Goal: Check status: Check status

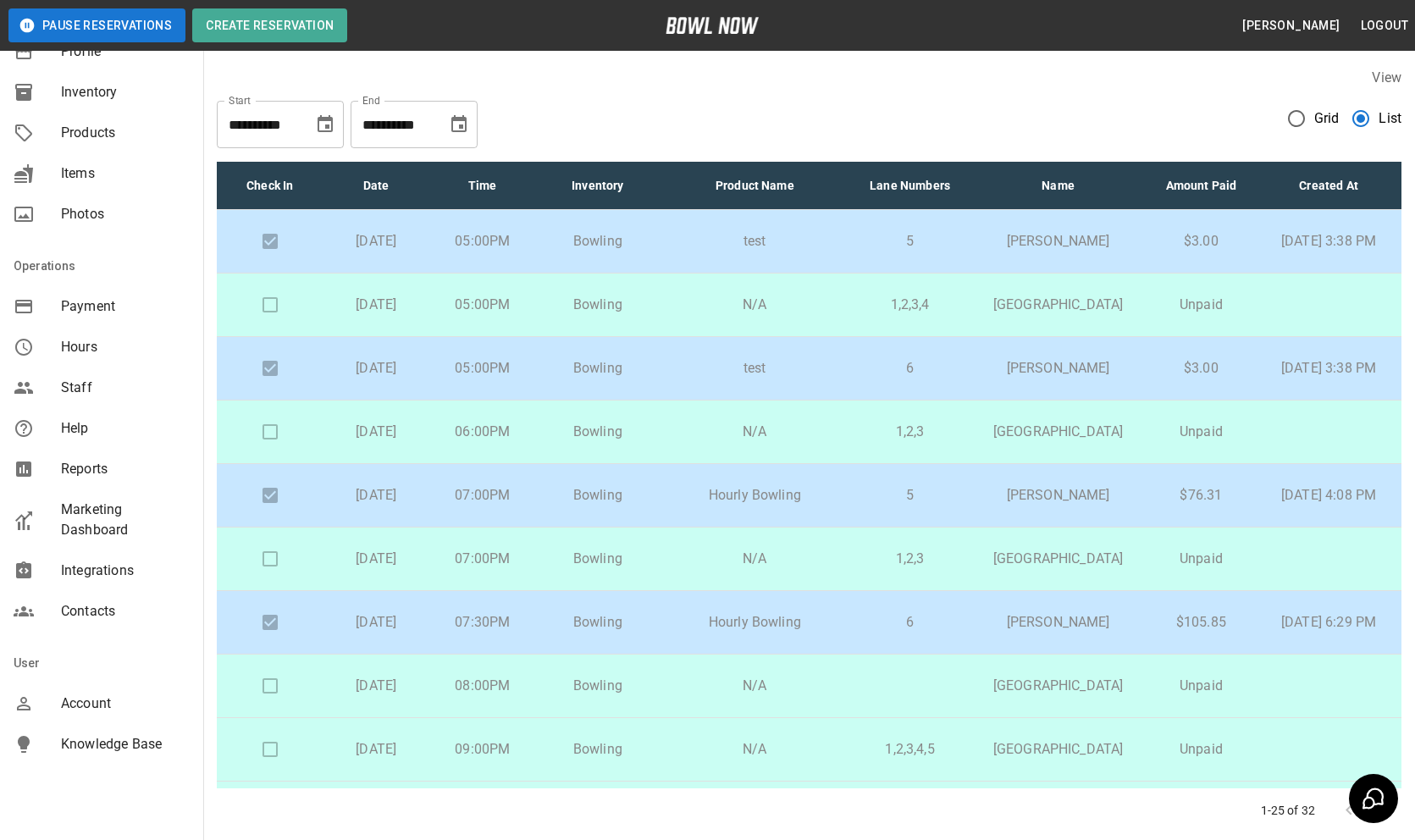
scroll to position [176, 0]
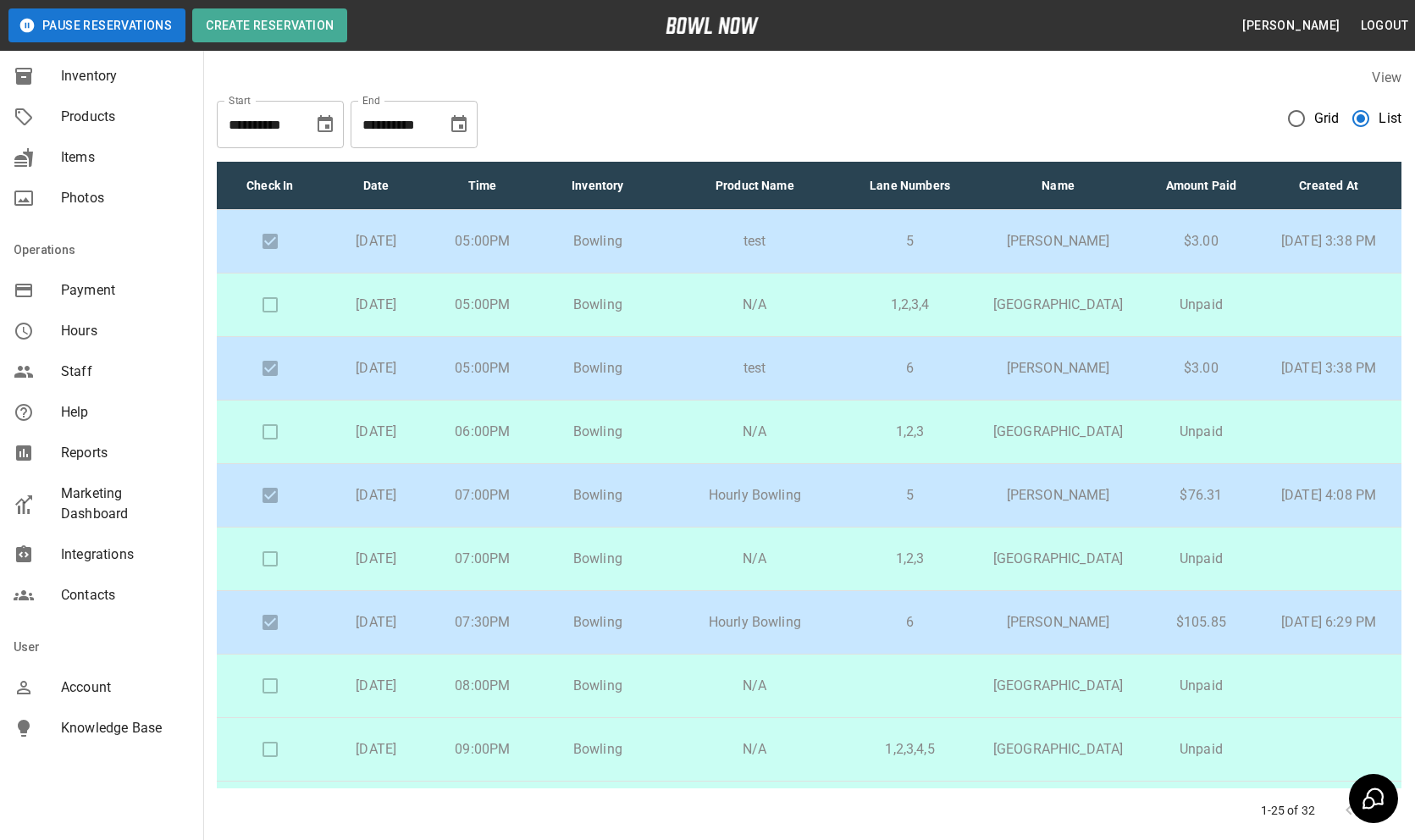
click at [84, 685] on span "Account" at bounding box center [125, 687] width 129 height 21
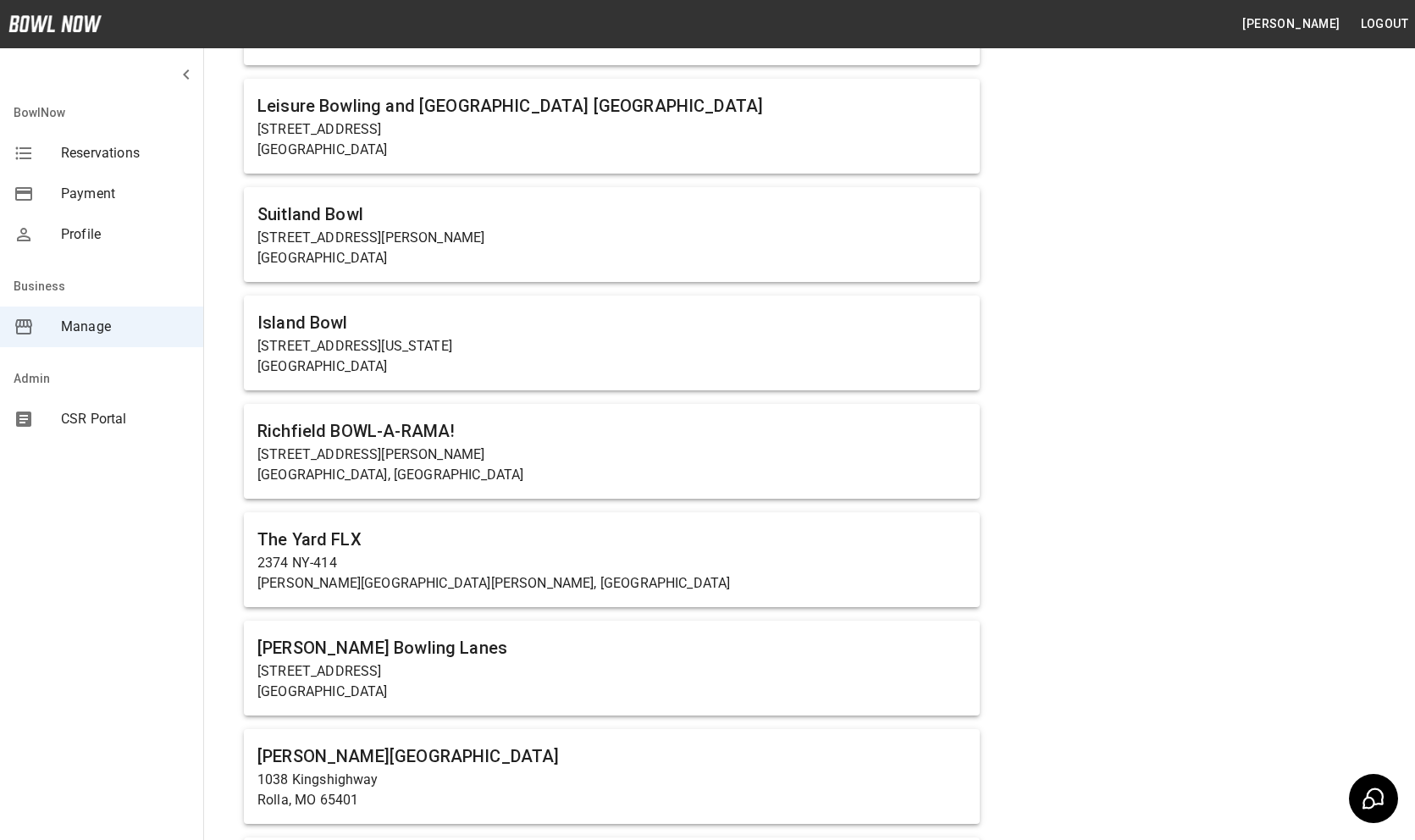
scroll to position [1851, 0]
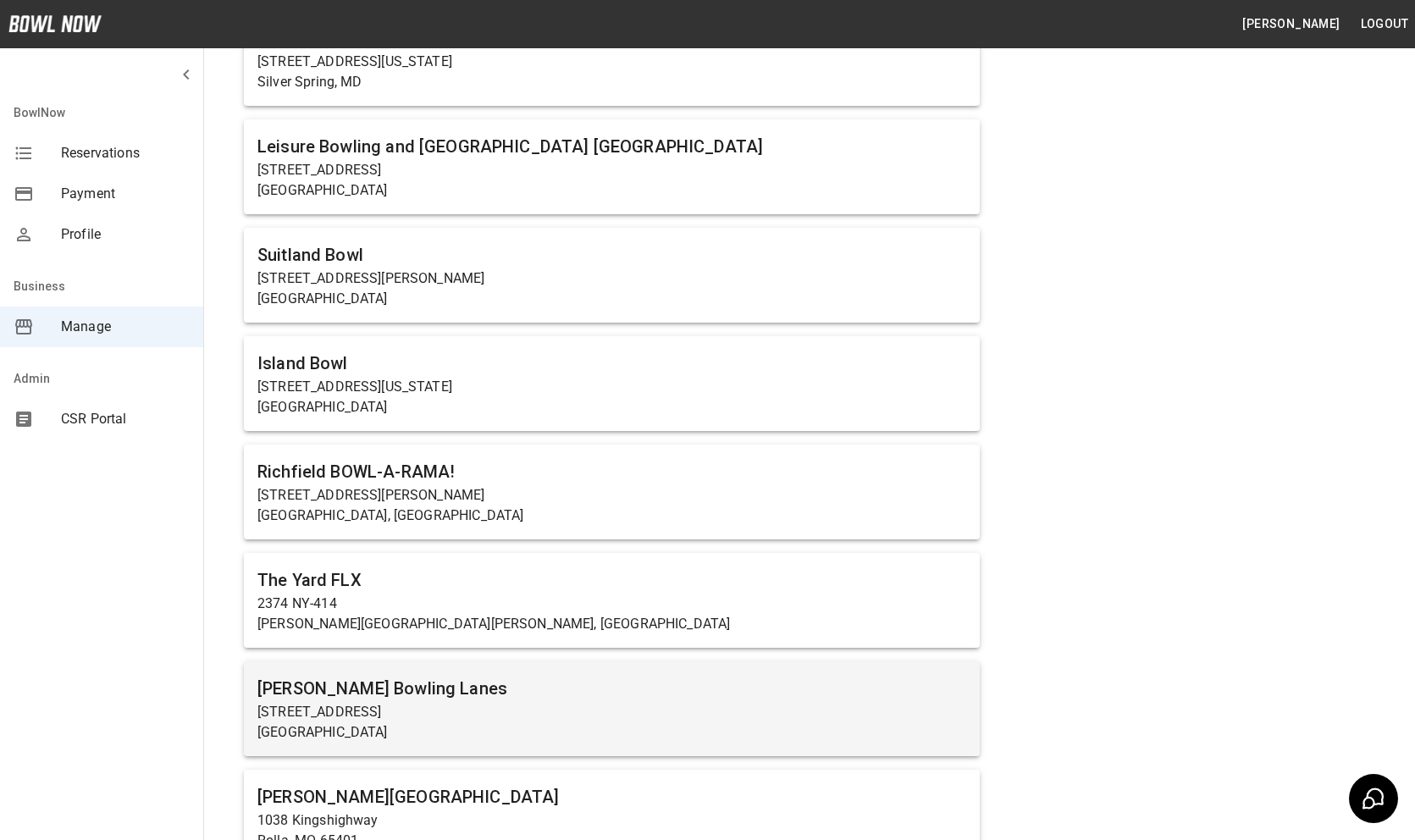
click at [646, 677] on h6 "[PERSON_NAME] Bowling Lanes" at bounding box center [611, 689] width 708 height 27
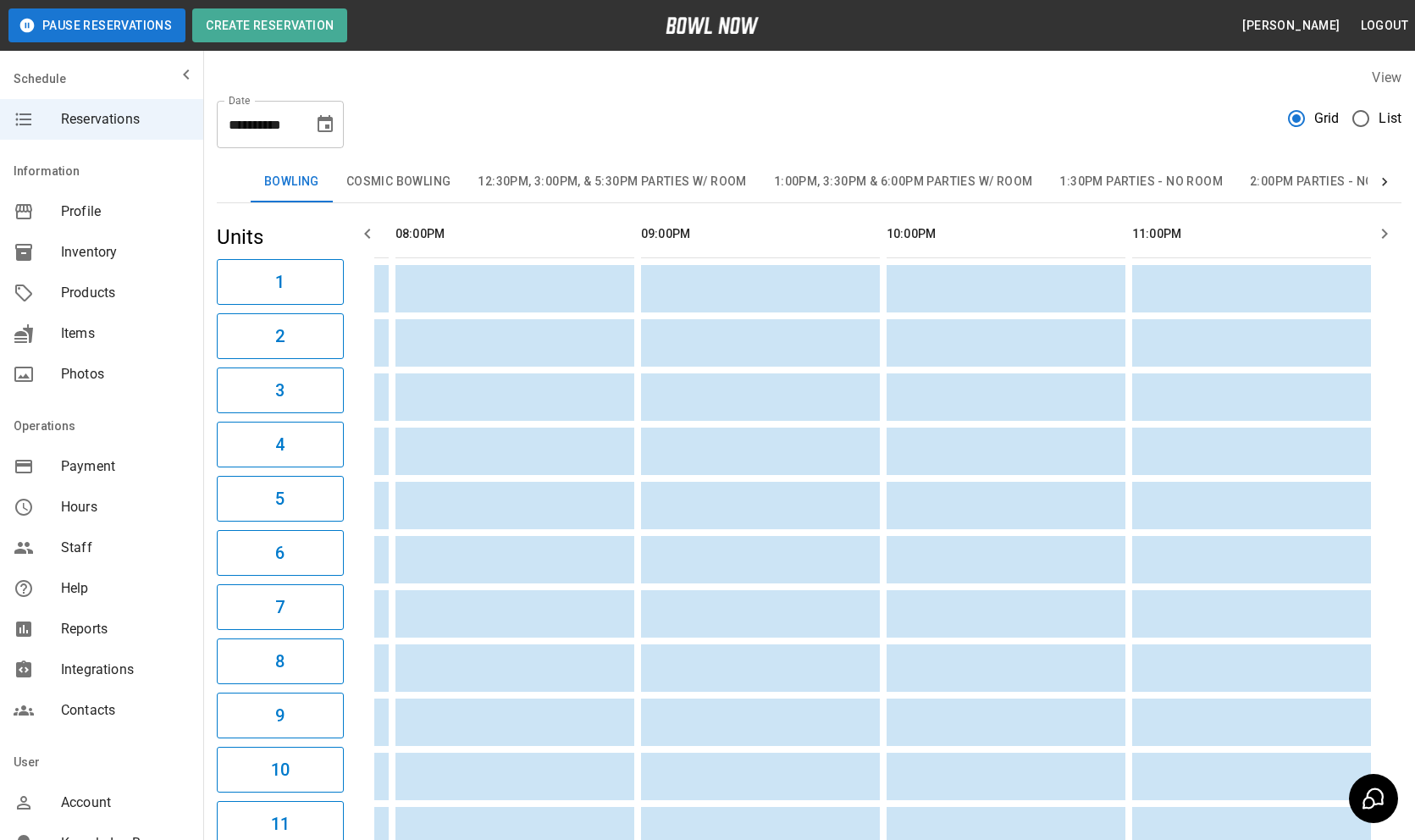
click at [621, 171] on button "12:30pm, 3:00pm, & 5:30pm Parties w/ Room" at bounding box center [611, 182] width 295 height 40
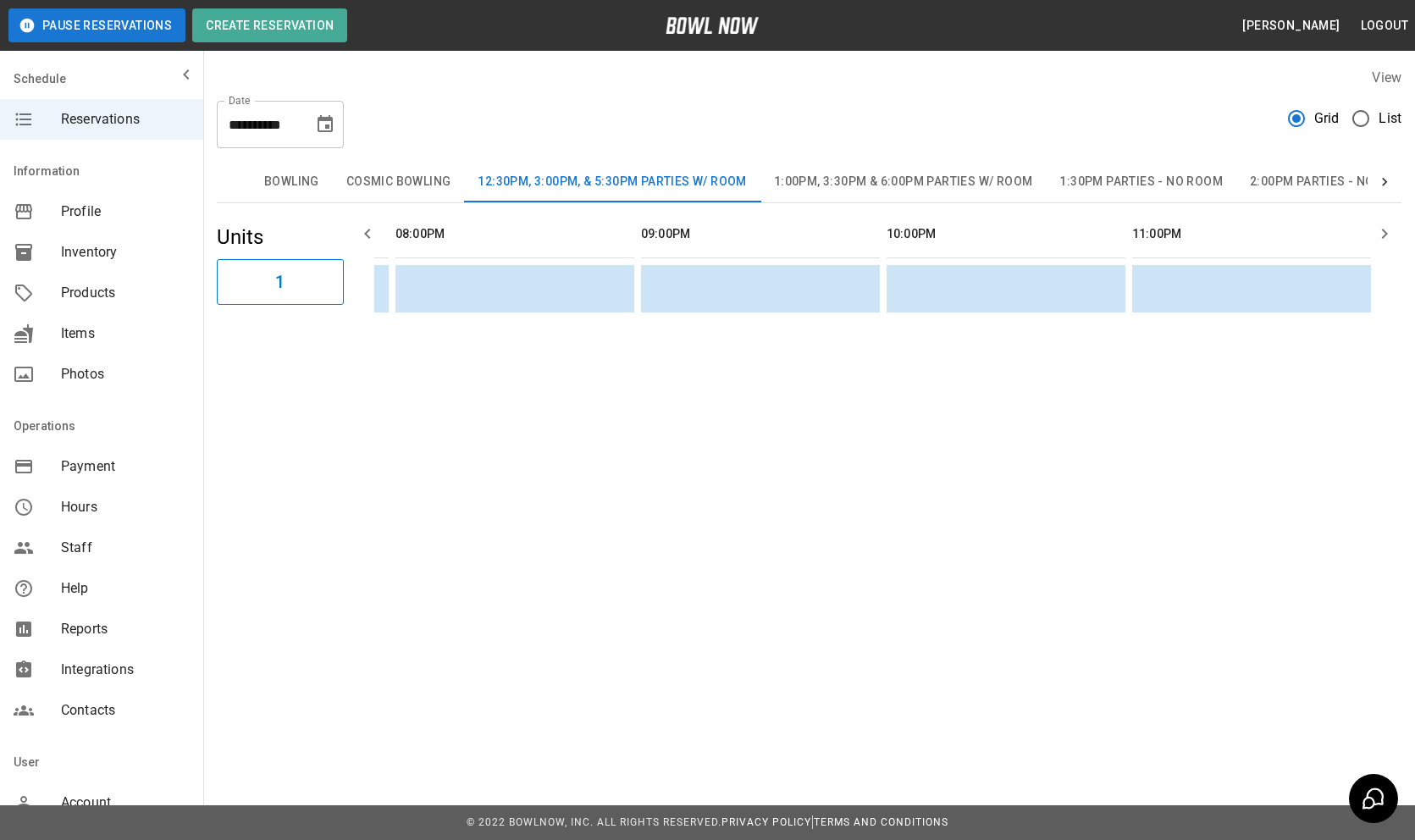
click at [320, 124] on icon "Choose date, selected date is Sep 6, 2025" at bounding box center [325, 124] width 21 height 21
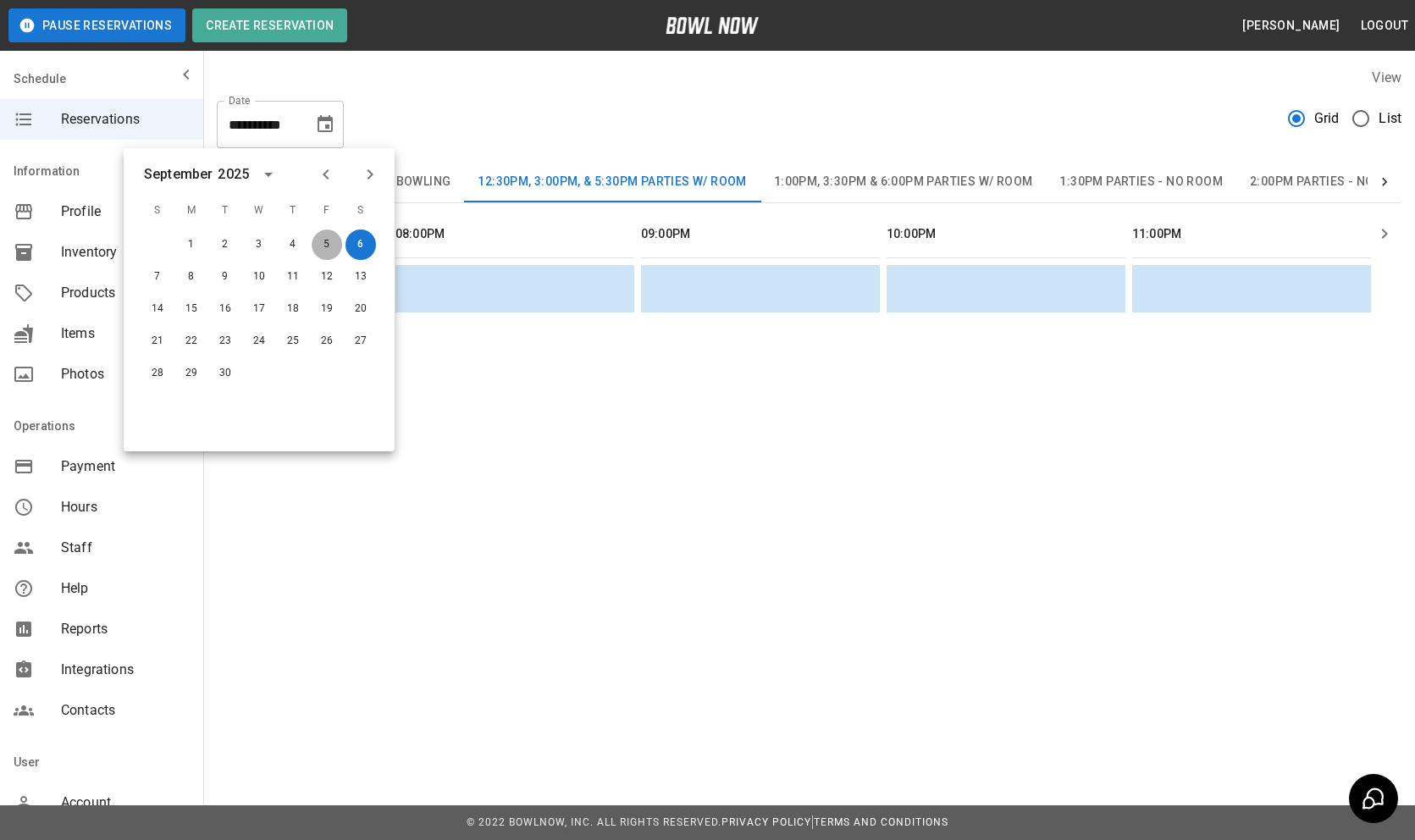
click at [327, 243] on button "5" at bounding box center [327, 244] width 30 height 30
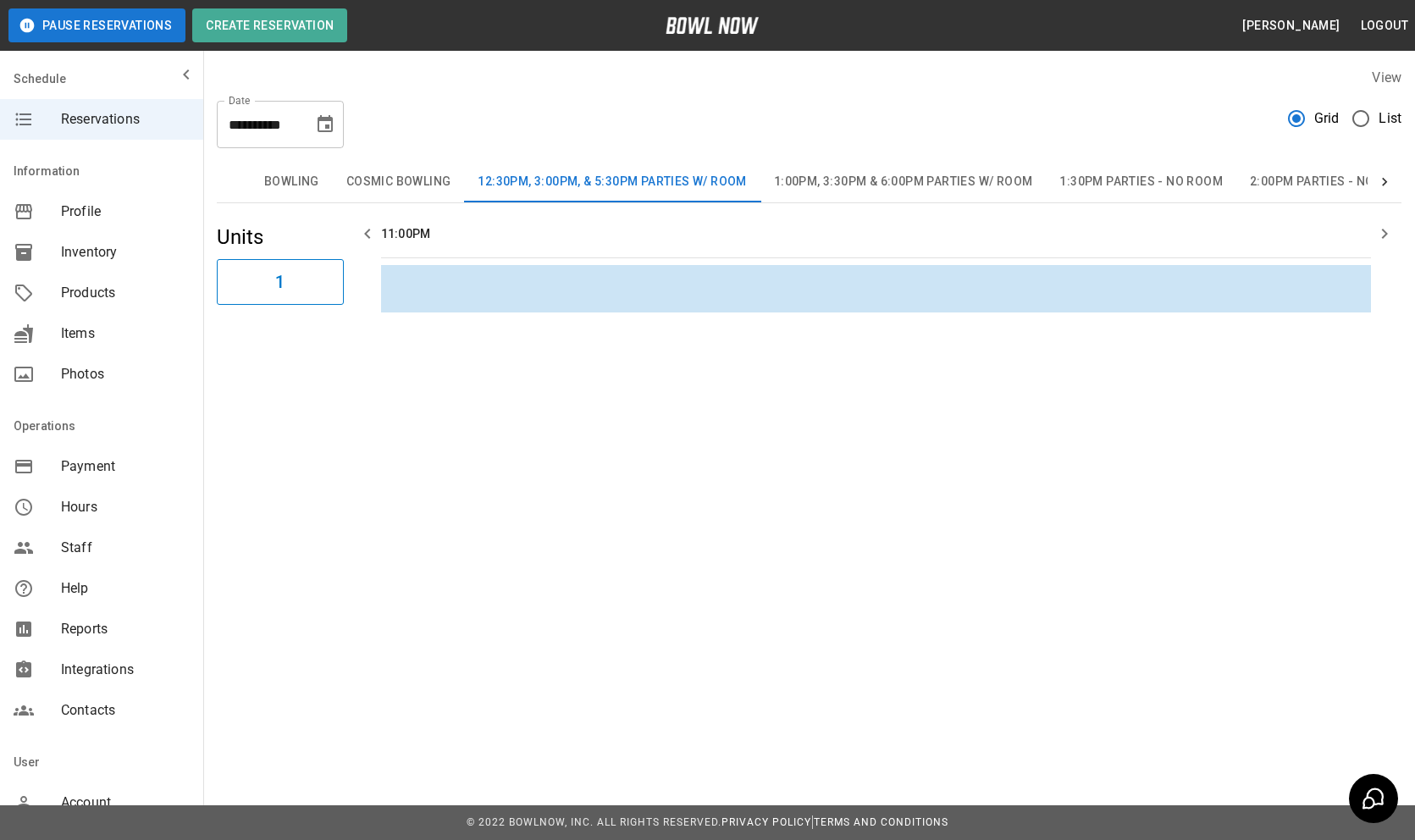
click at [927, 170] on button "1:00pm, 3:30pm & 6:00pm Parties w/ Room" at bounding box center [904, 182] width 287 height 40
click at [1097, 187] on button "1:30pm Parties - No Room" at bounding box center [1141, 182] width 190 height 40
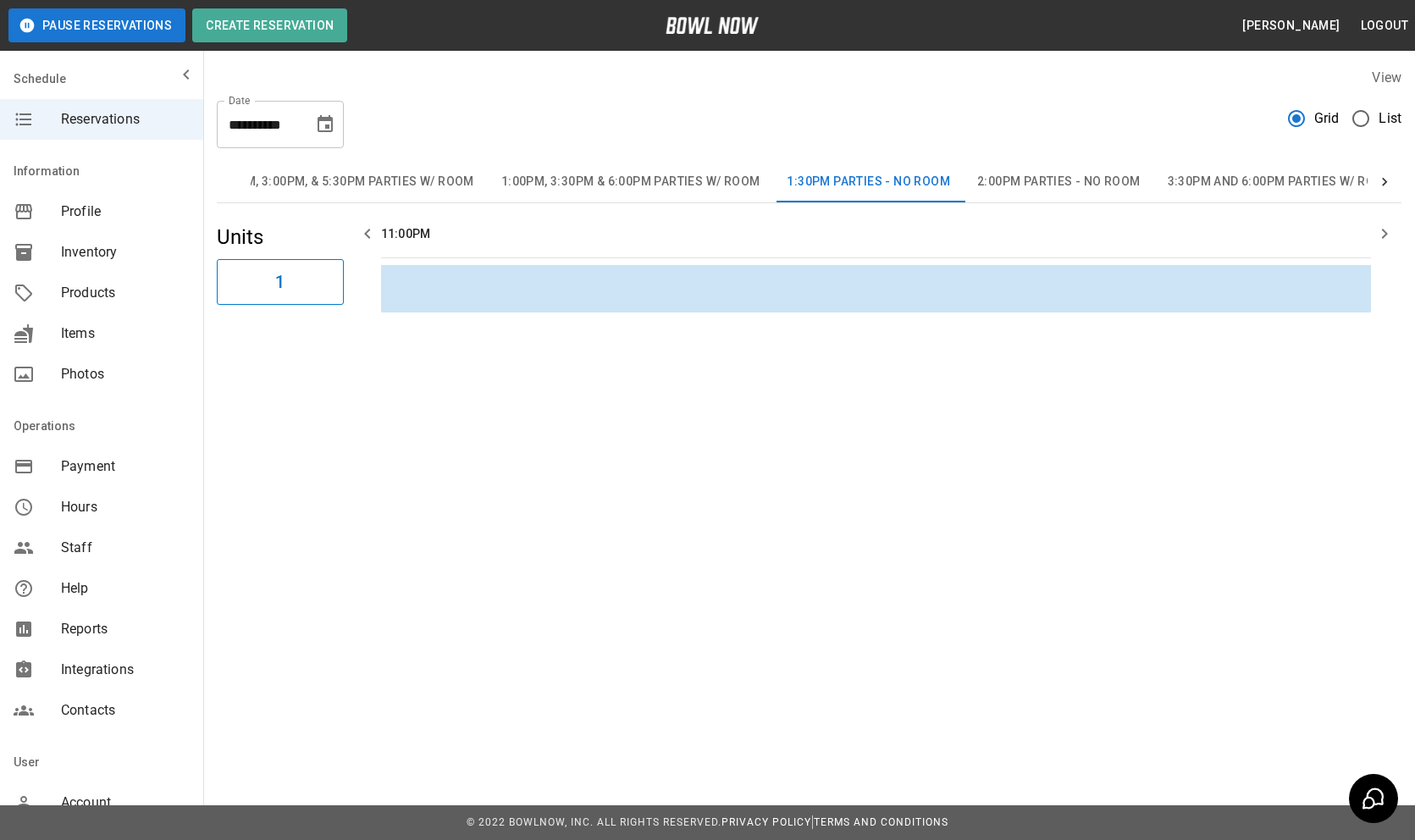
scroll to position [0, 552]
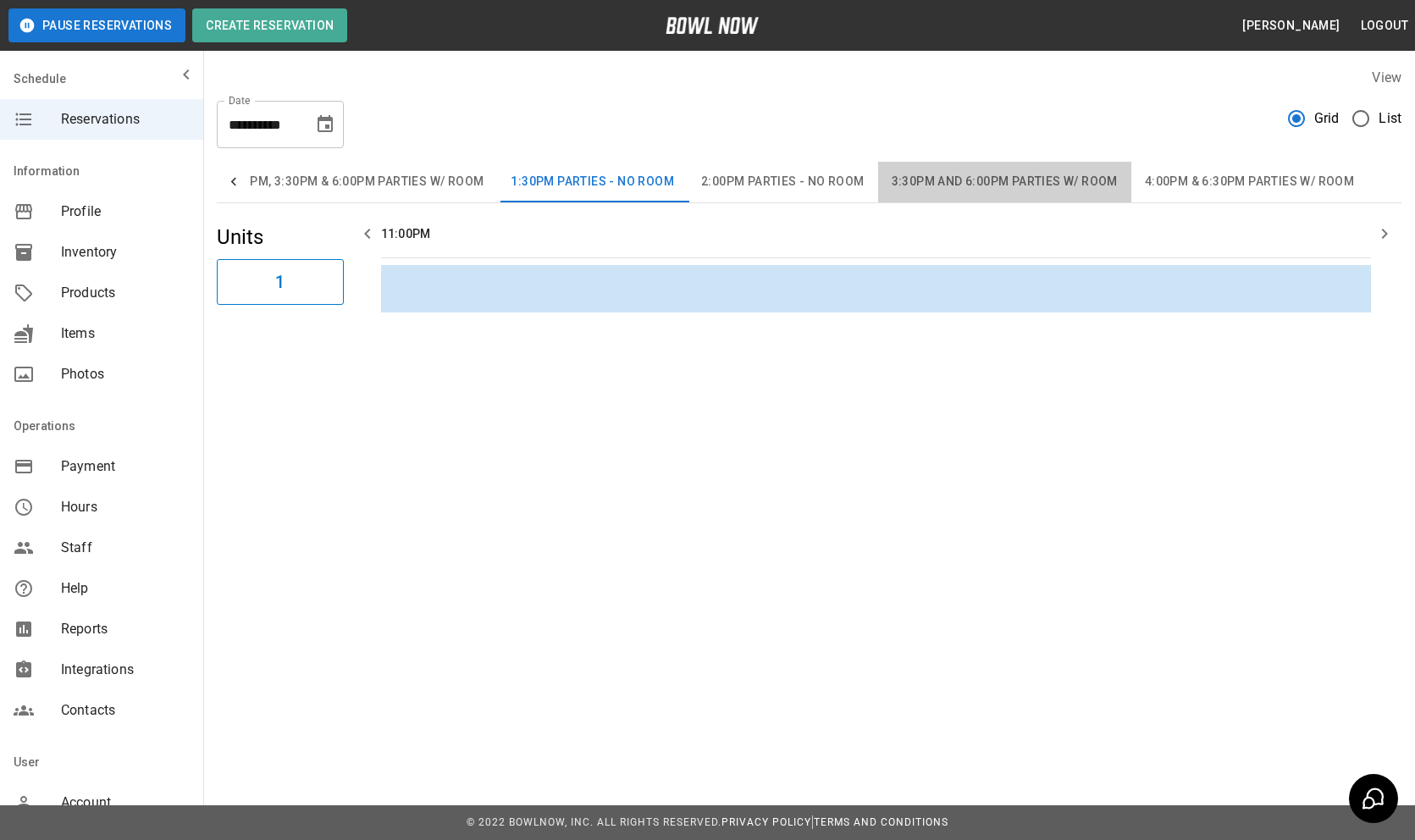
click at [1090, 186] on button "3:30pm and 6:00pm Parties w/ Room" at bounding box center [1005, 182] width 253 height 40
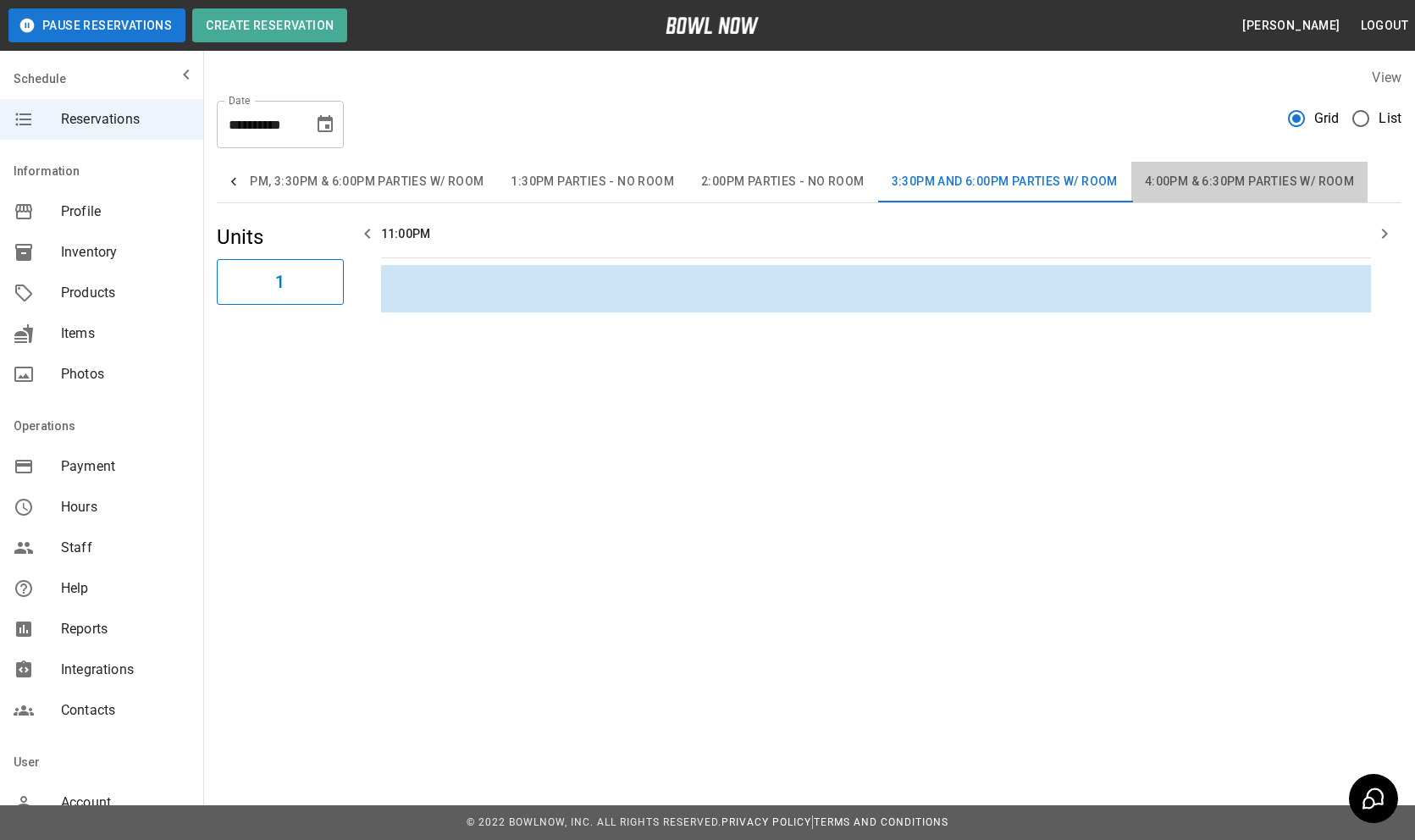
click at [1196, 184] on button "4:00pm & 6:30pm Parties w/ Room" at bounding box center [1249, 182] width 236 height 40
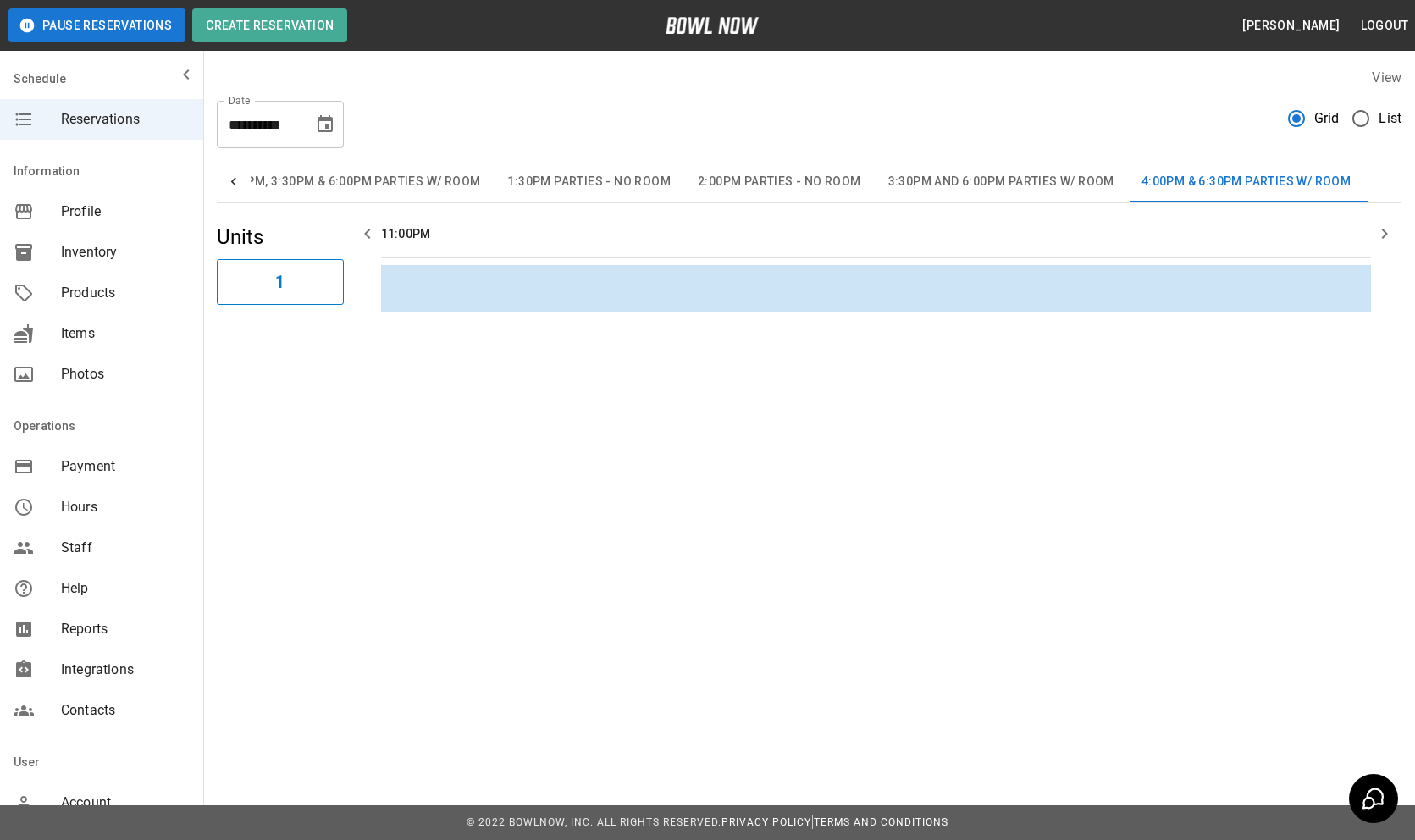
click at [328, 124] on icon "Choose date, selected date is Sep 5, 2025" at bounding box center [325, 124] width 21 height 21
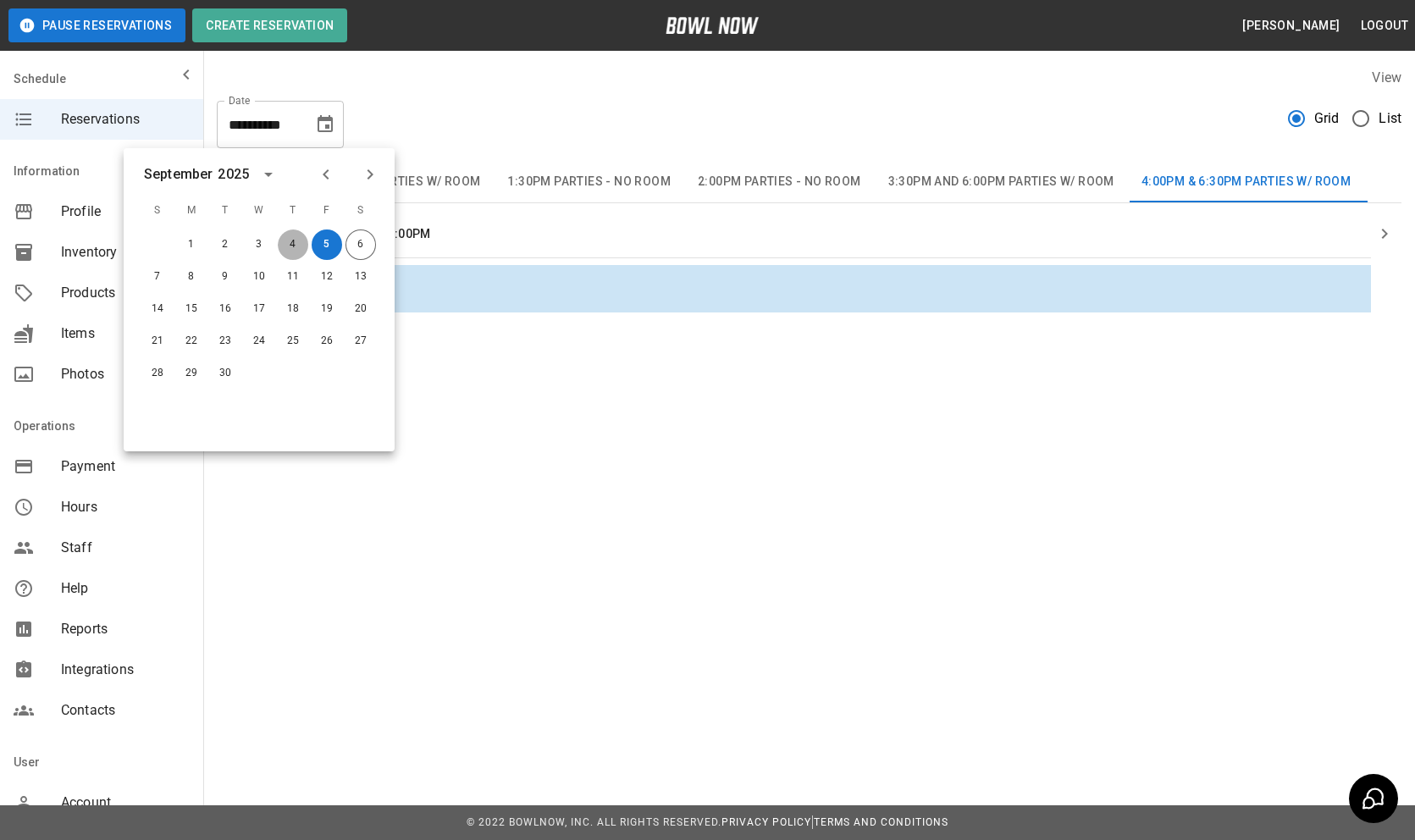
click at [292, 245] on button "4" at bounding box center [292, 244] width 30 height 30
type input "**********"
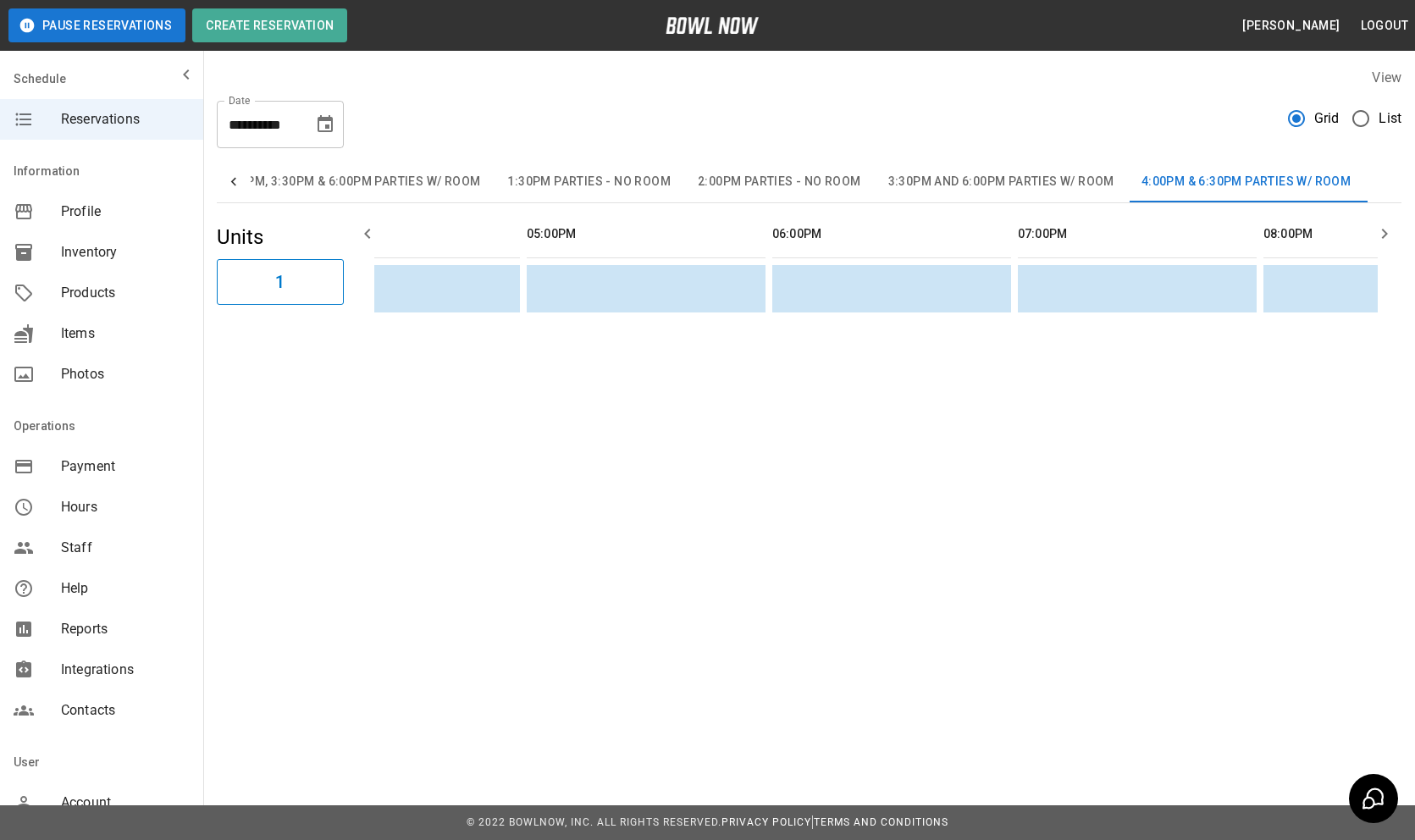
scroll to position [0, 1930]
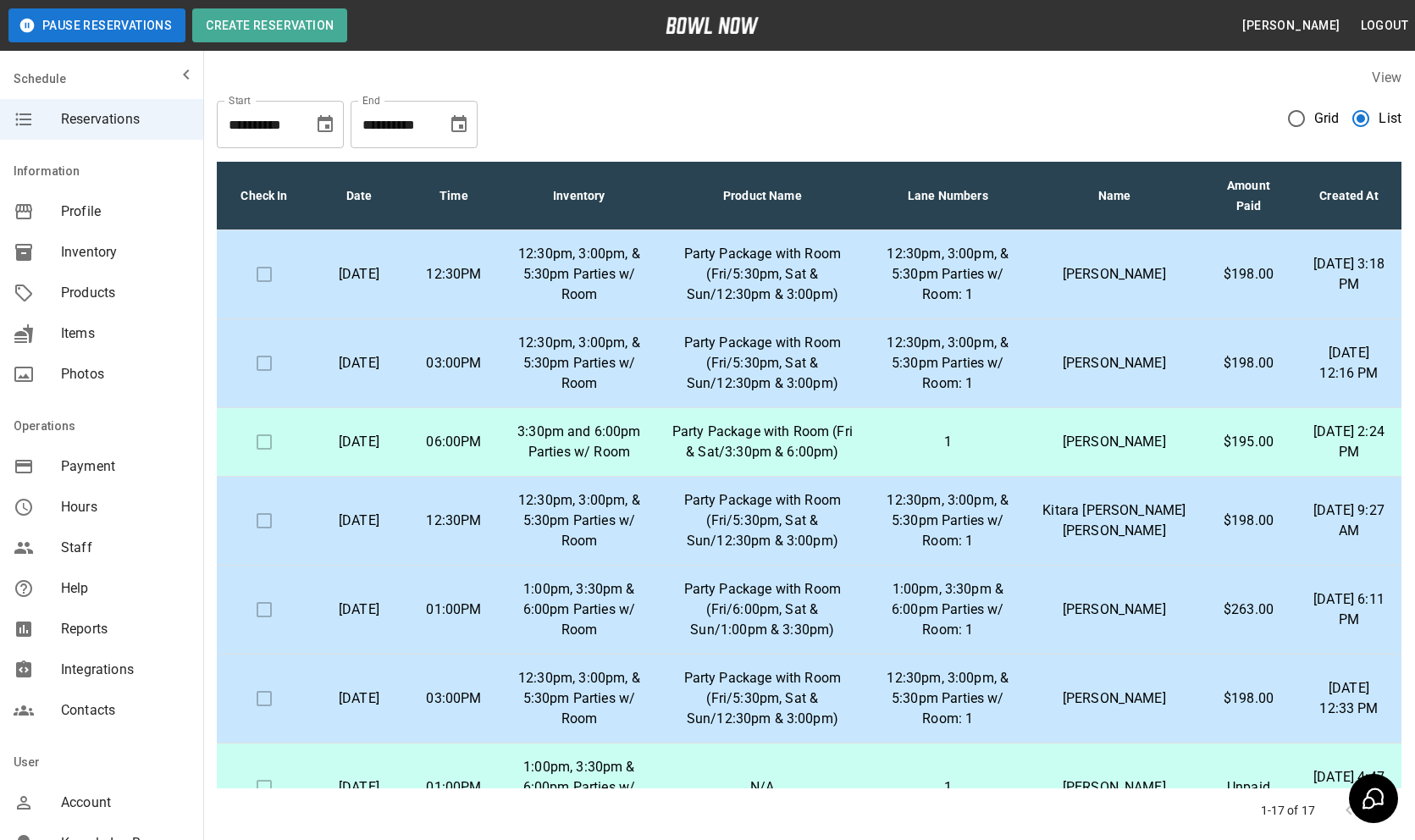
click at [816, 269] on p "Party Package with Room (Fri/5:30pm, Sat & Sun/12:30pm & 3:00pm)" at bounding box center [761, 275] width 183 height 61
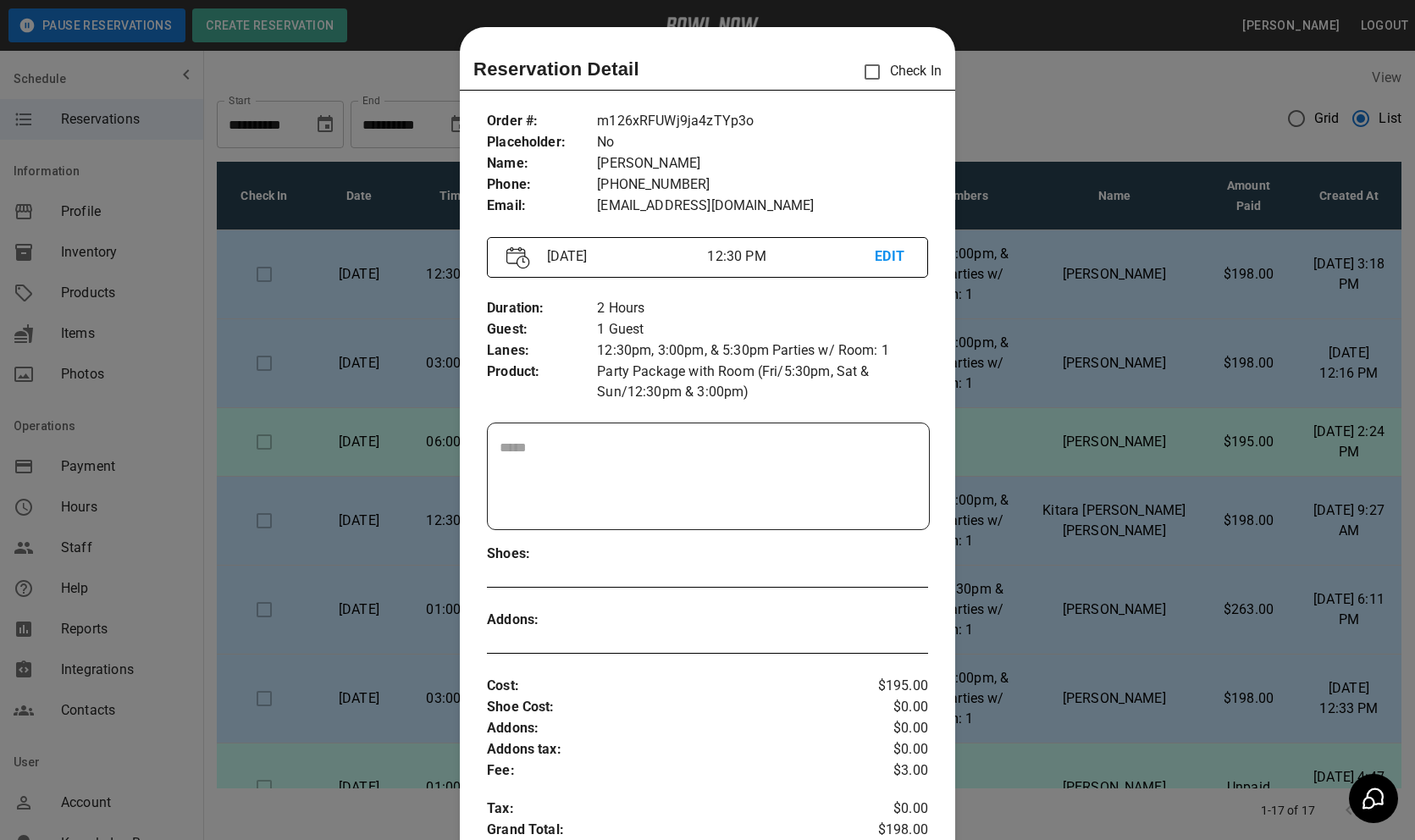
scroll to position [27, 0]
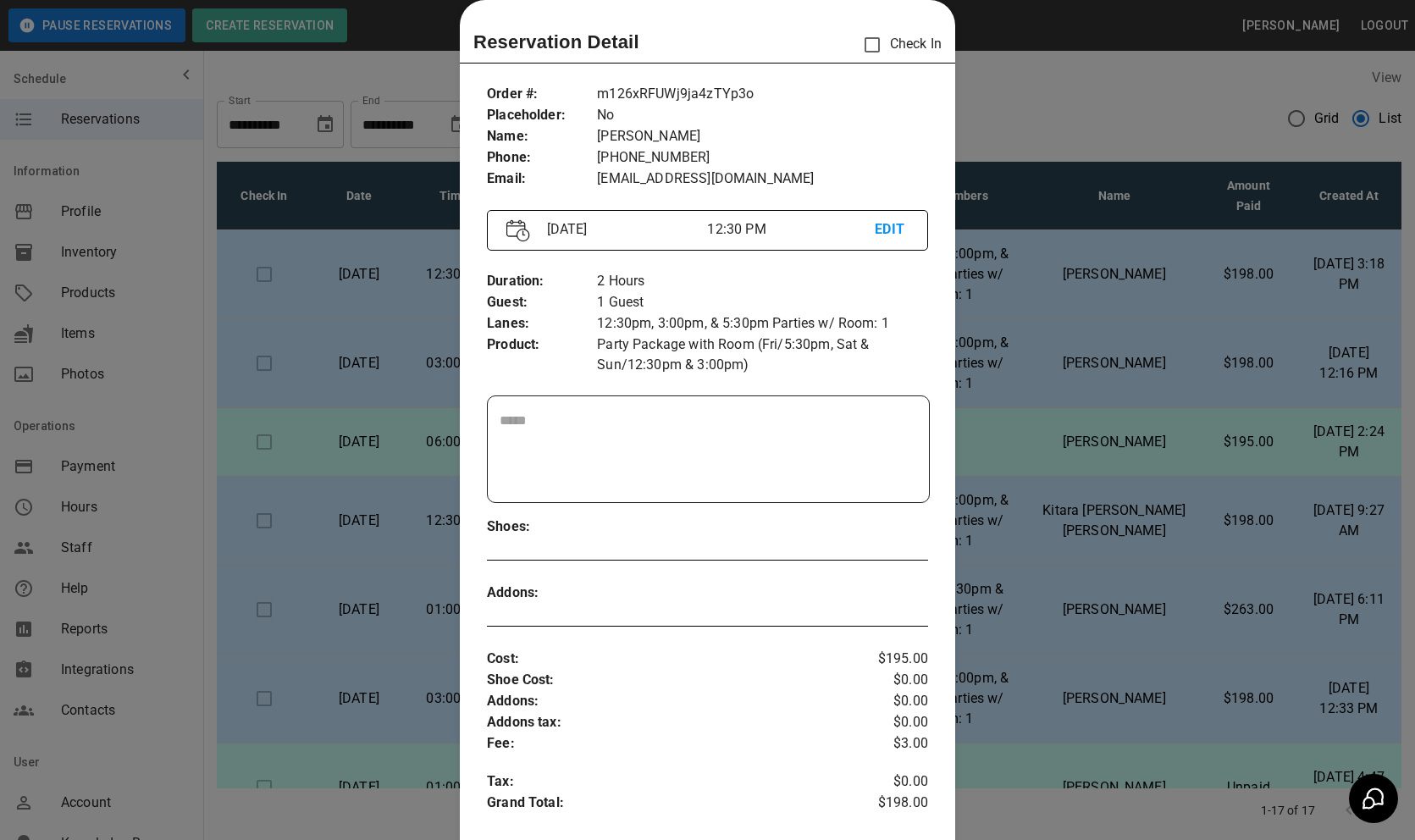
click at [1122, 345] on div at bounding box center [708, 420] width 1415 height 840
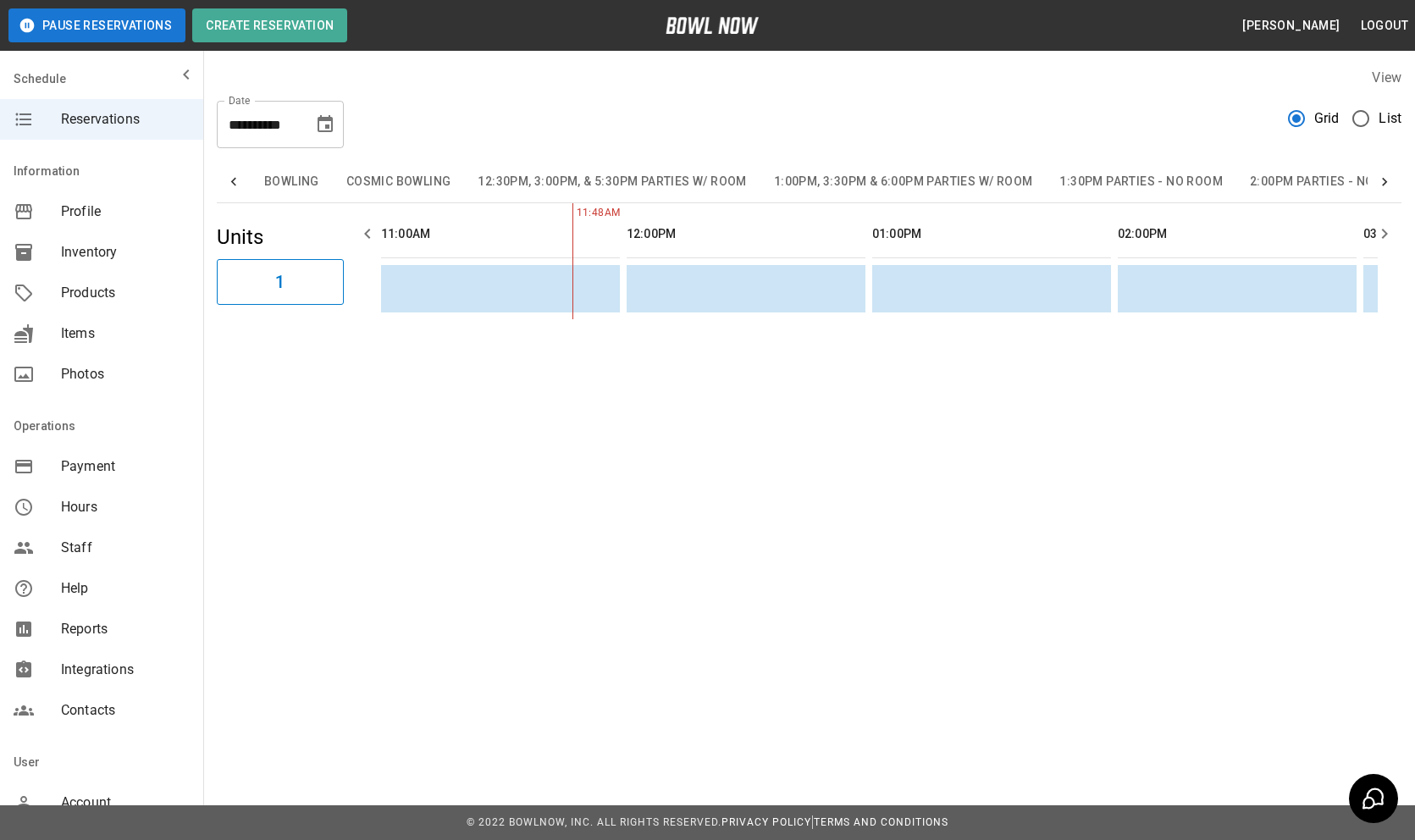
scroll to position [0, 552]
click at [329, 124] on icon "Choose date, selected date is Sep 4, 2025" at bounding box center [325, 124] width 21 height 21
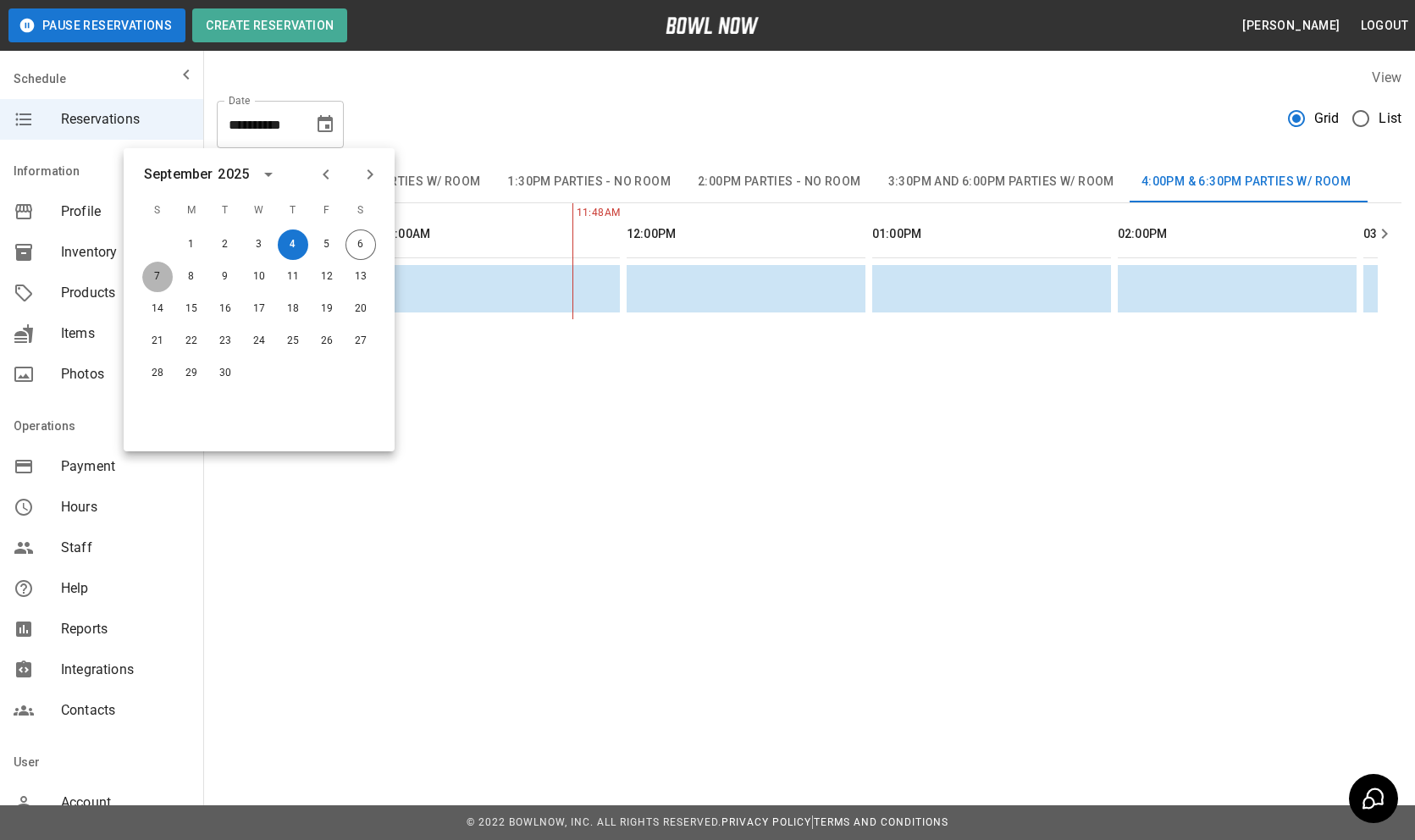
click at [158, 275] on button "7" at bounding box center [157, 277] width 30 height 30
type input "**********"
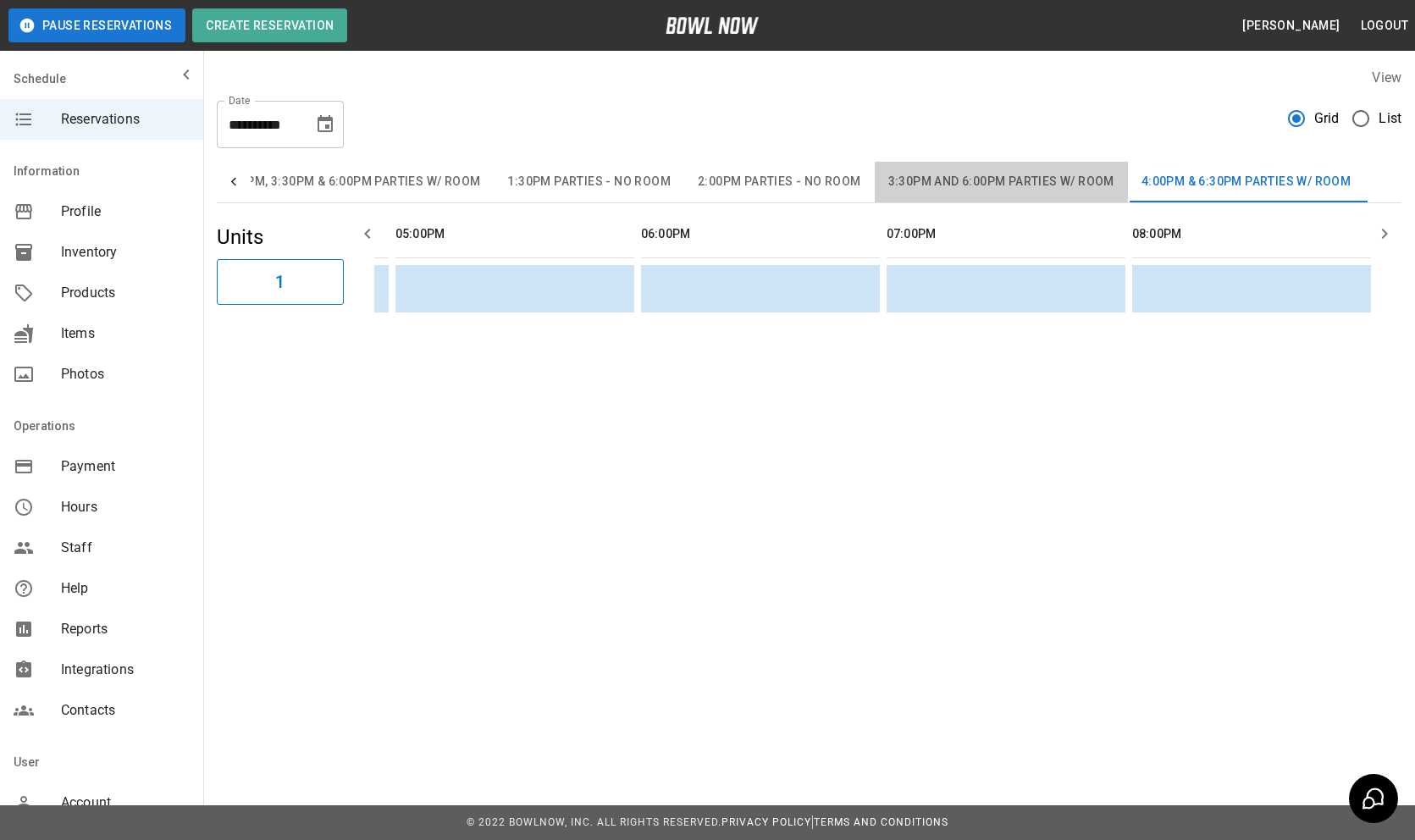
click at [974, 173] on button "3:30pm and 6:00pm Parties w/ Room" at bounding box center [1001, 182] width 253 height 40
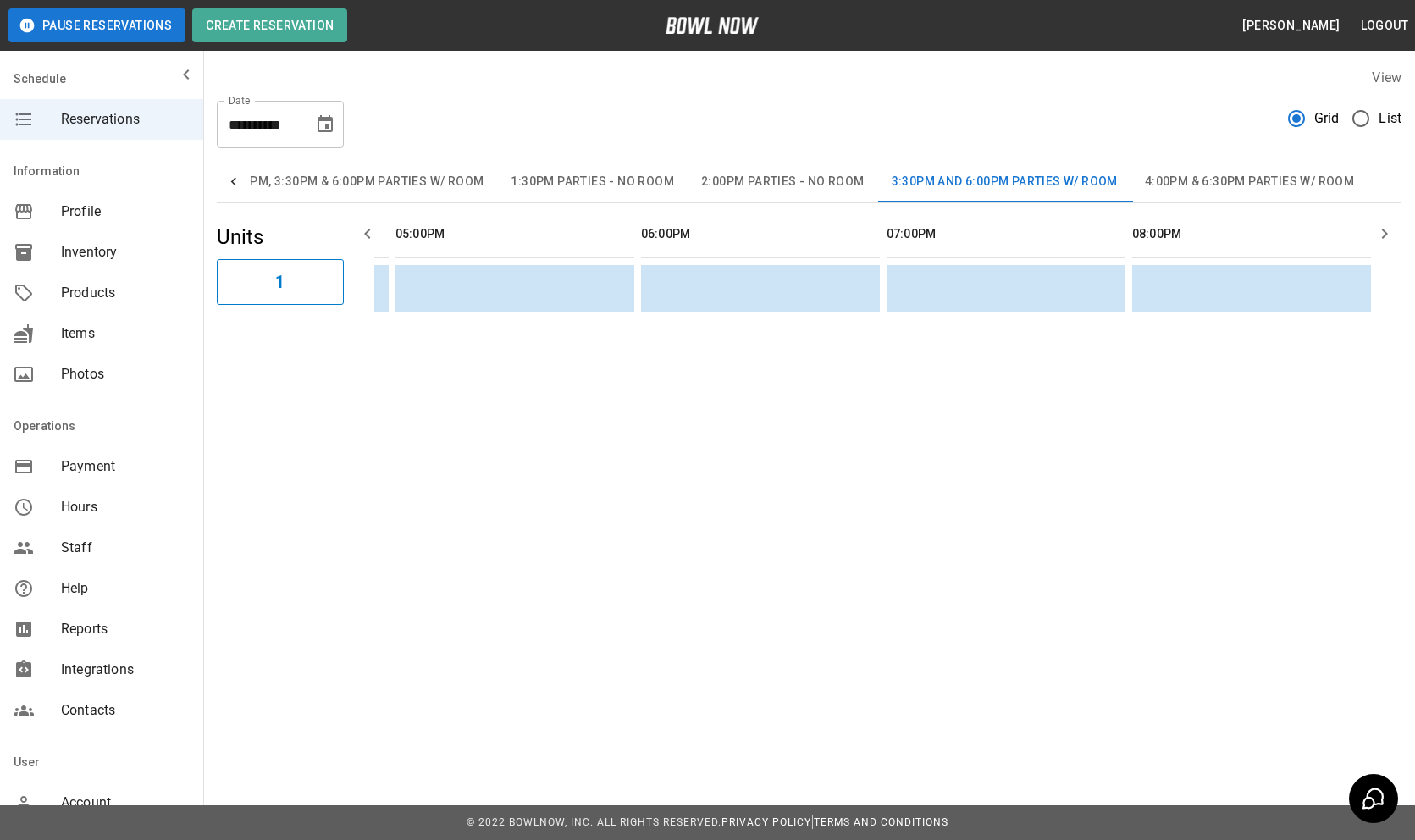
click at [796, 173] on button "2:00pm Parties - No Room" at bounding box center [783, 182] width 190 height 40
click at [596, 146] on div "**********" at bounding box center [809, 118] width 1184 height 61
click at [593, 183] on button "1:30pm Parties - No Room" at bounding box center [593, 182] width 190 height 40
click at [572, 176] on button "12:30pm, 3:00pm, & 5:30pm Parties w/ Room" at bounding box center [611, 182] width 295 height 40
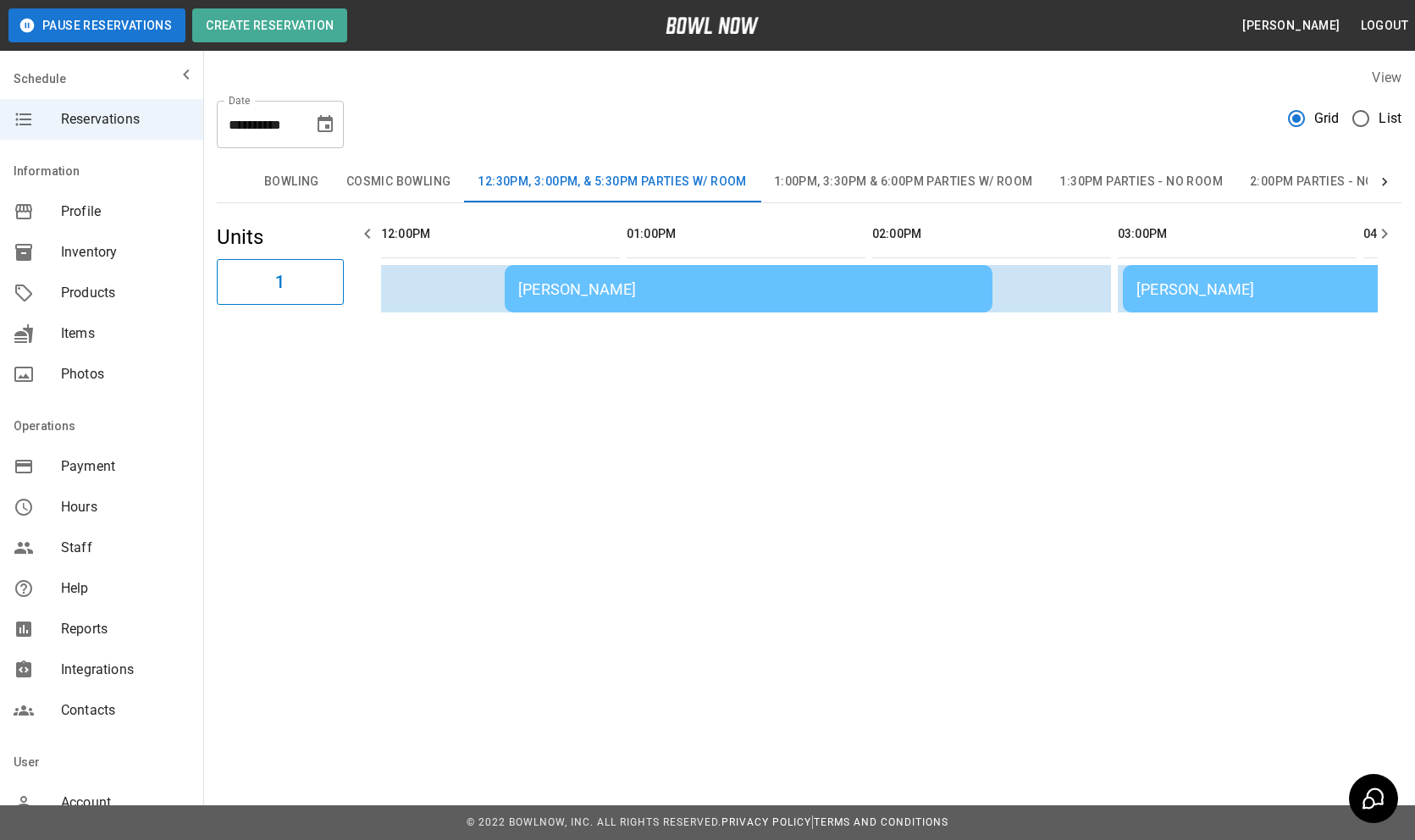
click at [605, 304] on td "[PERSON_NAME]" at bounding box center [748, 289] width 488 height 47
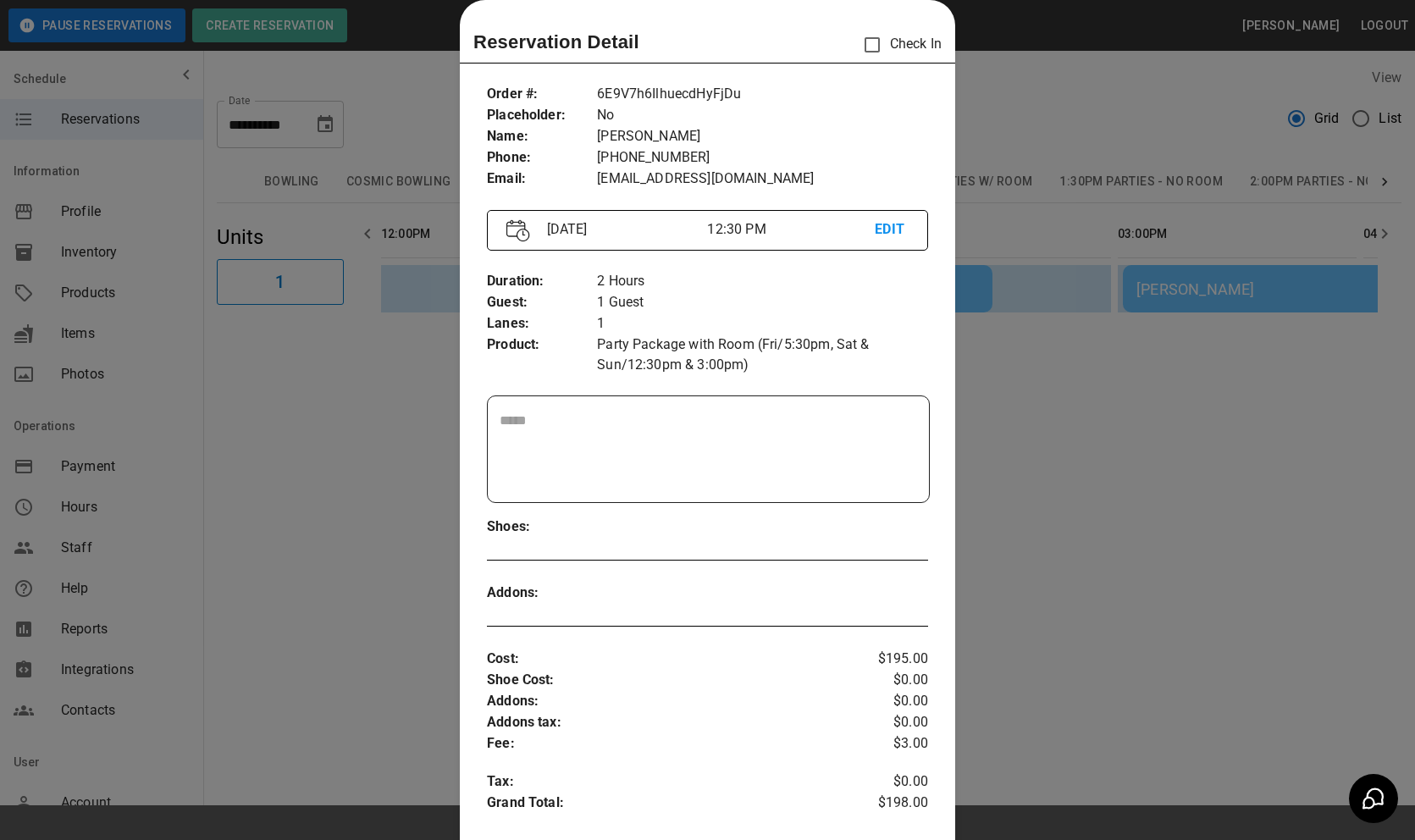
click at [1004, 499] on div at bounding box center [708, 420] width 1415 height 840
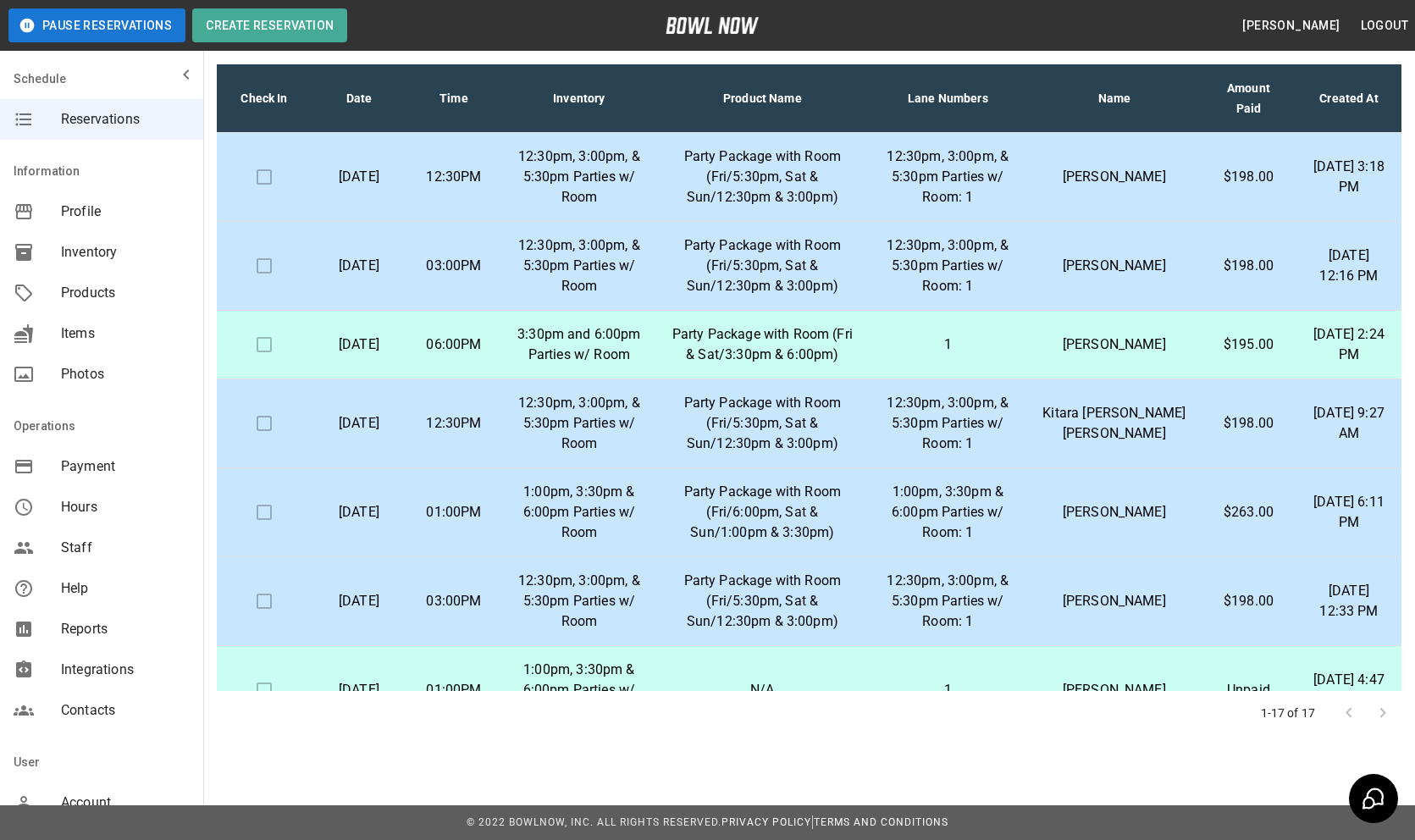
scroll to position [0, 0]
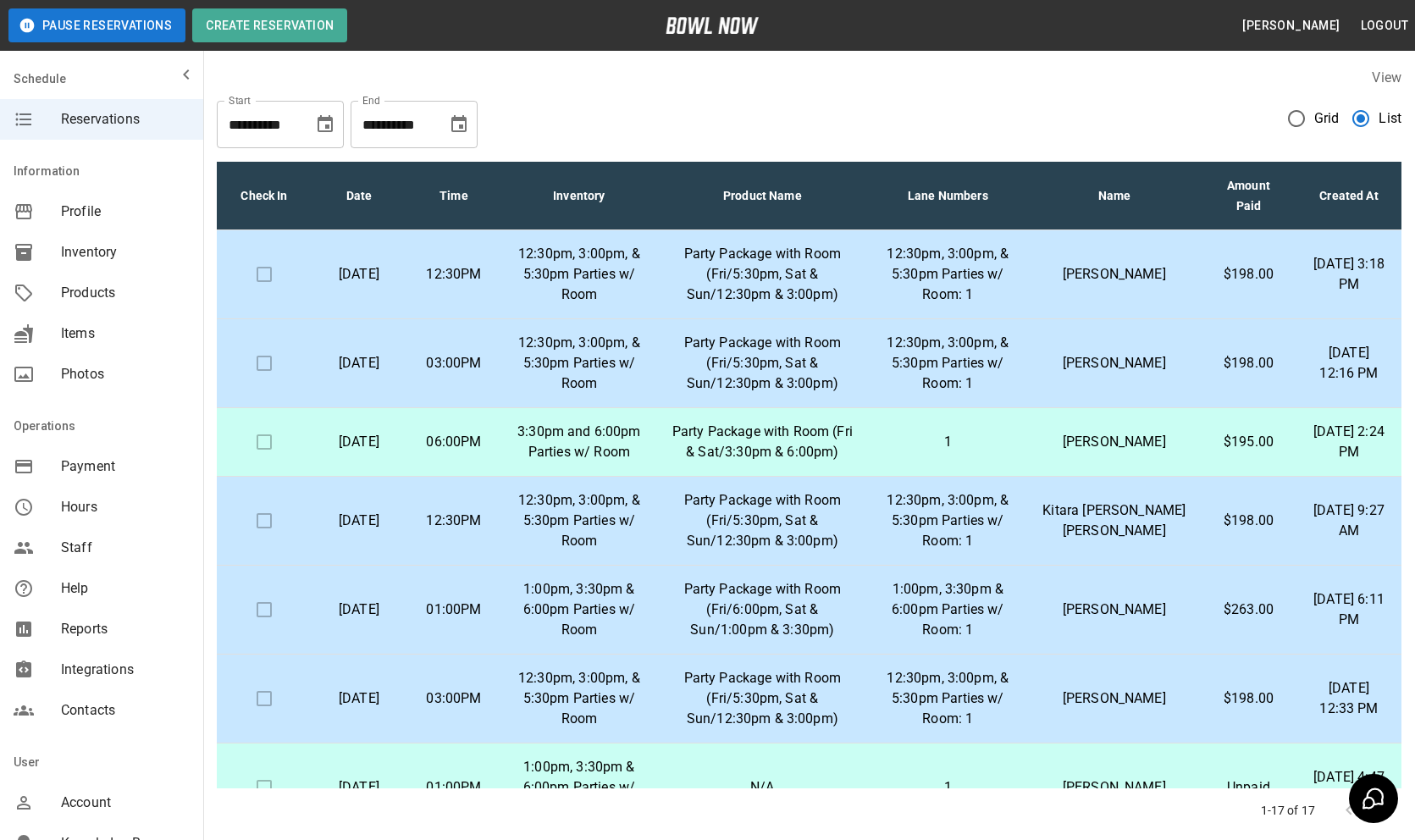
click at [834, 262] on p "Party Package with Room (Fri/5:30pm, Sat & Sun/12:30pm & 3:00pm)" at bounding box center [761, 275] width 183 height 61
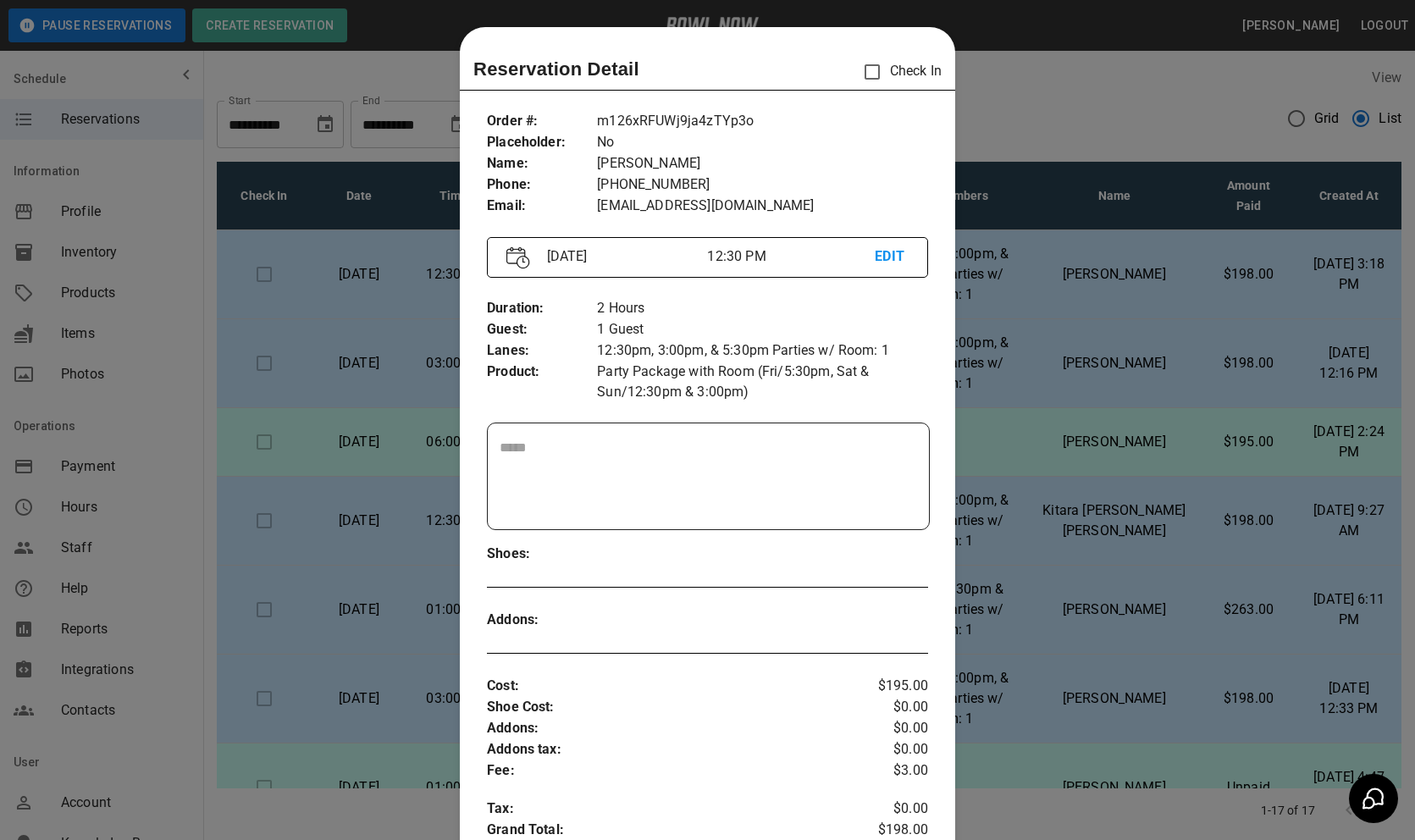
scroll to position [27, 0]
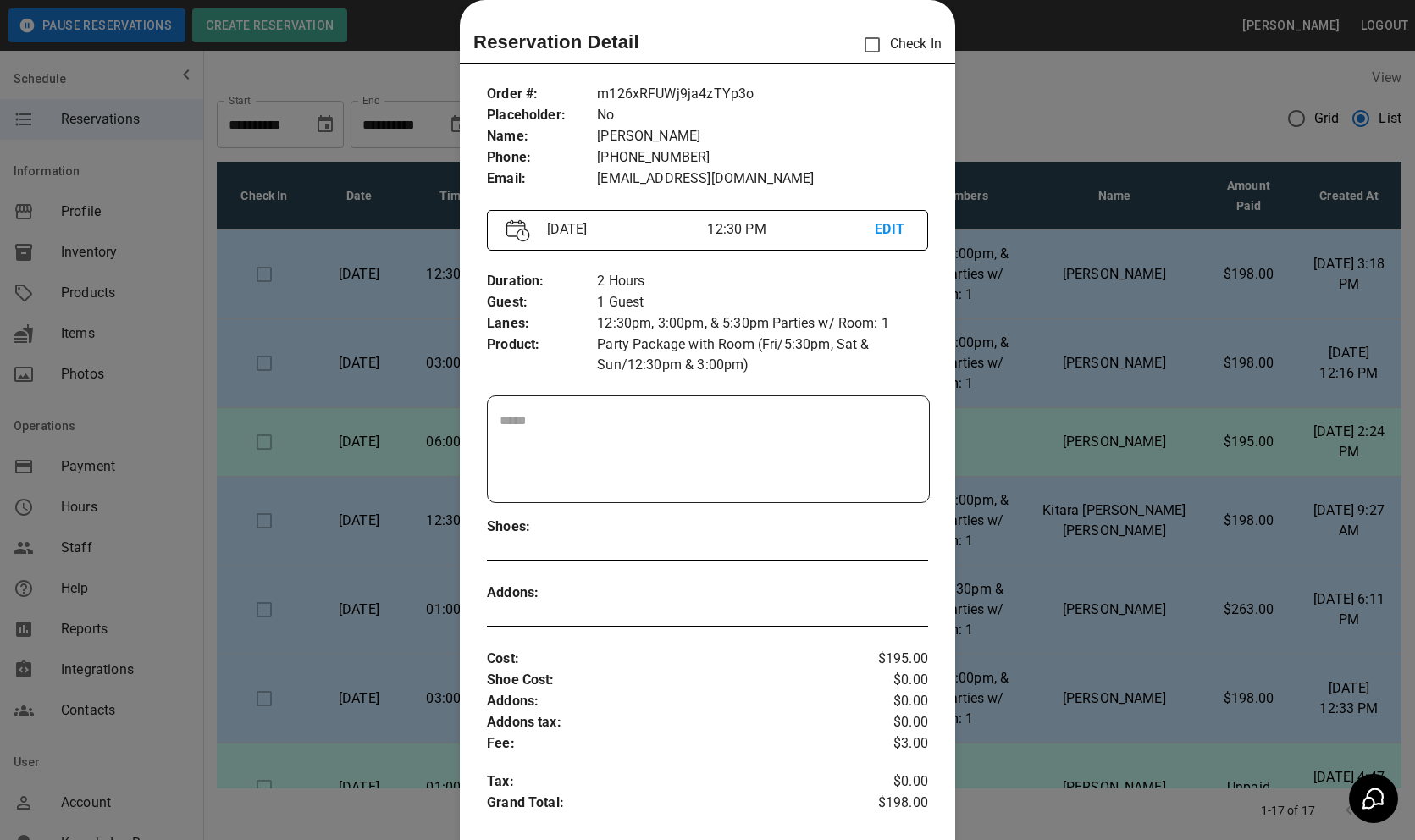
click at [645, 87] on p "m126xRFUWj9ja4zTYp3o" at bounding box center [761, 94] width 331 height 22
copy p "m126xRFUWj9ja4zTYp3o"
click at [712, 96] on p "m126xRFUWj9ja4zTYp3o" at bounding box center [761, 94] width 331 height 22
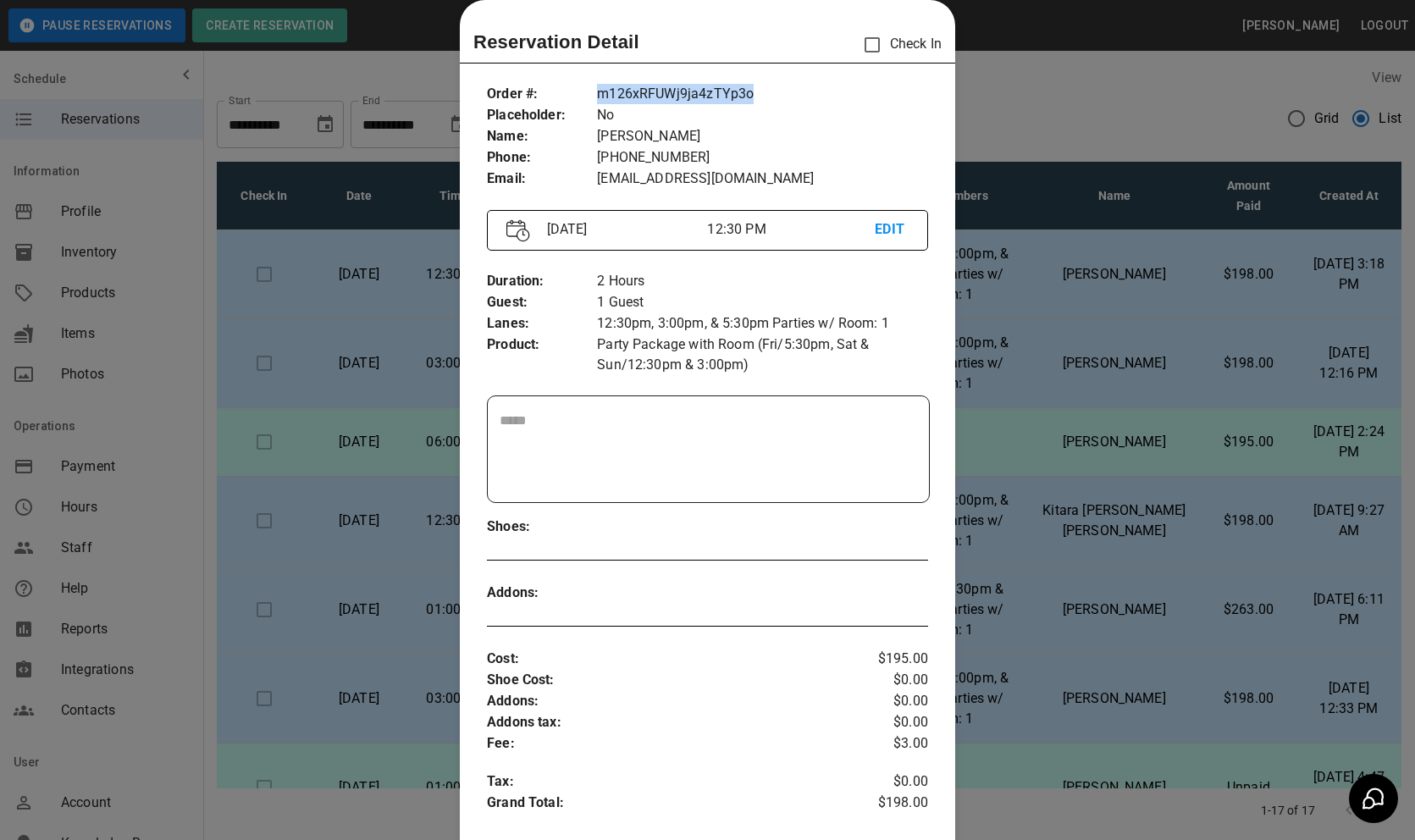
copy p "m126xRFUWj9ja4zTYp3o"
click at [1105, 447] on div at bounding box center [708, 420] width 1415 height 840
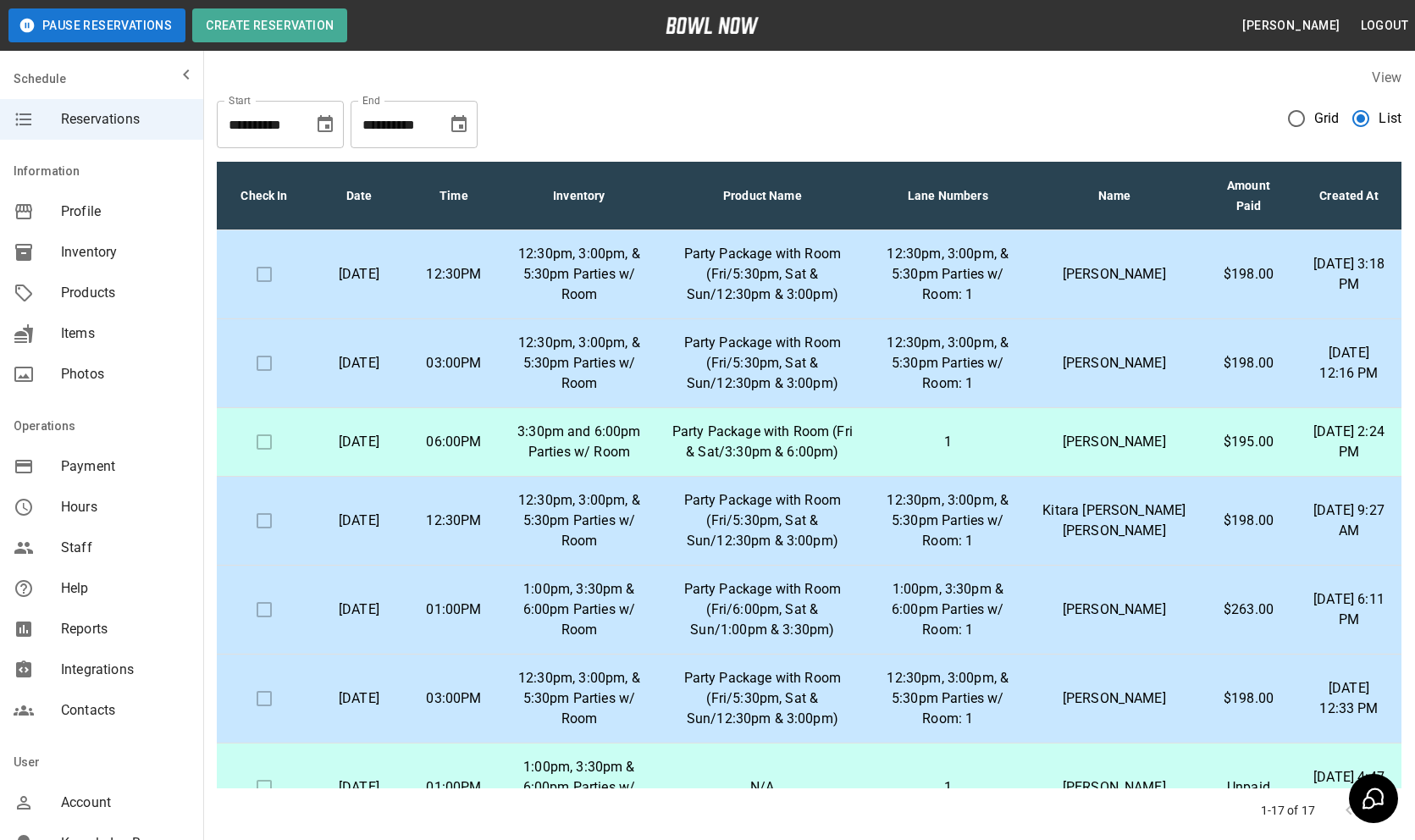
click at [995, 273] on p "12:30pm, 3:00pm, & 5:30pm Parties w/ Room: 1" at bounding box center [947, 275] width 132 height 61
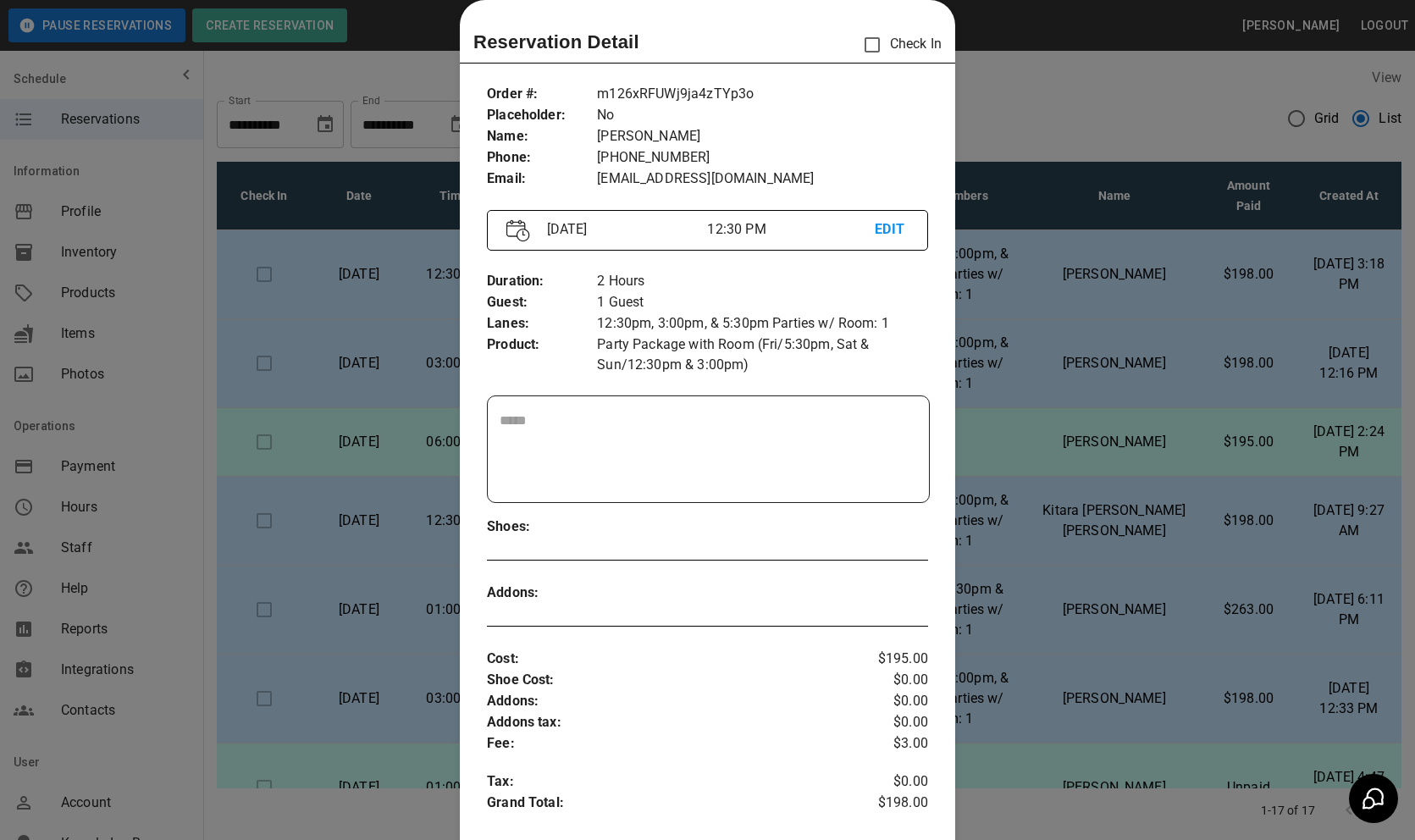
click at [994, 273] on div at bounding box center [708, 420] width 1415 height 840
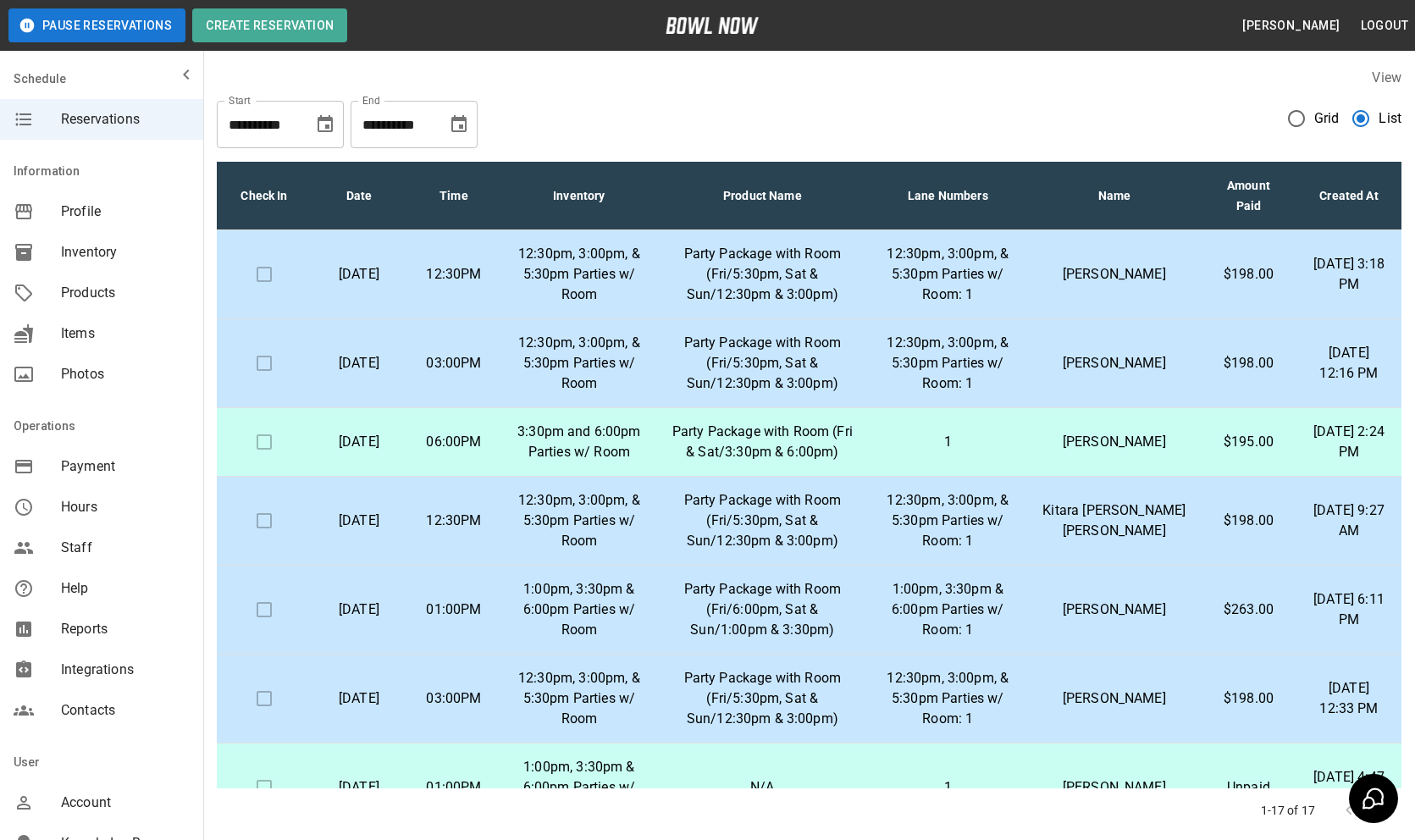
click at [992, 354] on p "12:30pm, 3:00pm, & 5:30pm Parties w/ Room: 1" at bounding box center [947, 363] width 132 height 61
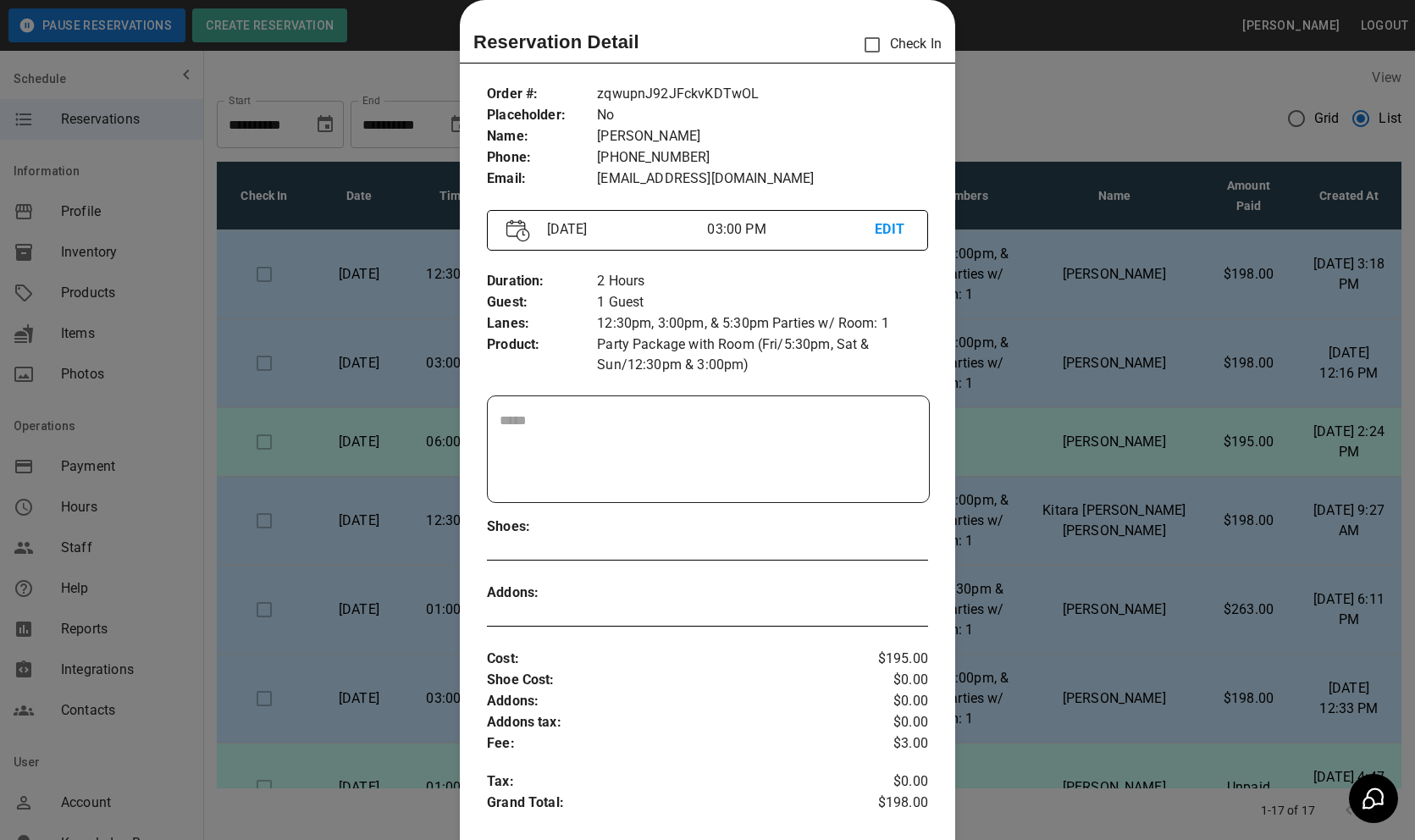
click at [715, 83] on div "Order # : Placeholder : Name : Phone : Email : zqwupnJ92JFckvKDTwOL No [PERSON_…" at bounding box center [708, 136] width 442 height 132
copy p "zqwupnJ92JFckvKDTwOL"
click at [1101, 473] on div at bounding box center [708, 420] width 1415 height 840
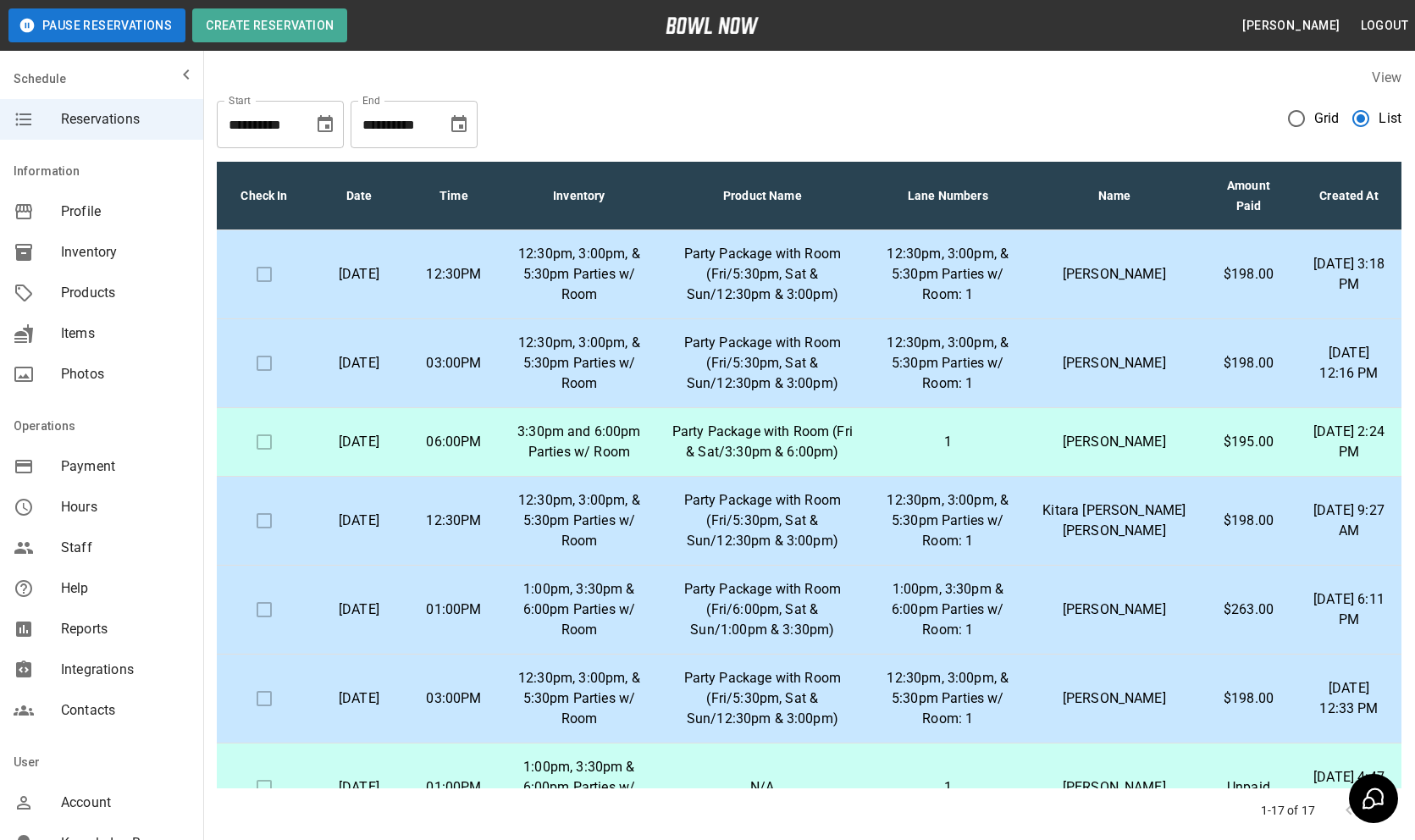
click at [976, 449] on p "1" at bounding box center [947, 442] width 132 height 21
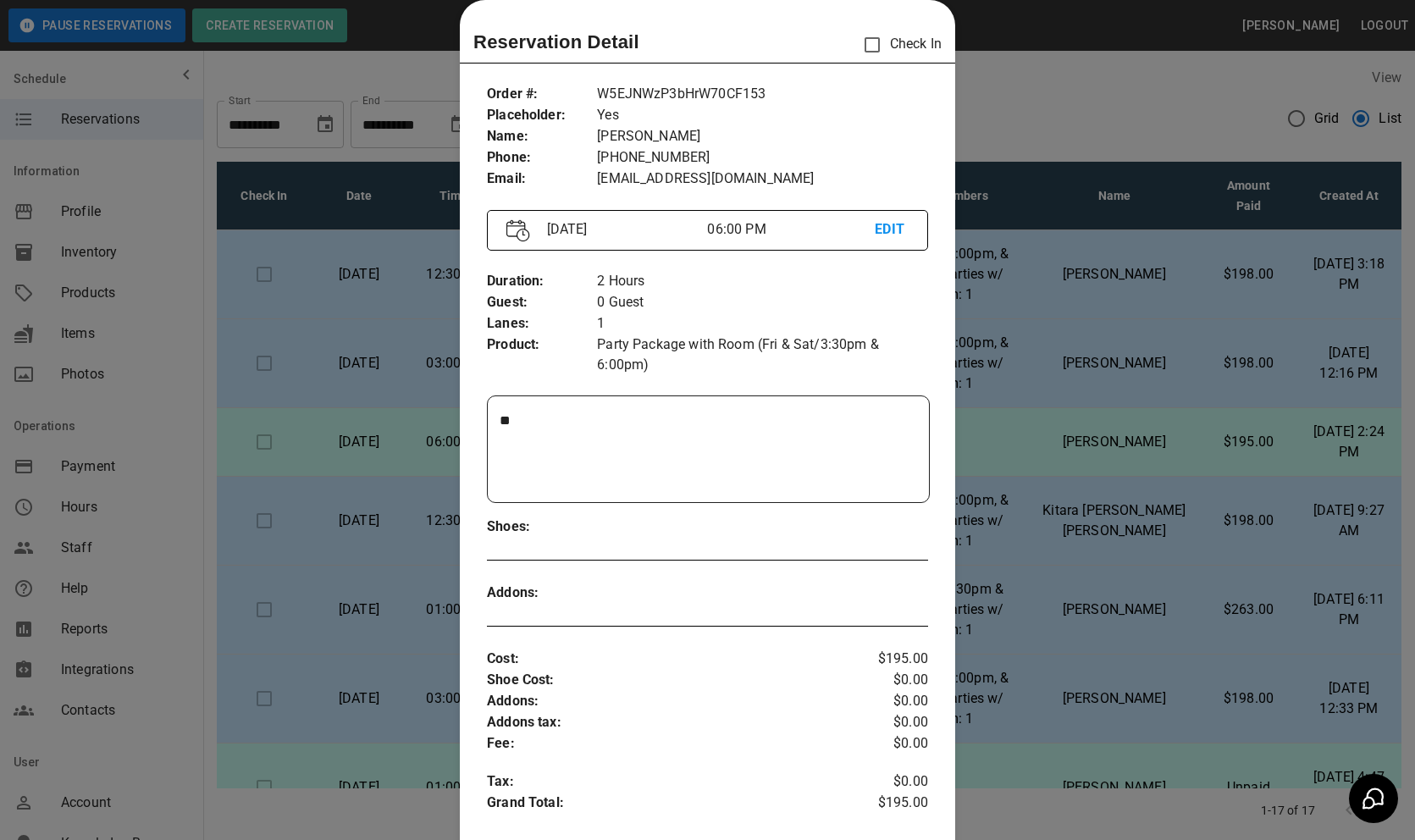
click at [1027, 469] on div at bounding box center [708, 420] width 1415 height 840
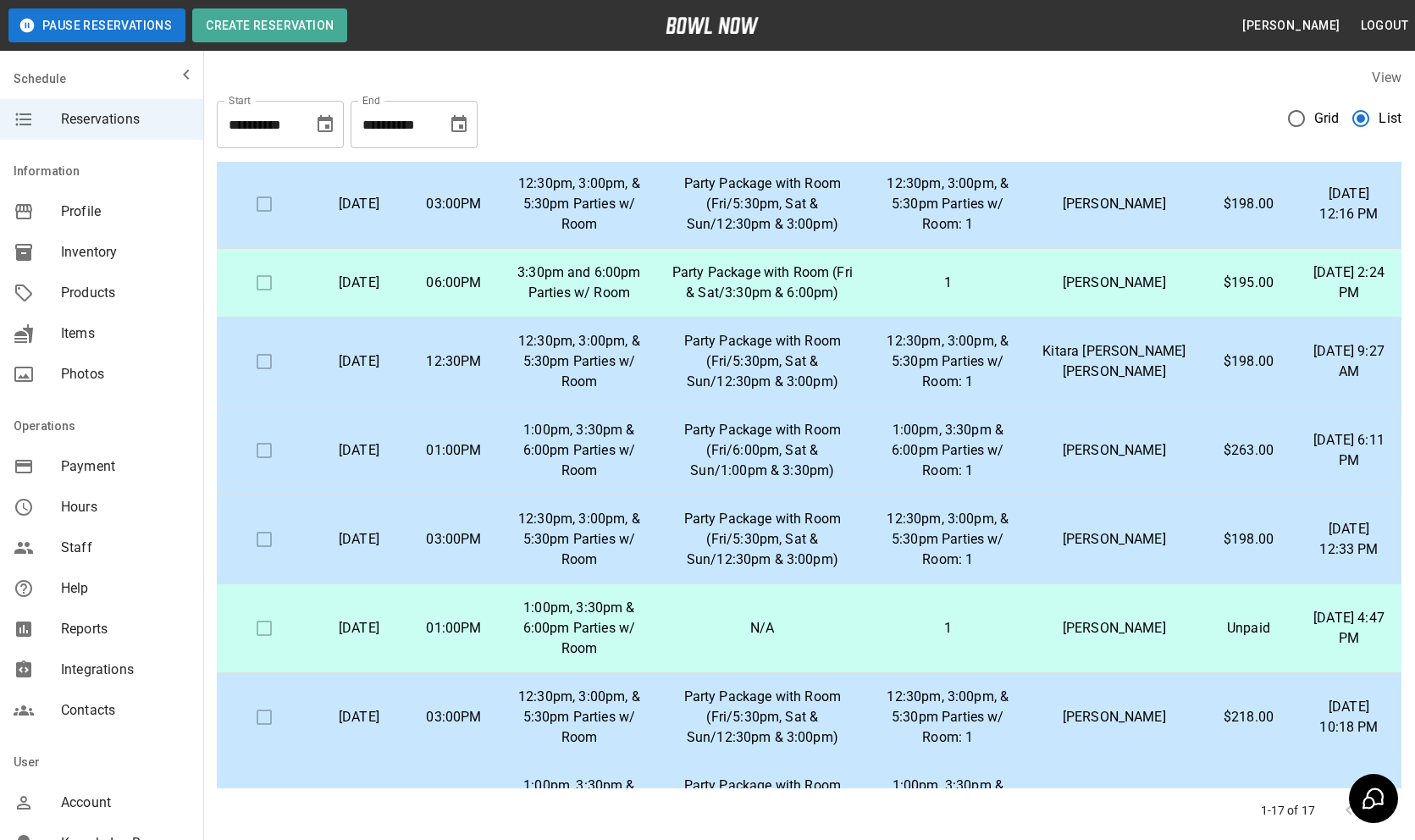
scroll to position [161, 0]
click at [976, 337] on td "12:30pm, 3:00pm, & 5:30pm Parties w/ Room: 1" at bounding box center [948, 360] width 160 height 89
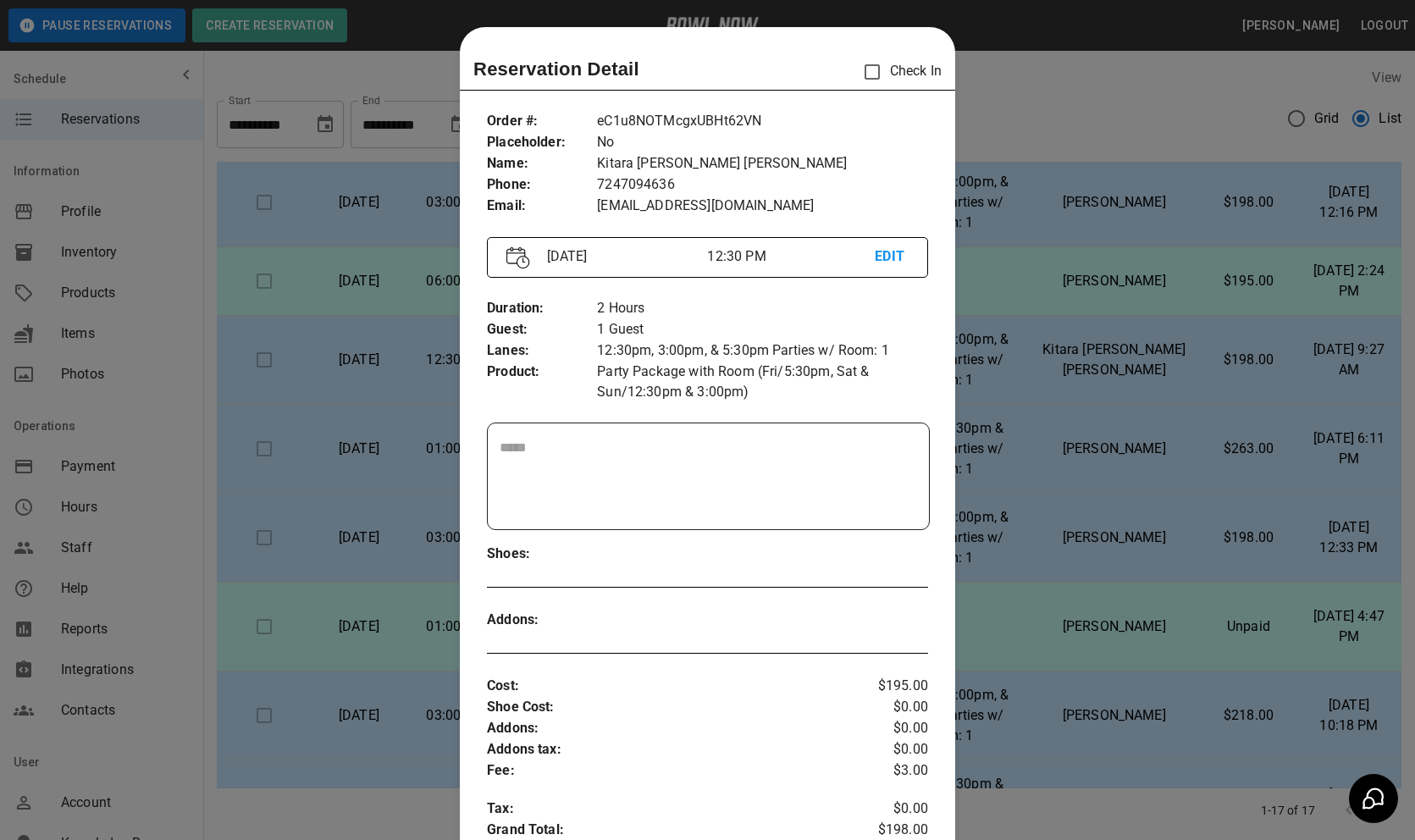
scroll to position [27, 0]
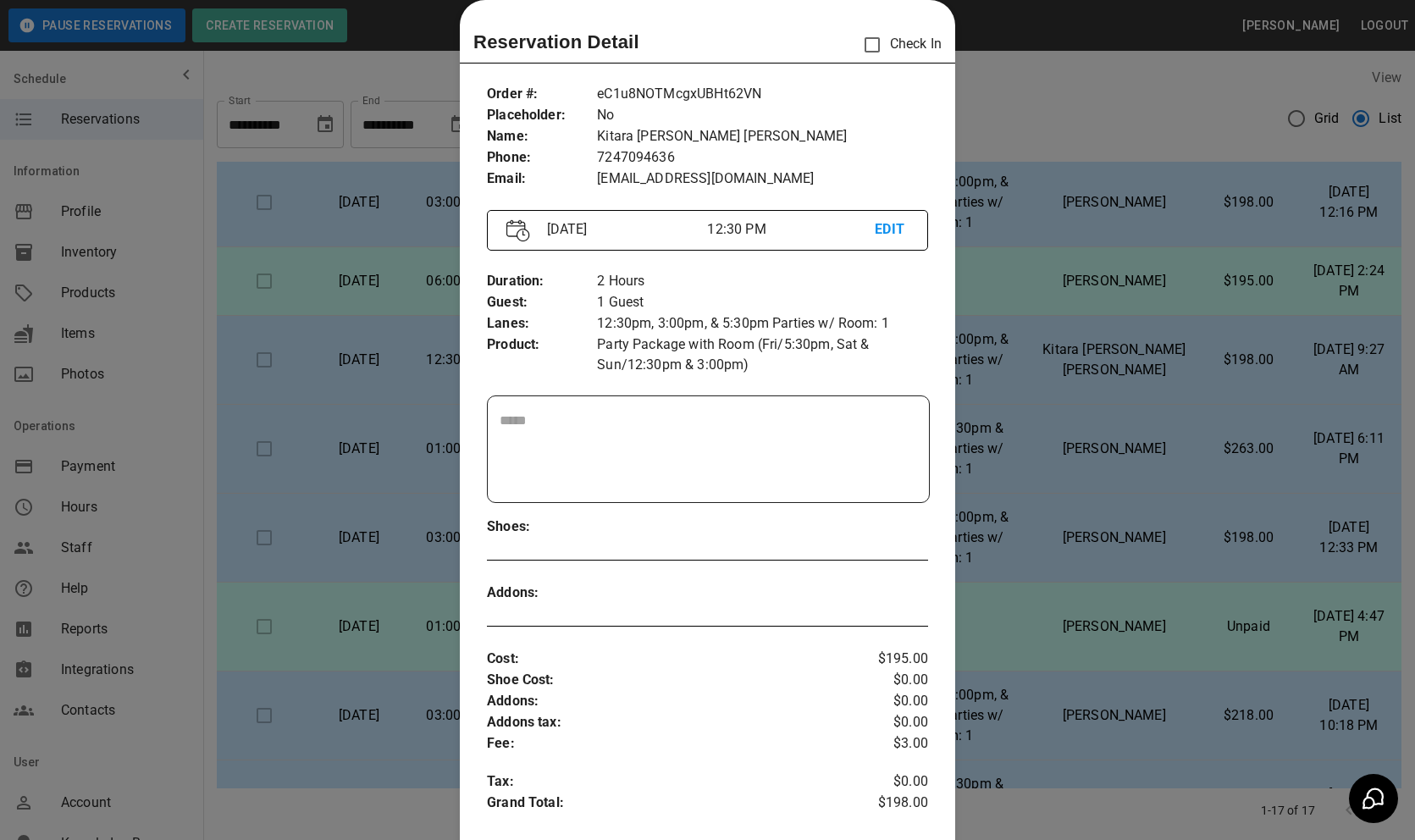
click at [714, 102] on p "eC1u8NOTMcgxUBHt62VN" at bounding box center [761, 94] width 331 height 22
copy p "eC1u8NOTMcgxUBHt62VN"
click at [1097, 437] on div at bounding box center [708, 420] width 1415 height 840
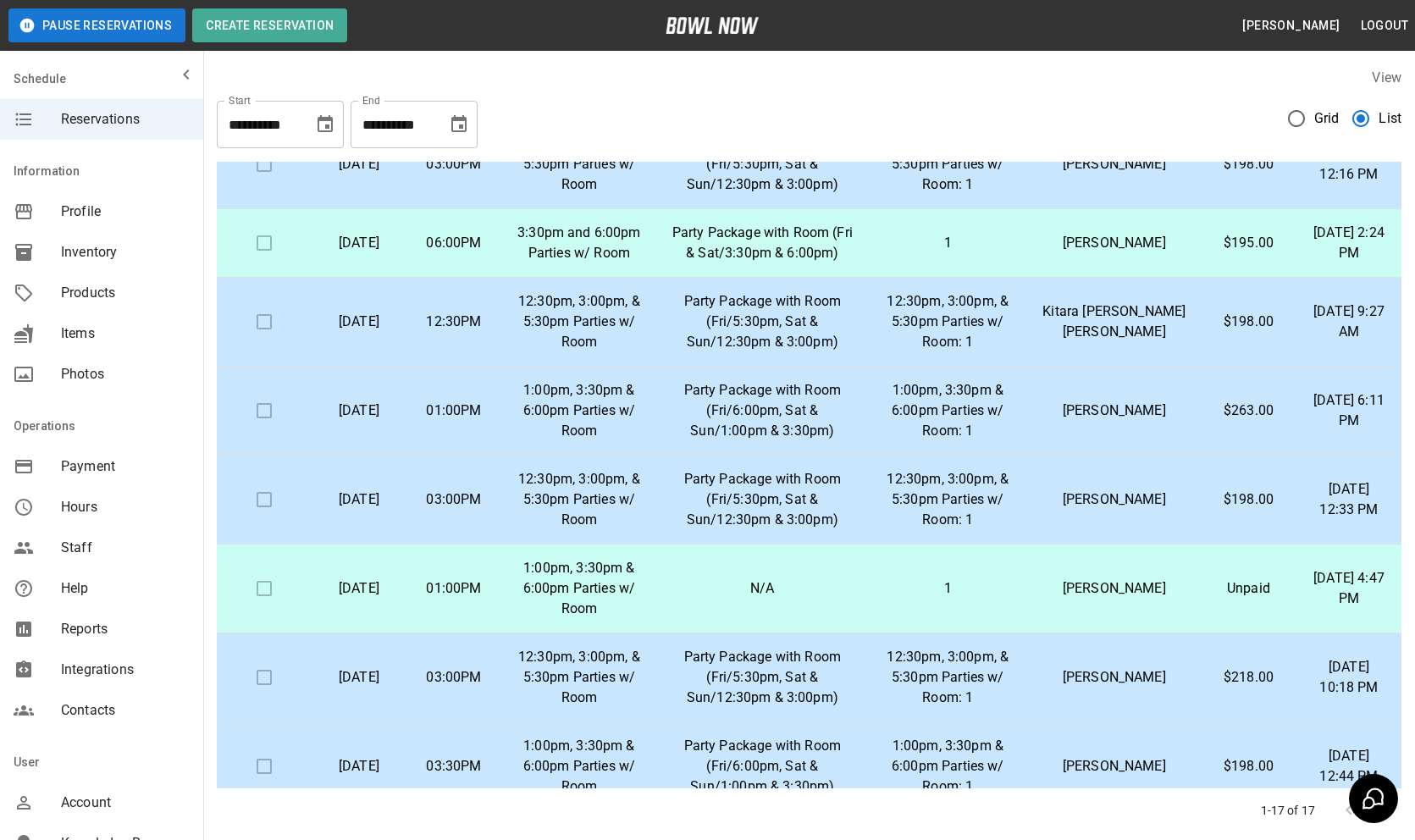
scroll to position [210, 0]
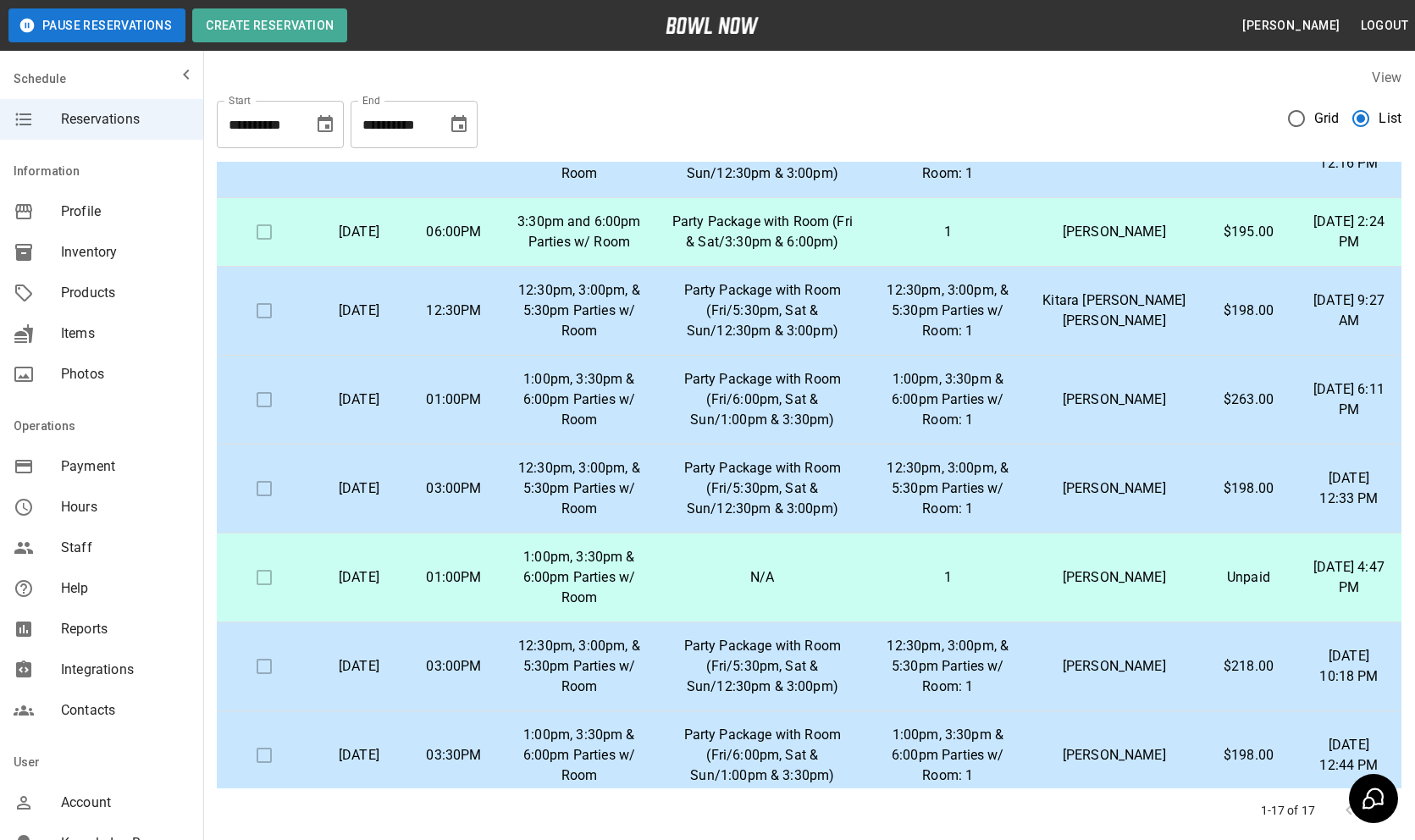
click at [983, 334] on p "12:30pm, 3:00pm, & 5:30pm Parties w/ Room: 1" at bounding box center [947, 311] width 132 height 61
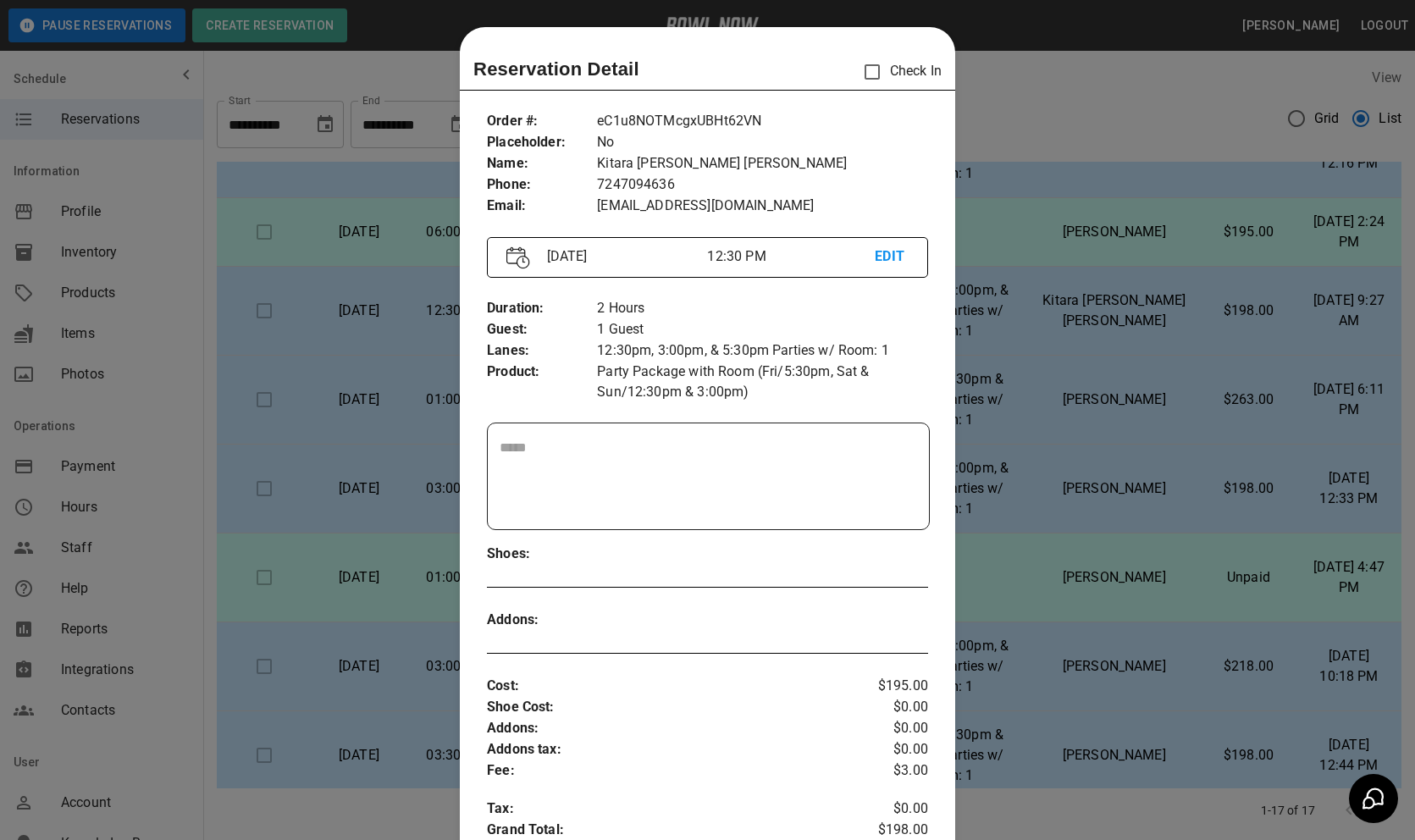
scroll to position [27, 0]
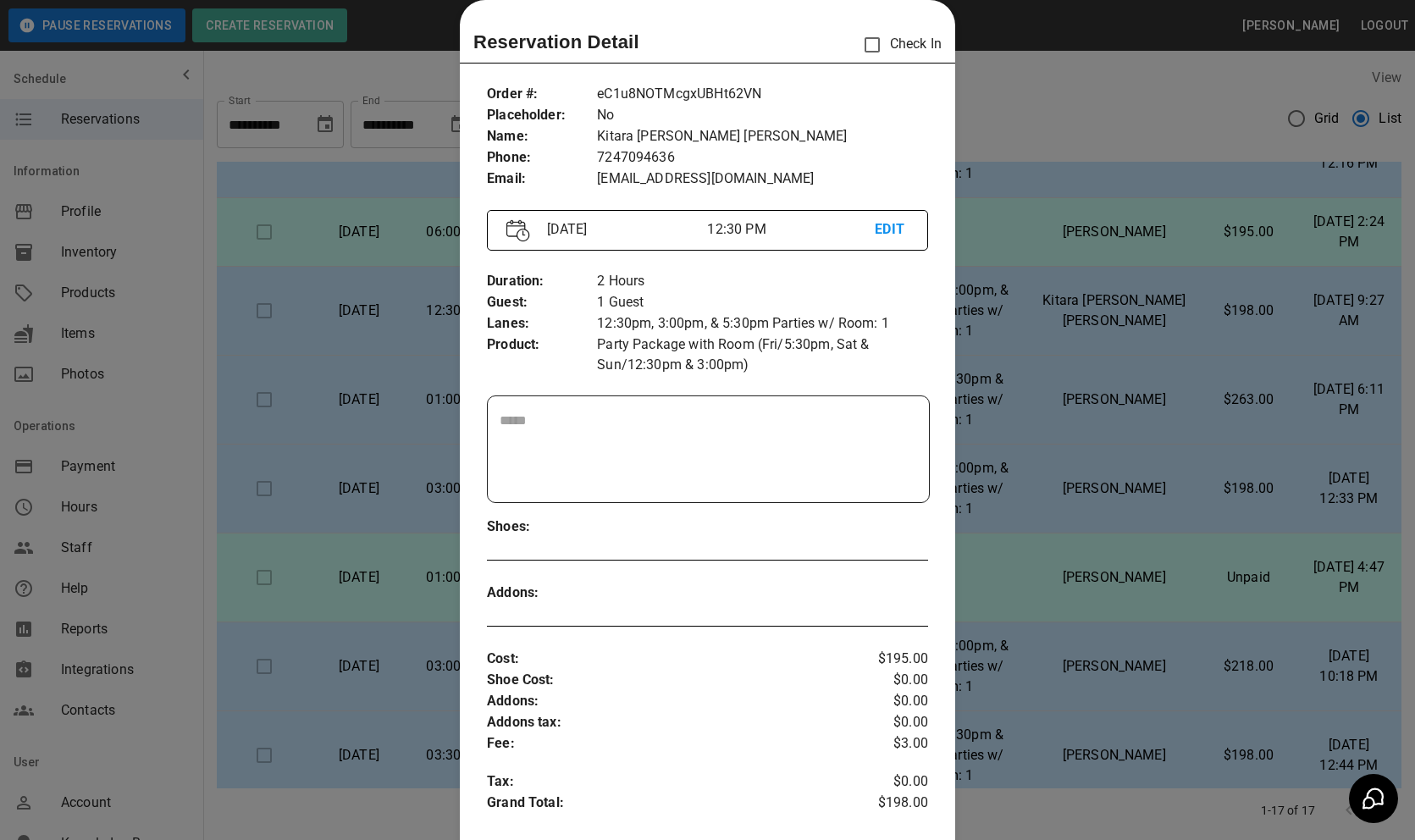
click at [652, 97] on p "eC1u8NOTMcgxUBHt62VN" at bounding box center [761, 94] width 331 height 22
copy p "eC1u8NOTMcgxUBHt62VN"
click at [1035, 339] on div at bounding box center [708, 420] width 1415 height 840
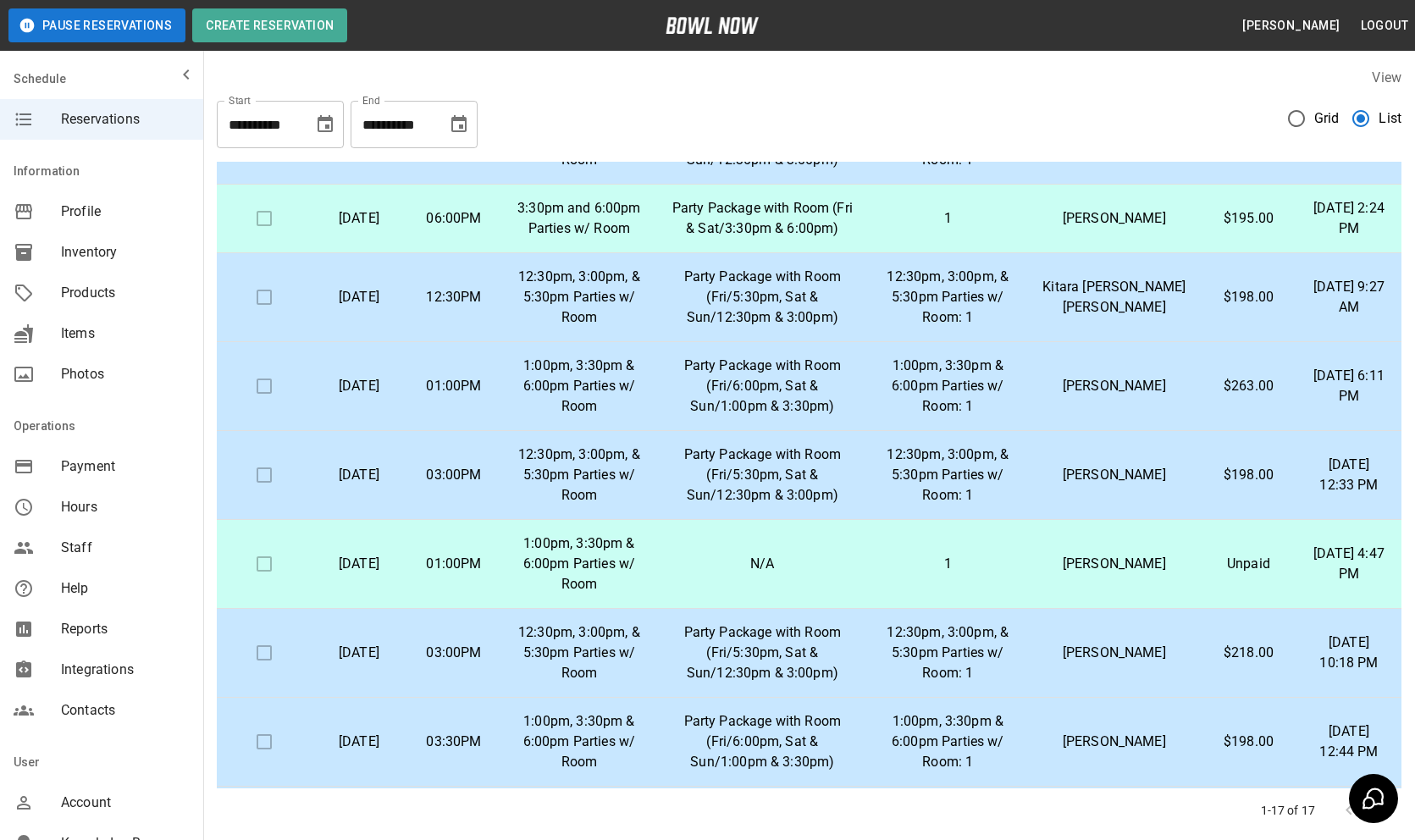
scroll to position [234, 0]
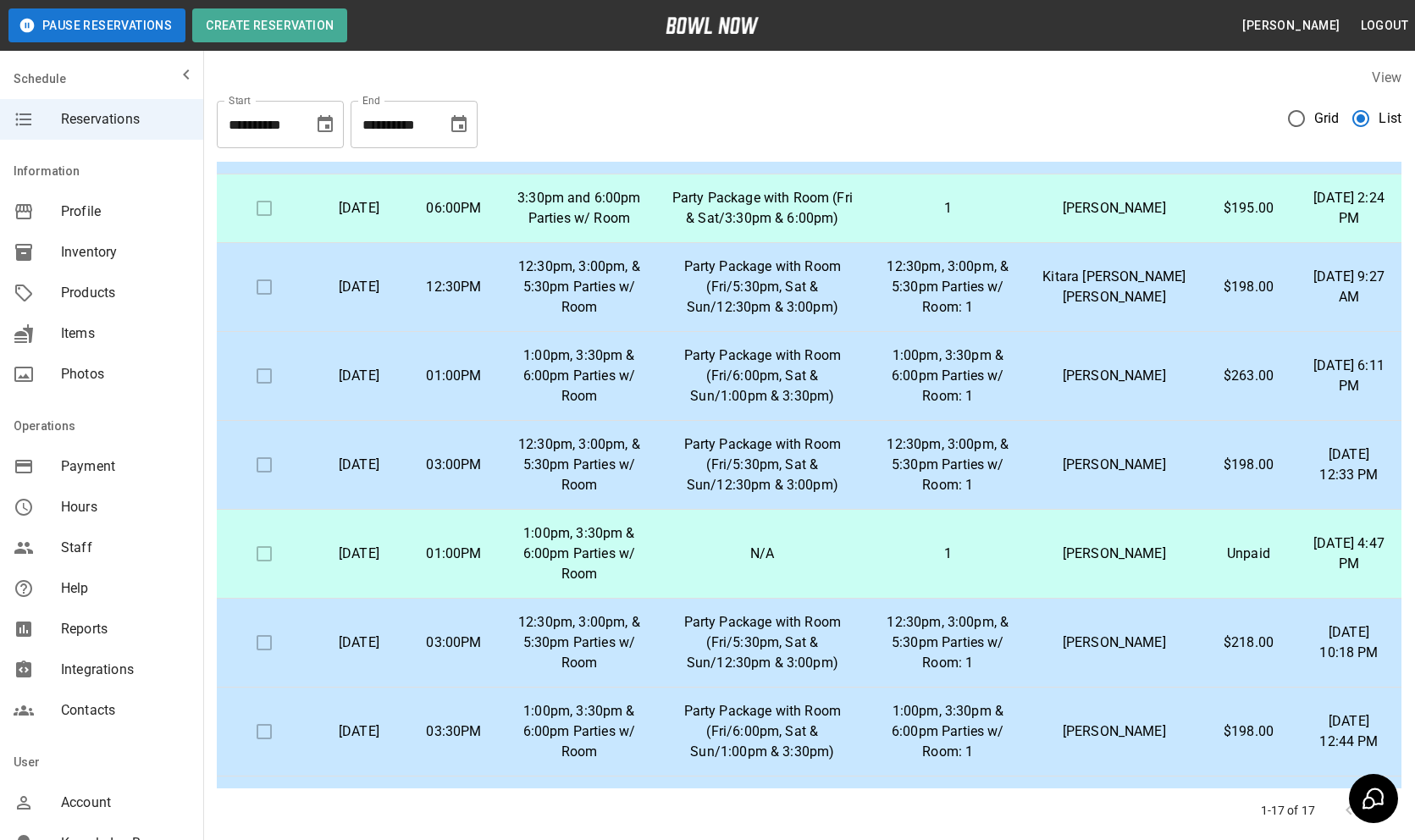
click at [784, 376] on p "Party Package with Room (Fri/6:00pm, Sat & Sun/1:00pm & 3:30pm)" at bounding box center [761, 376] width 183 height 61
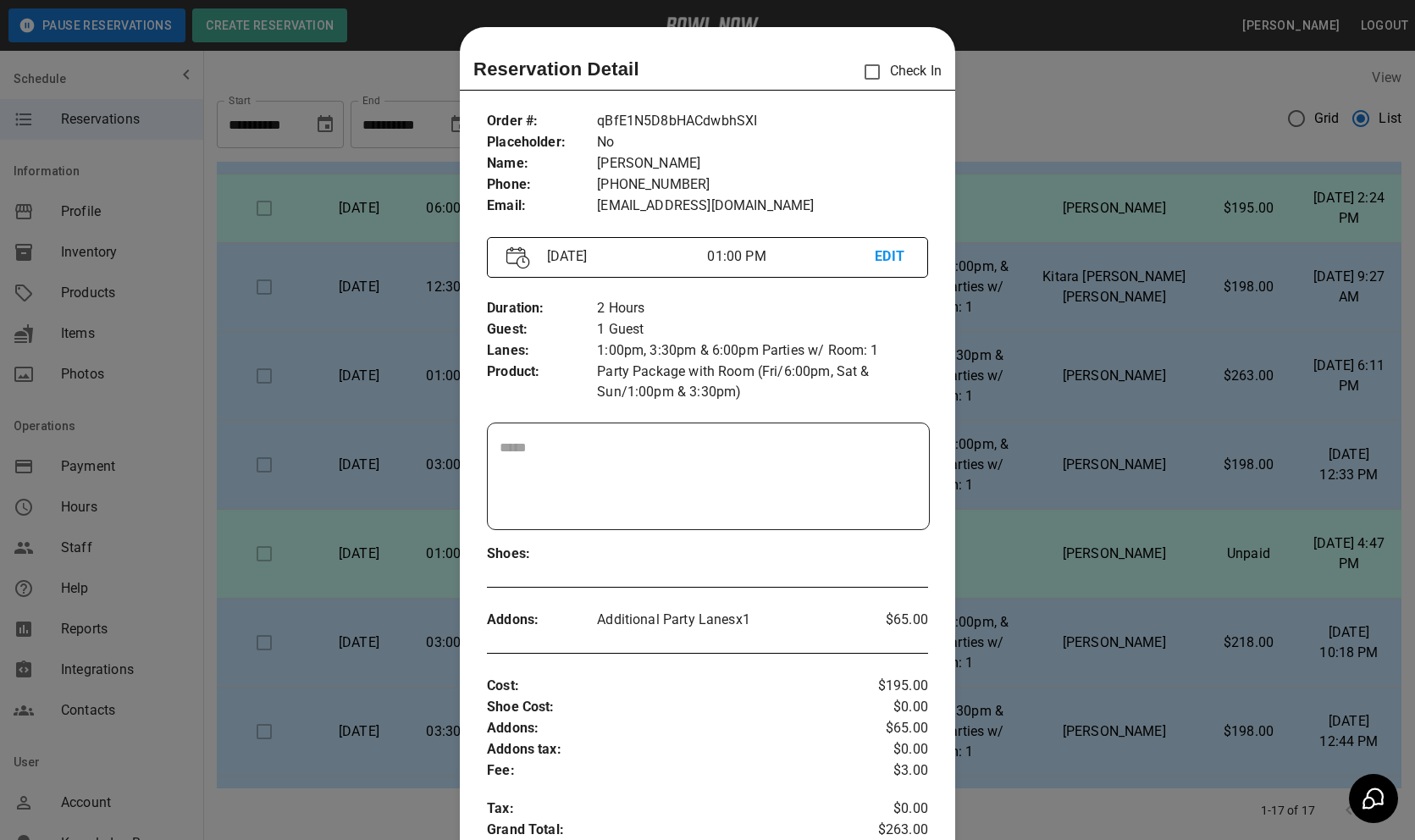
scroll to position [27, 0]
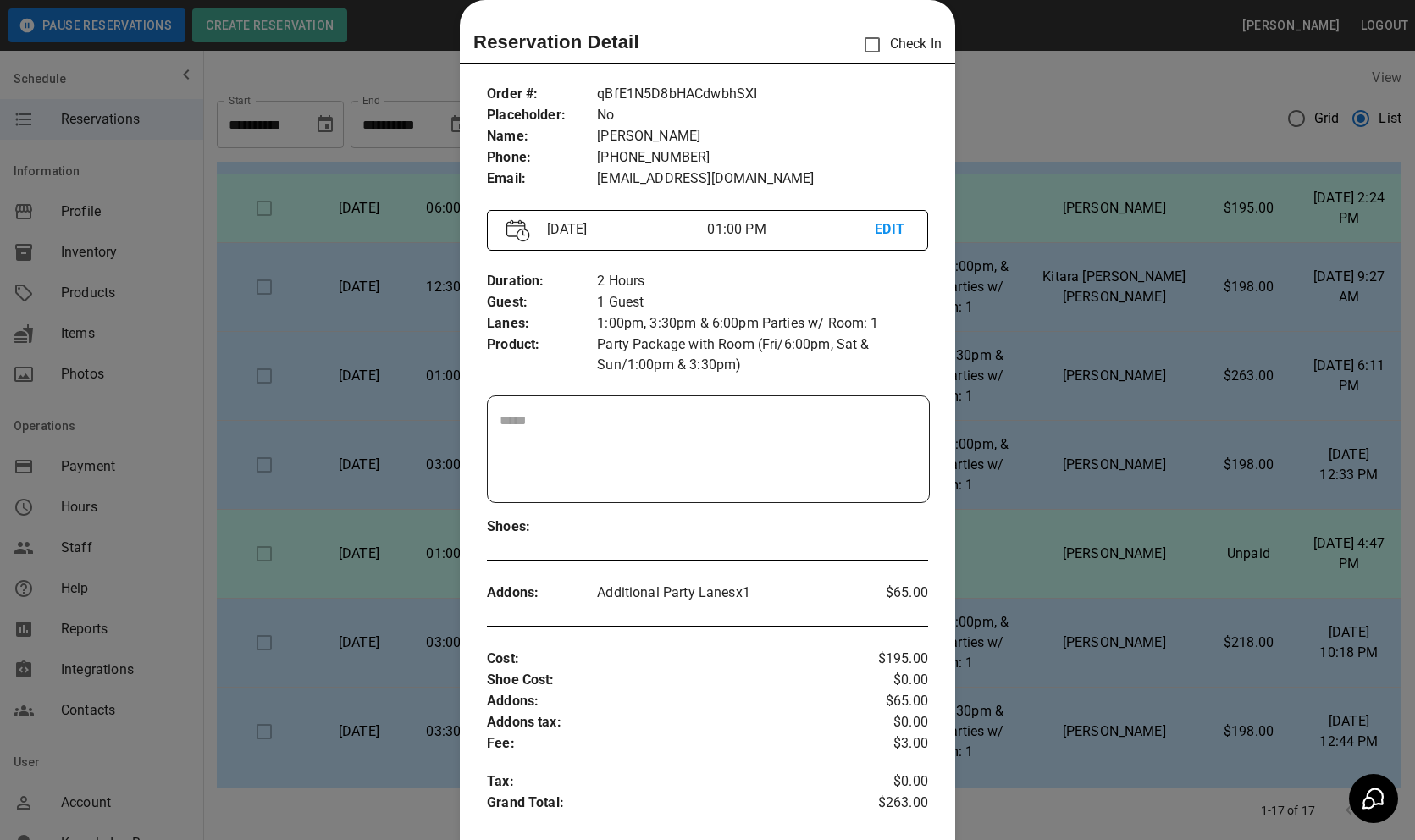
click at [693, 98] on p "qBfE1N5D8bHACdwbhSXI" at bounding box center [761, 94] width 331 height 22
copy p "qBfE1N5D8bHACdwbhSXI"
click at [1048, 435] on div at bounding box center [708, 420] width 1415 height 840
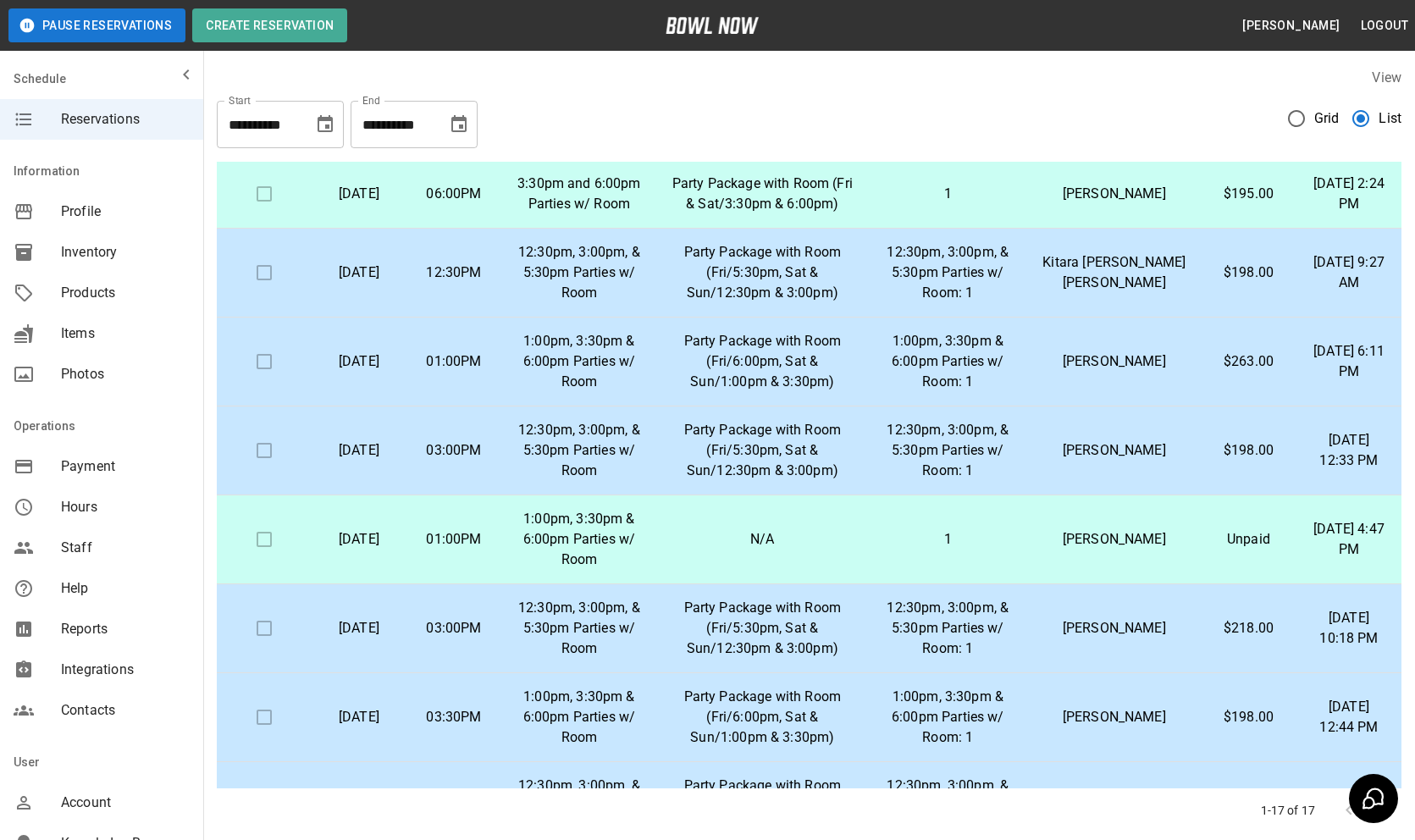
scroll to position [247, 0]
click at [936, 465] on p "12:30pm, 3:00pm, & 5:30pm Parties w/ Room: 1" at bounding box center [947, 451] width 132 height 61
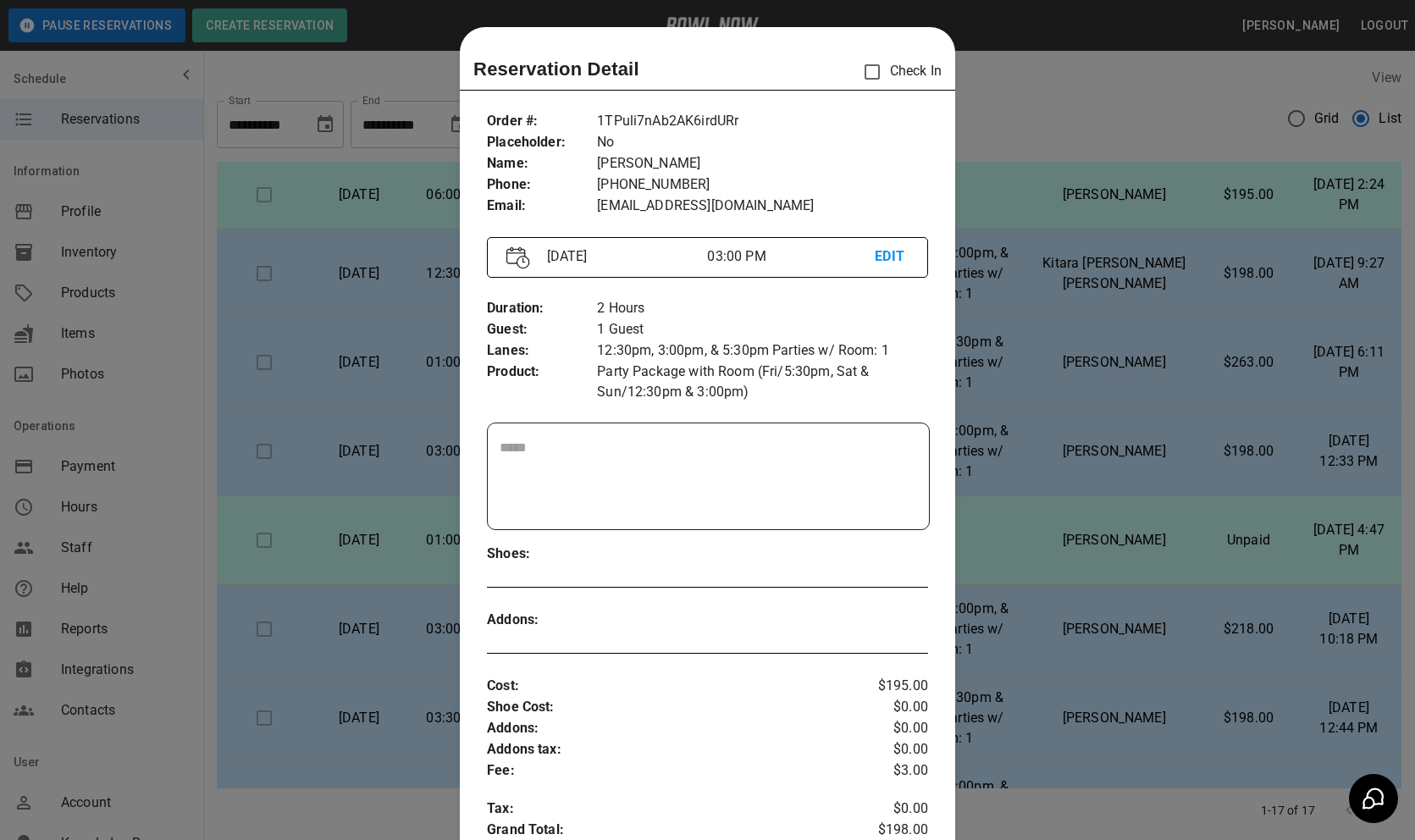
scroll to position [27, 0]
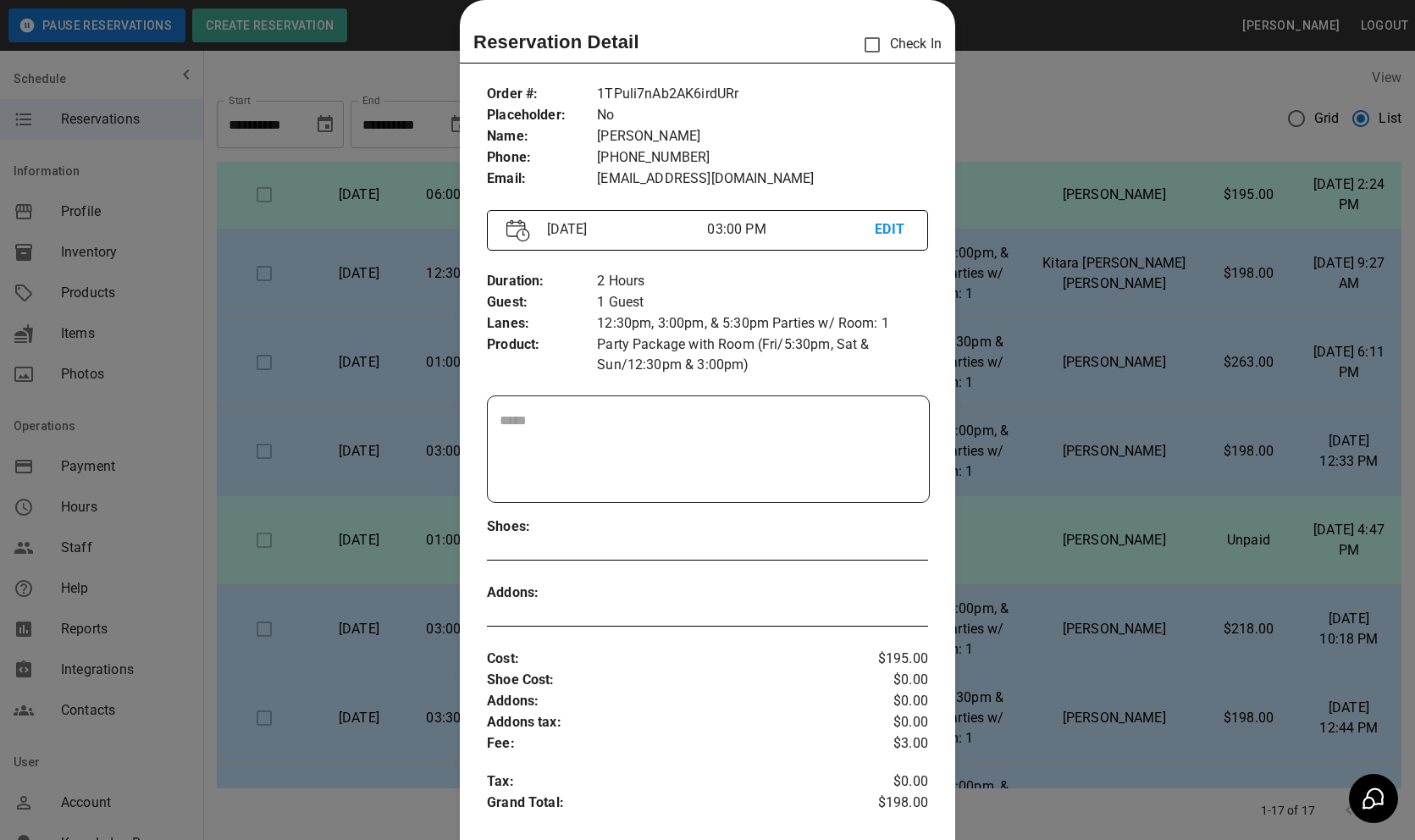
click at [652, 95] on p "1TPuli7nAb2AK6irdURr" at bounding box center [761, 94] width 331 height 22
copy p "1TPuli7nAb2AK6irdURr"
click at [1125, 492] on div at bounding box center [708, 420] width 1415 height 840
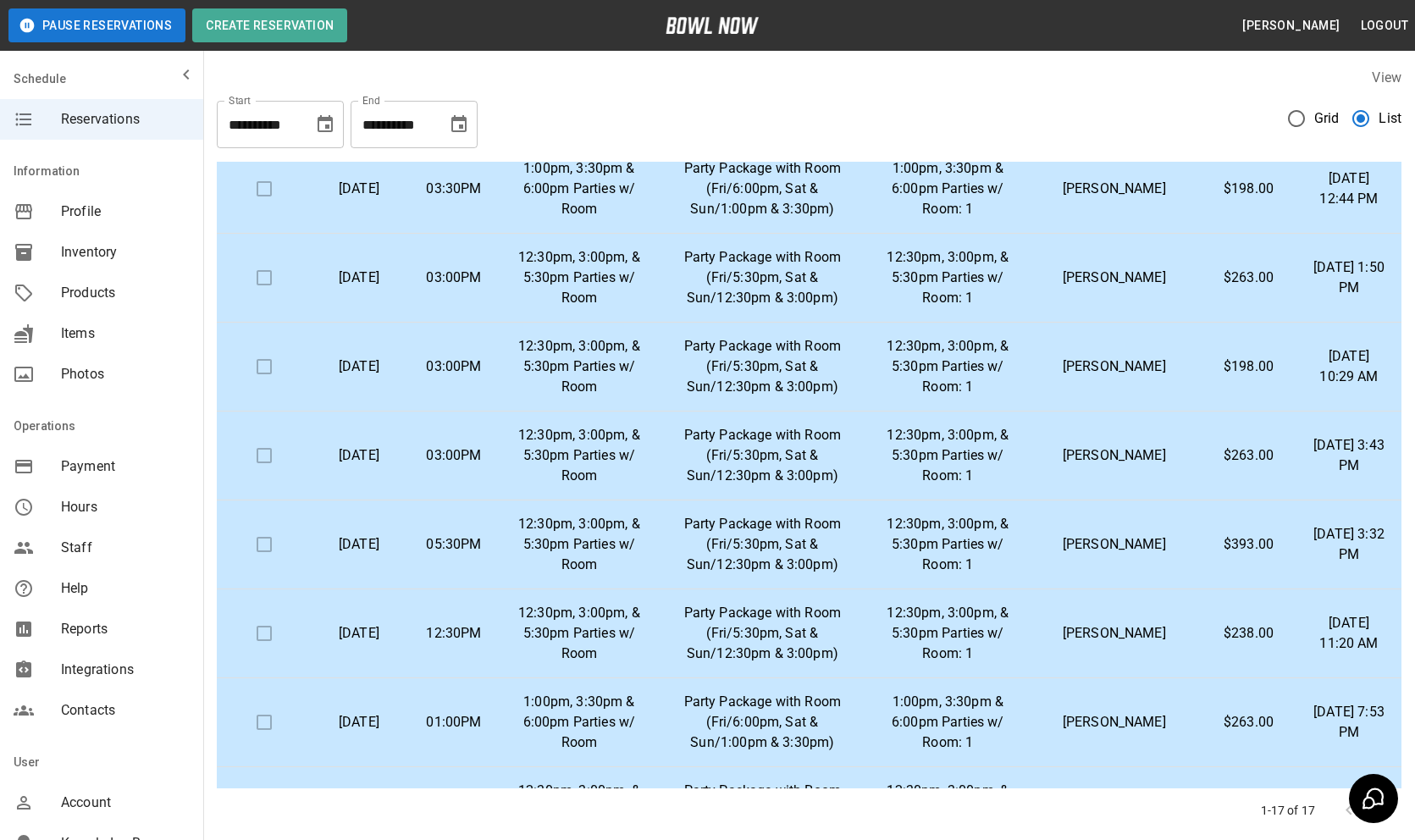
scroll to position [954, 0]
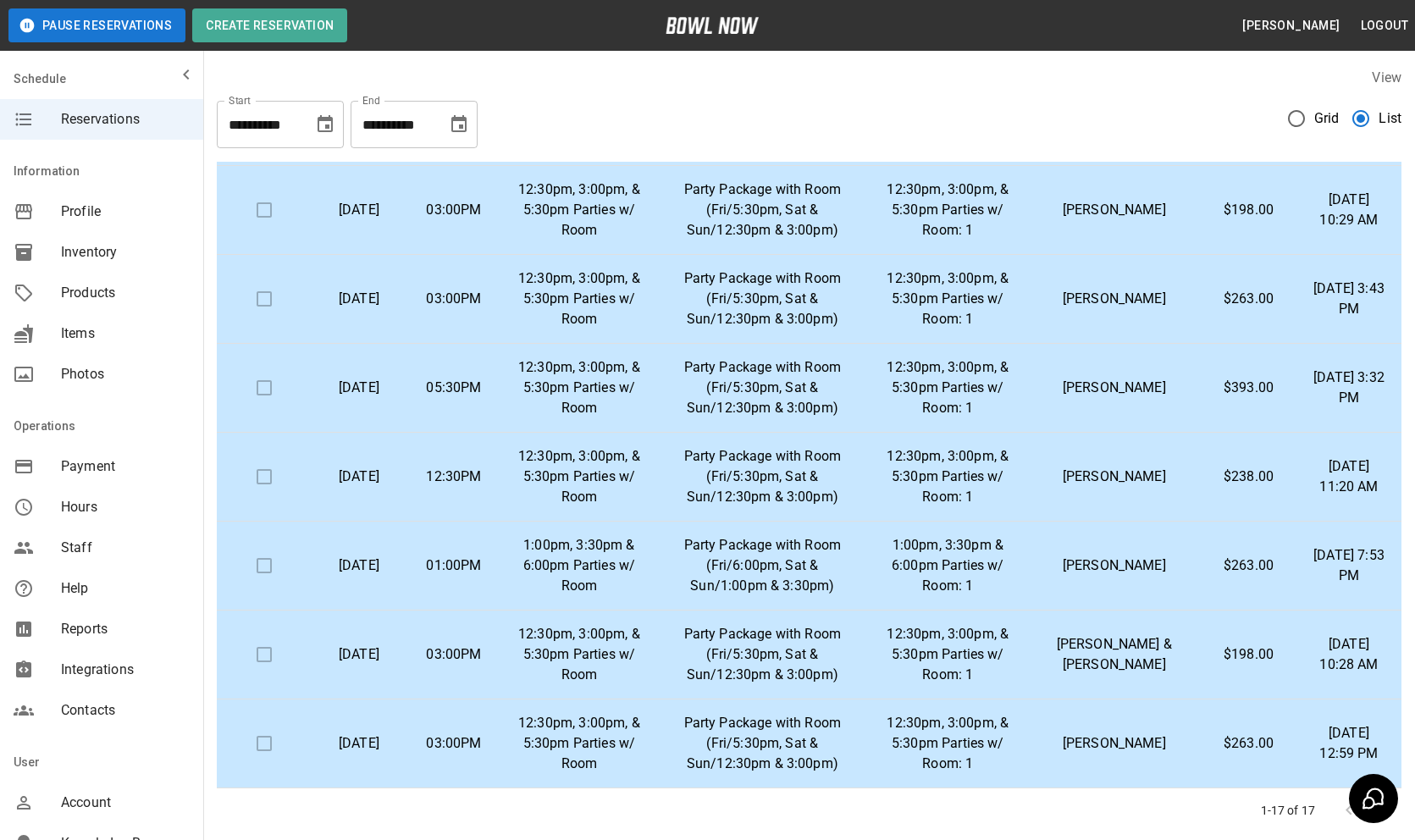
click at [804, 761] on p "Party Package with Room (Fri/5:30pm, Sat & Sun/12:30pm & 3:00pm)" at bounding box center [761, 744] width 183 height 61
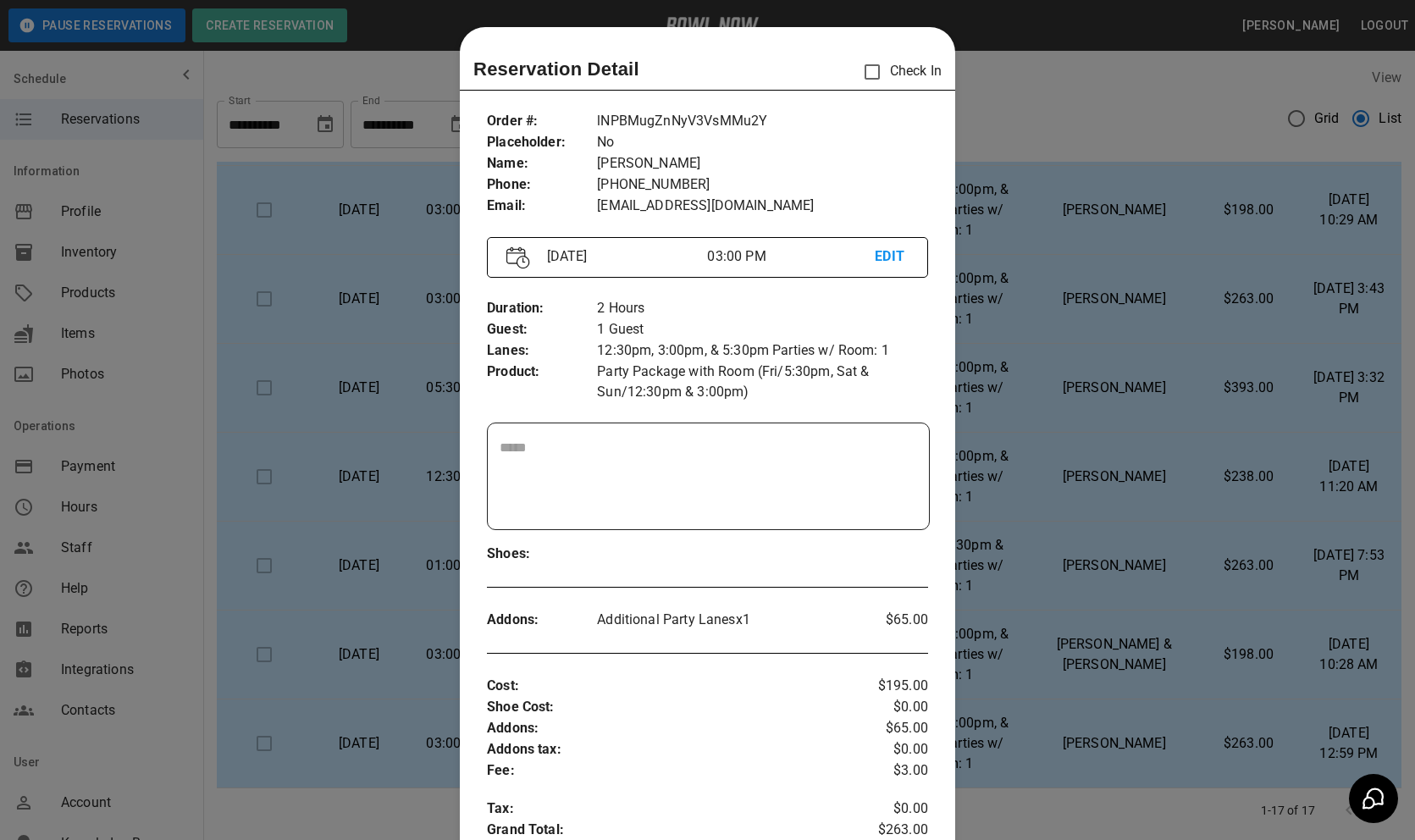
scroll to position [27, 0]
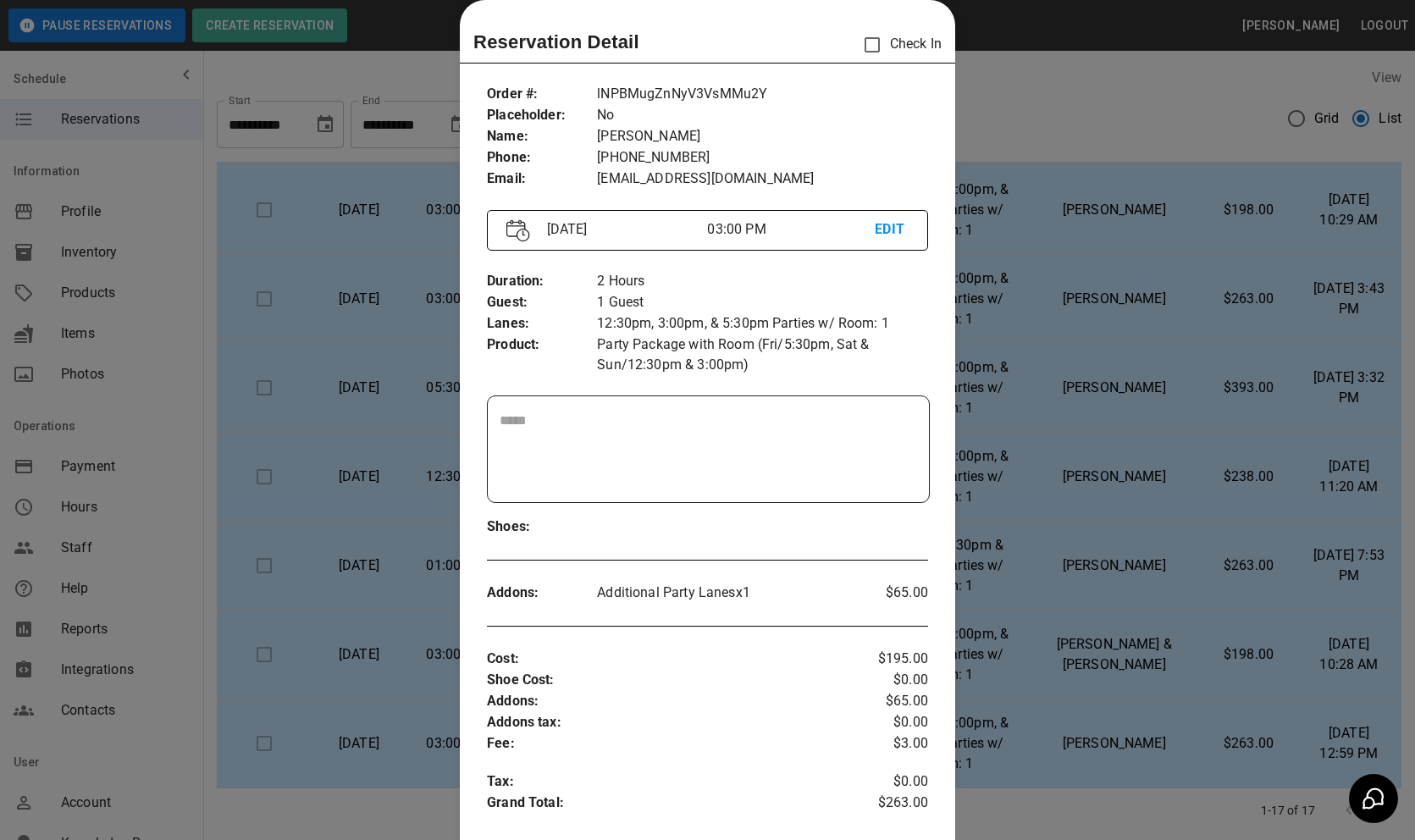
click at [708, 89] on p "lNPBMugZnNyV3VsMMu2Y" at bounding box center [761, 94] width 331 height 22
copy p "lNPBMugZnNyV3VsMMu2Y"
click at [1120, 433] on div at bounding box center [708, 420] width 1415 height 840
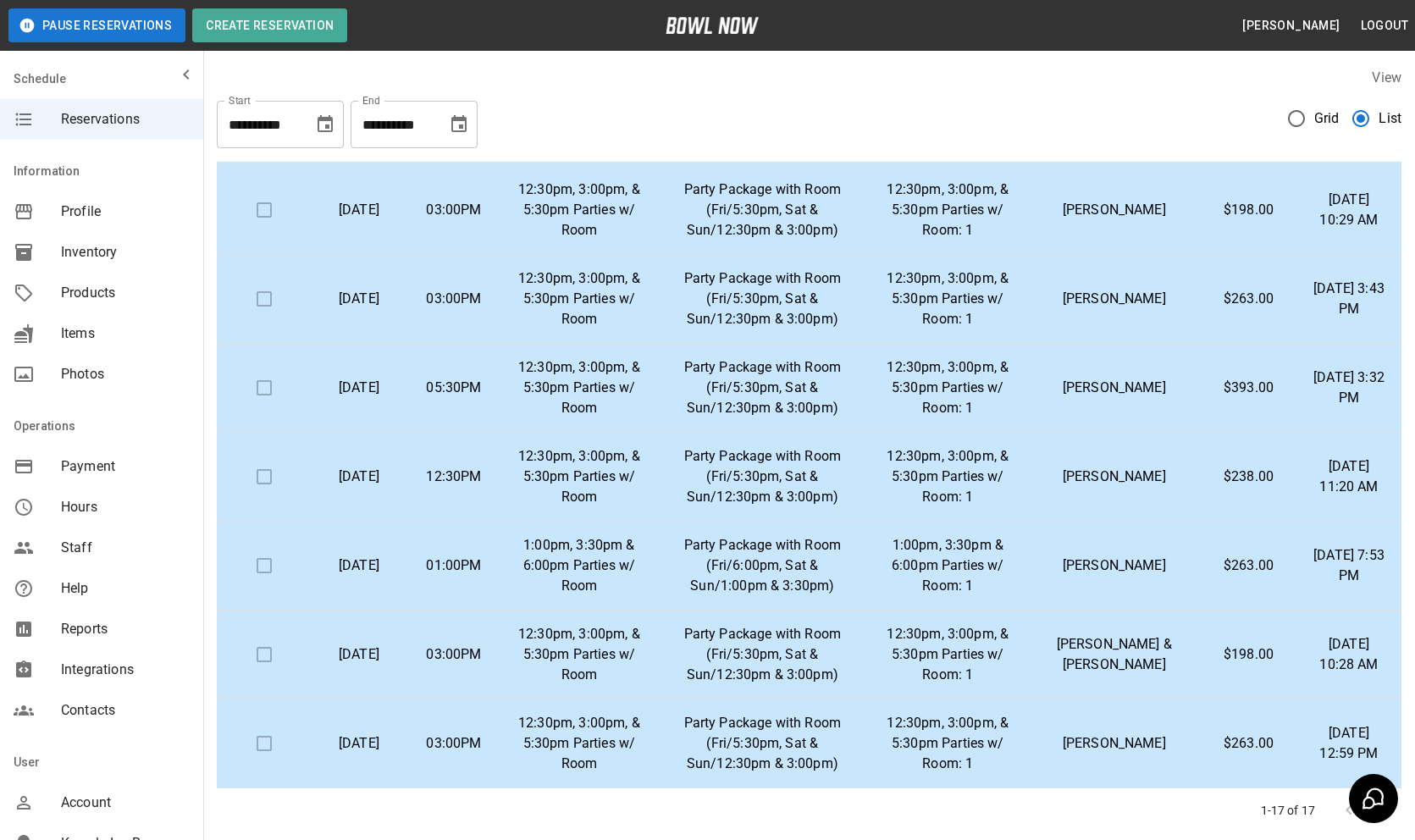
click at [802, 639] on p "Party Package with Room (Fri/5:30pm, Sat & Sun/12:30pm & 3:00pm)" at bounding box center [761, 655] width 183 height 61
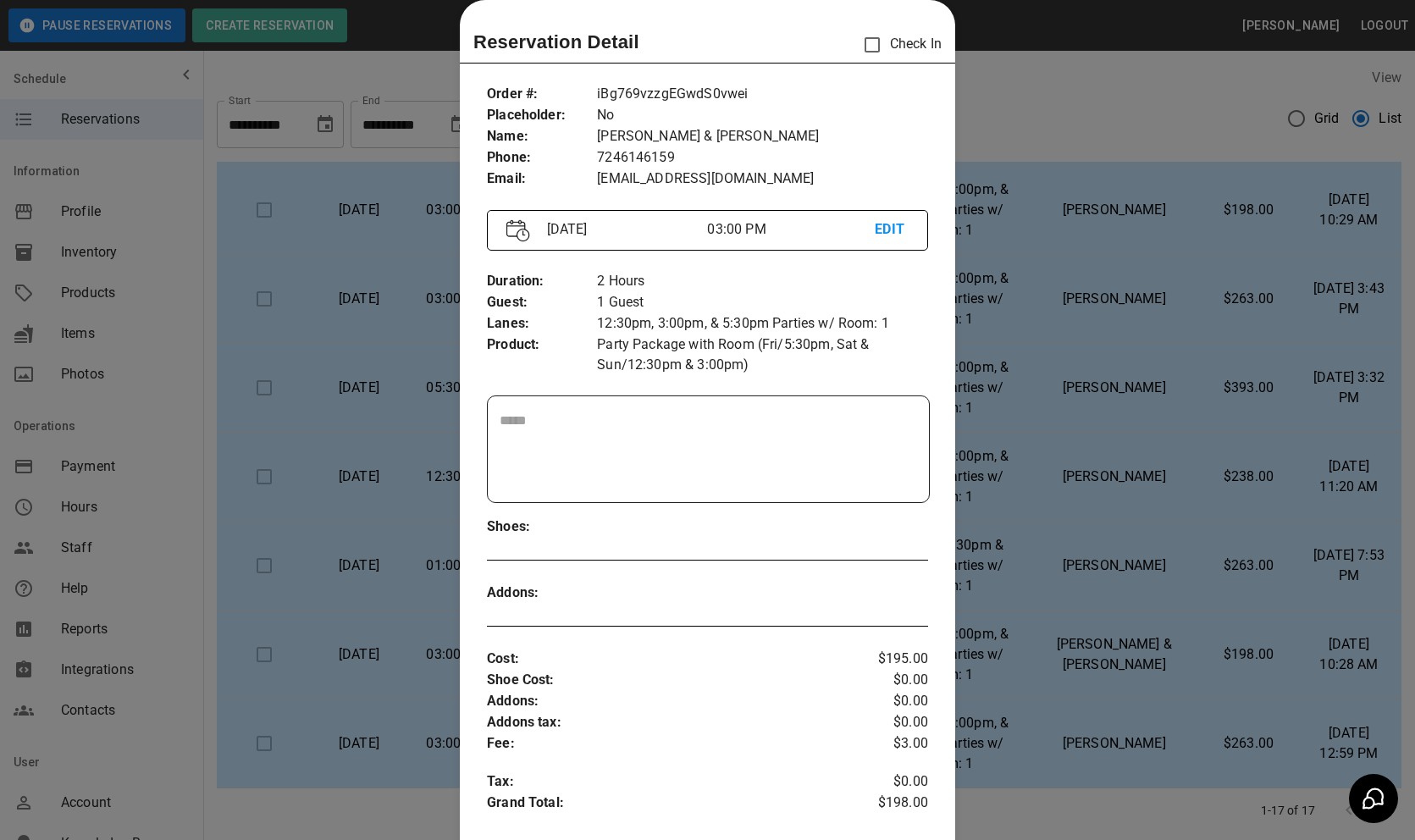
click at [669, 97] on p "iBg769vzzgEGwdS0vwei" at bounding box center [761, 94] width 331 height 22
copy p "iBg769vzzgEGwdS0vwei"
click at [1026, 388] on div at bounding box center [708, 420] width 1415 height 840
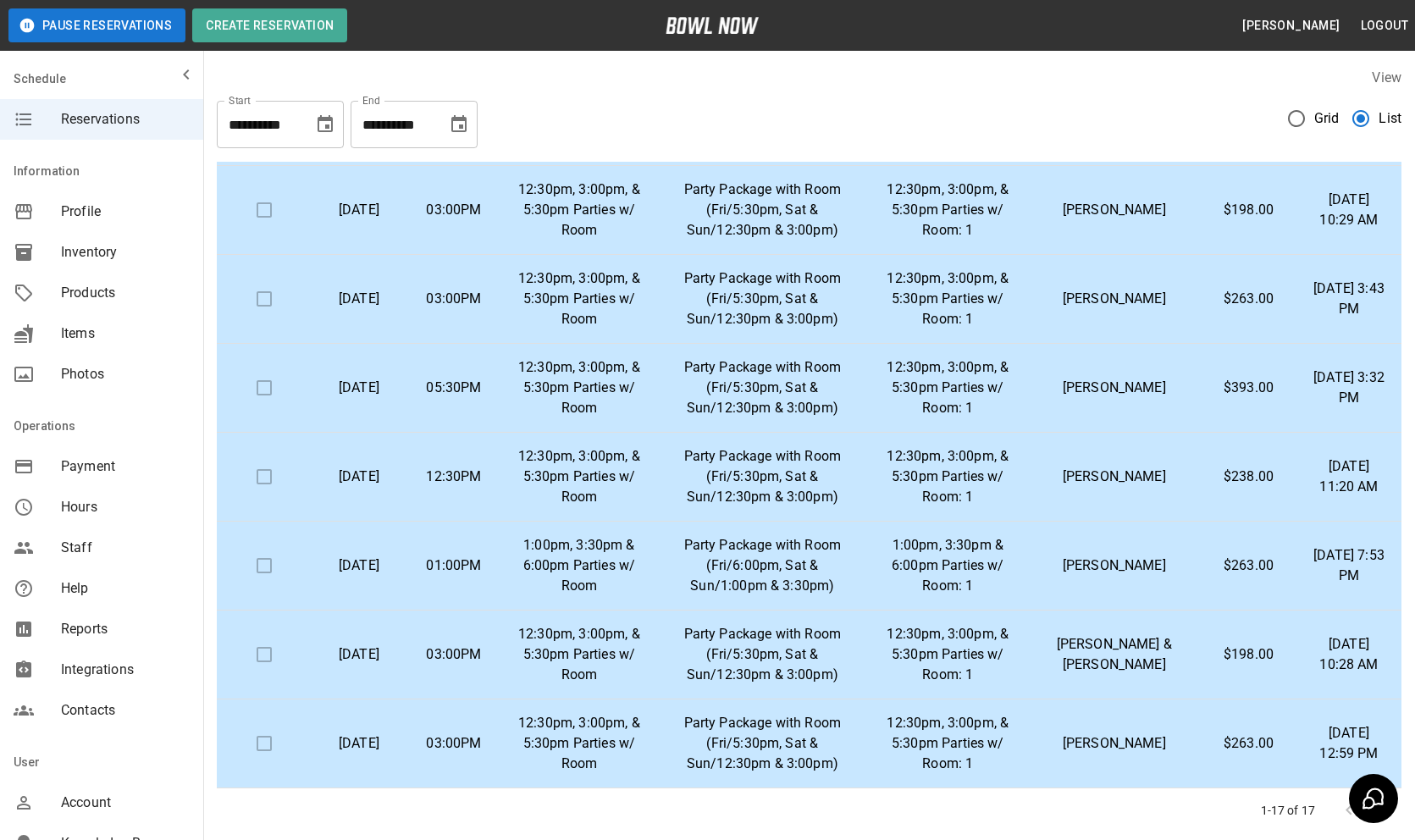
click at [834, 641] on p "Party Package with Room (Fri/5:30pm, Sat & Sun/12:30pm & 3:00pm)" at bounding box center [761, 655] width 183 height 61
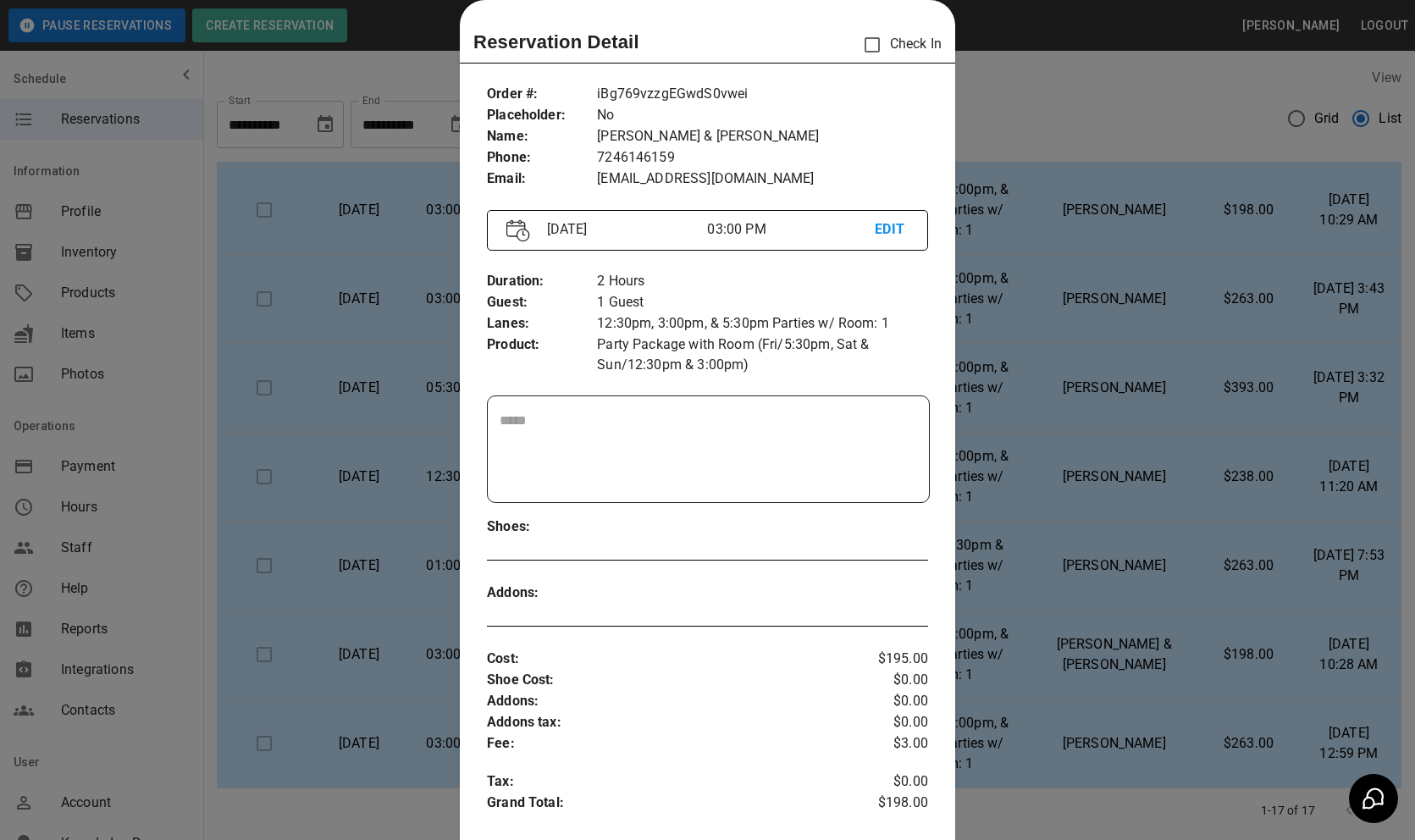
click at [1135, 724] on div at bounding box center [708, 420] width 1415 height 840
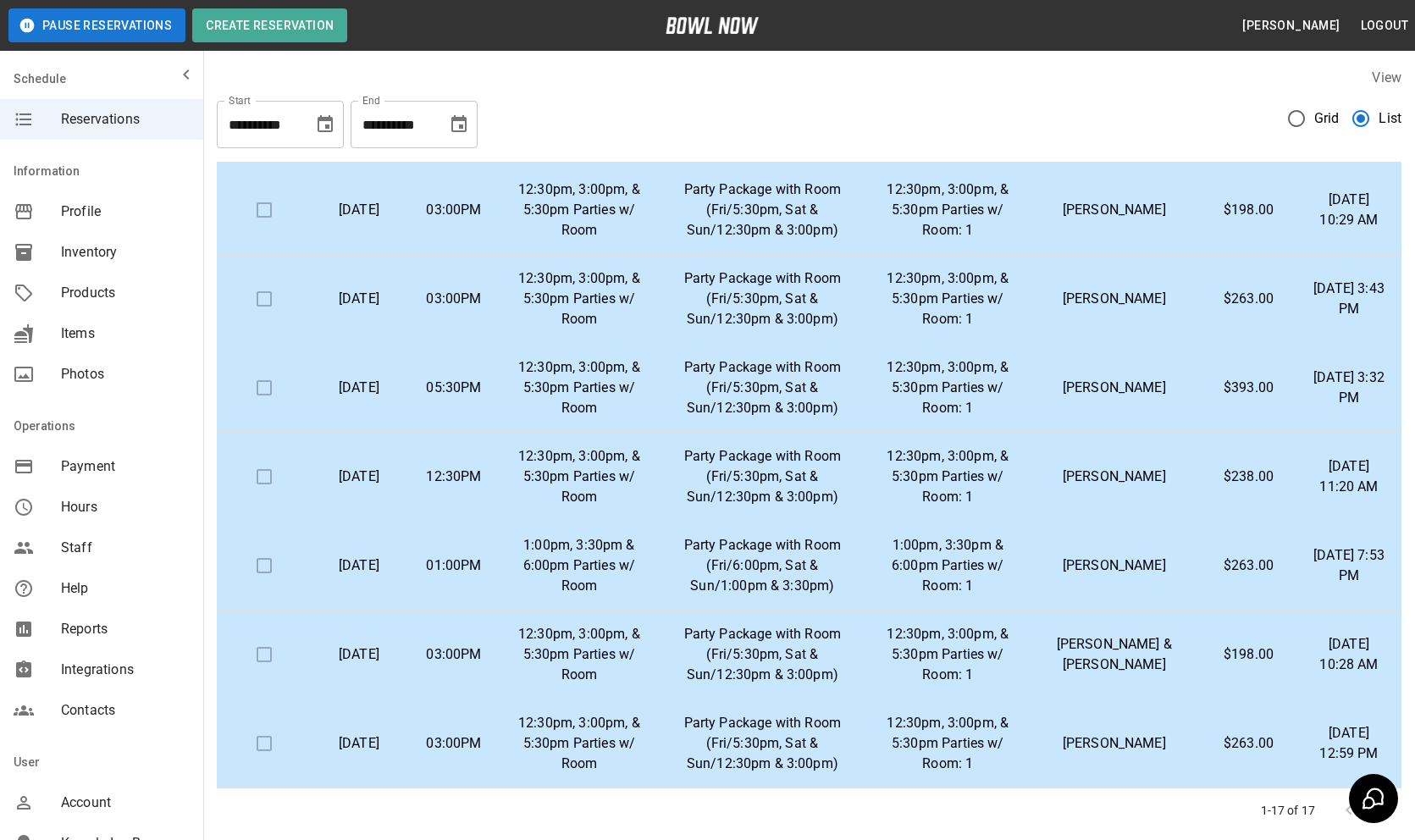
click at [970, 558] on p "1:00pm, 3:30pm & 6:00pm Parties w/ Room: 1" at bounding box center [947, 565] width 132 height 61
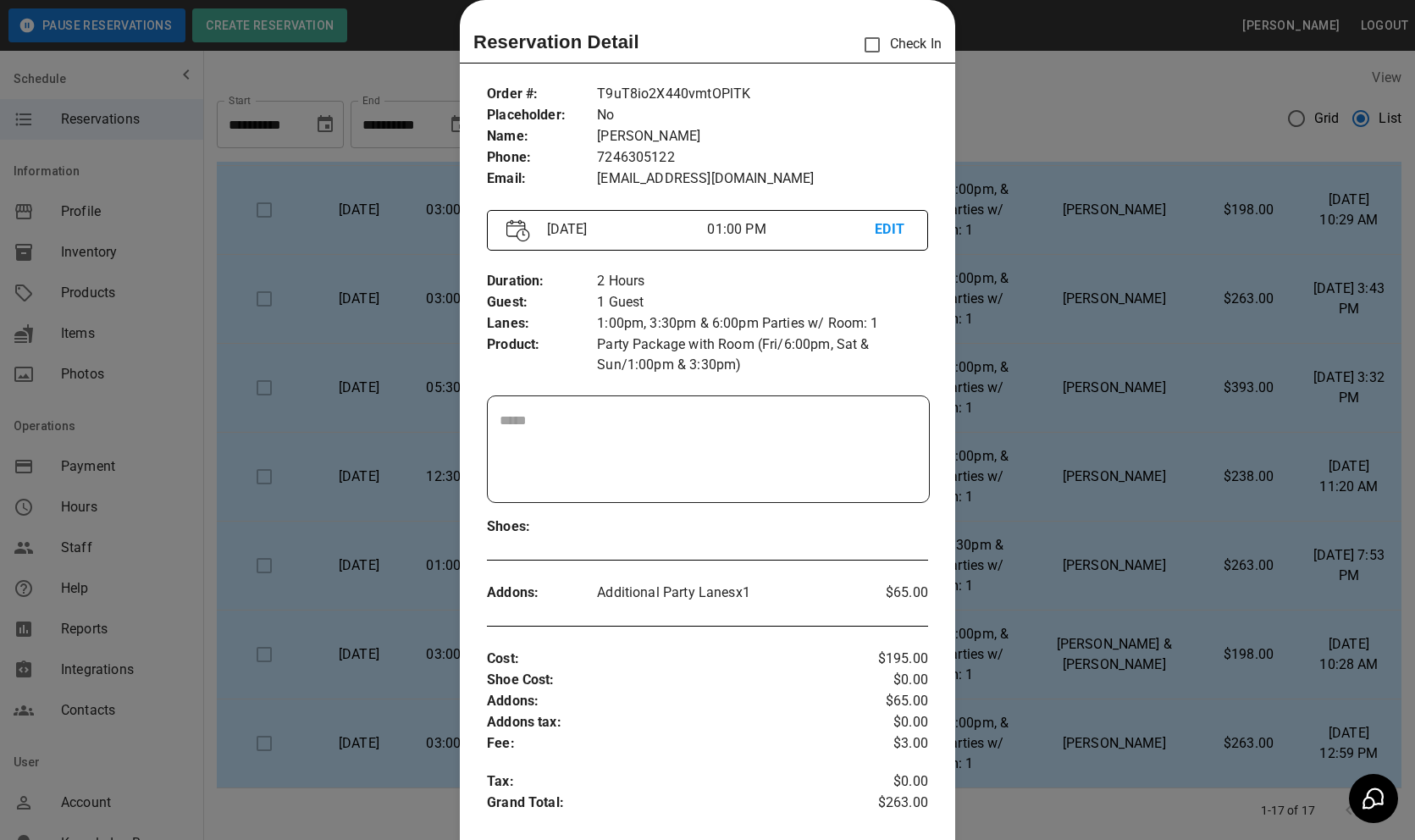
click at [655, 87] on p "T9uT8io2X440vmtOPlTK" at bounding box center [761, 94] width 331 height 22
click at [1015, 523] on div at bounding box center [708, 420] width 1415 height 840
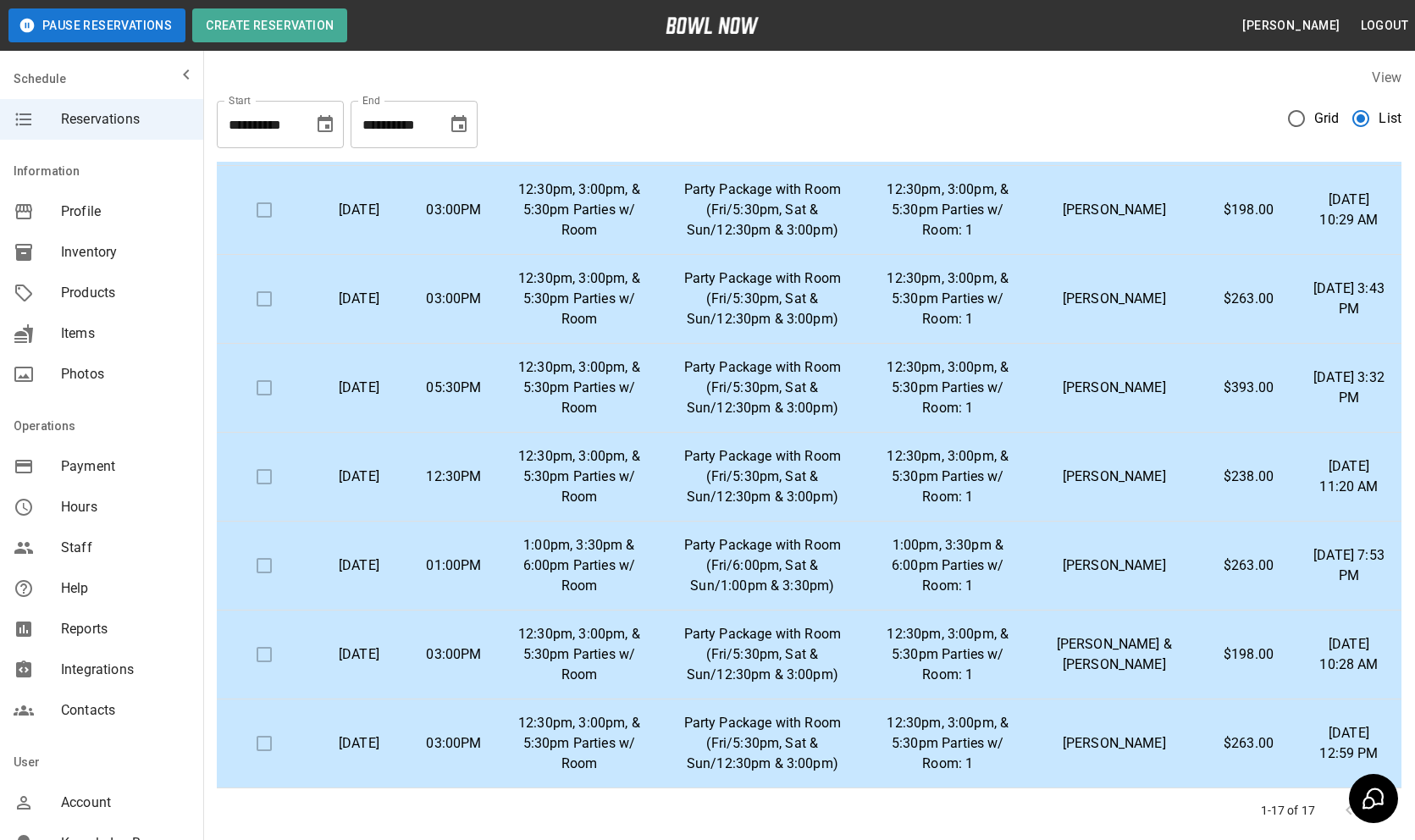
click at [980, 458] on p "12:30pm, 3:00pm, & 5:30pm Parties w/ Room: 1" at bounding box center [947, 477] width 132 height 61
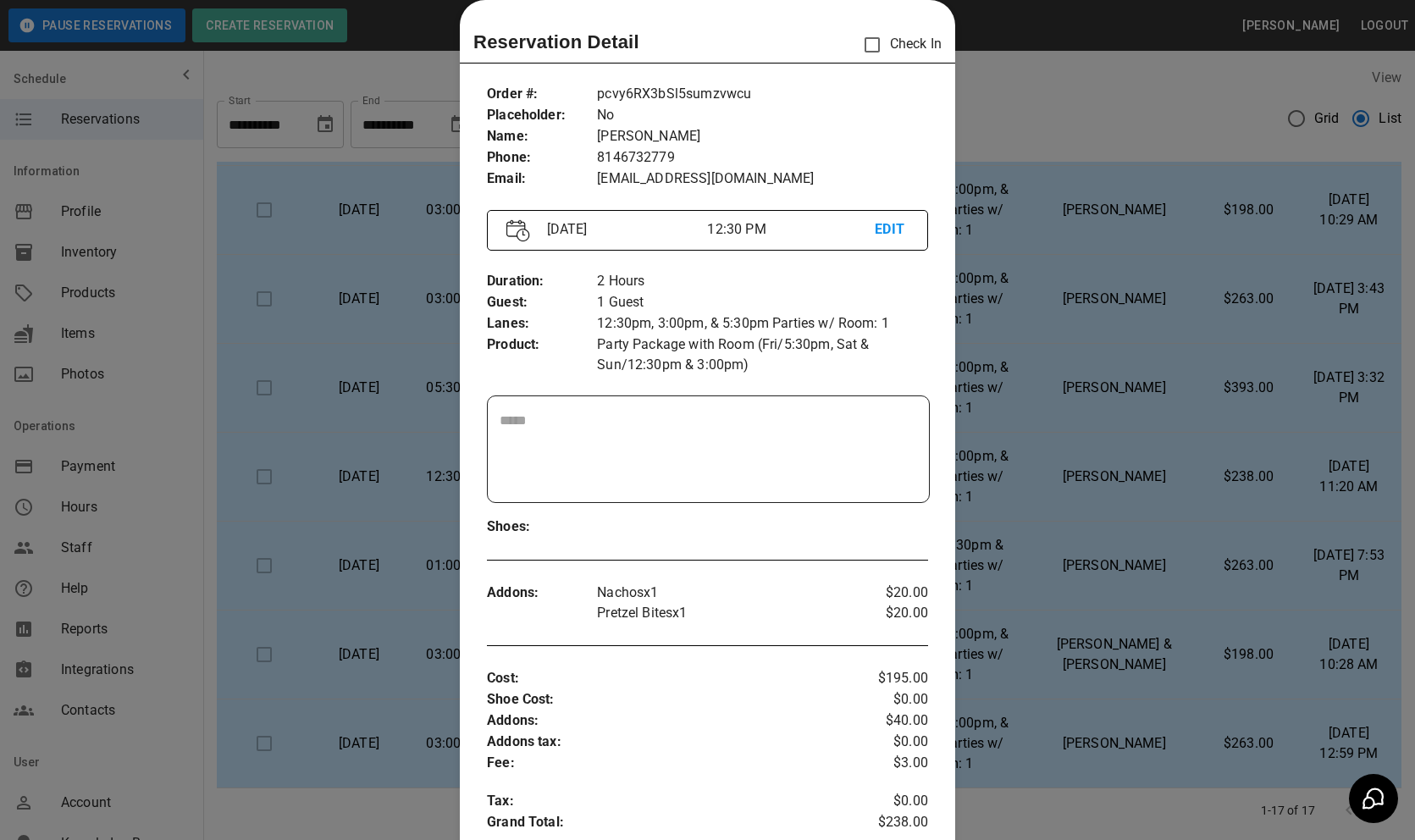
click at [659, 96] on p "pcvy6RX3bSl5sumzvwcu" at bounding box center [761, 94] width 331 height 22
click at [1064, 551] on div at bounding box center [708, 420] width 1415 height 840
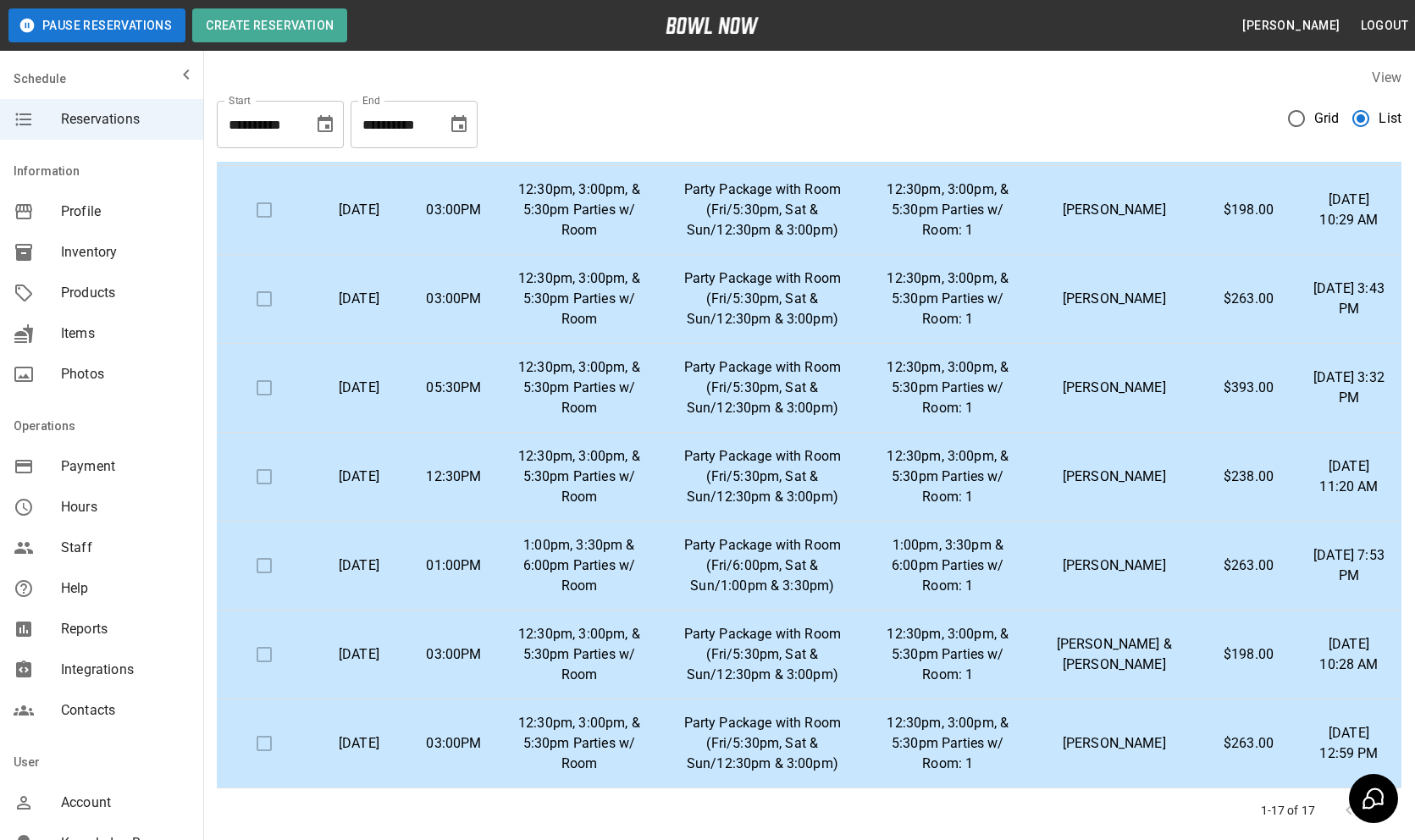
click at [967, 379] on p "12:30pm, 3:00pm, & 5:30pm Parties w/ Room: 1" at bounding box center [947, 388] width 132 height 61
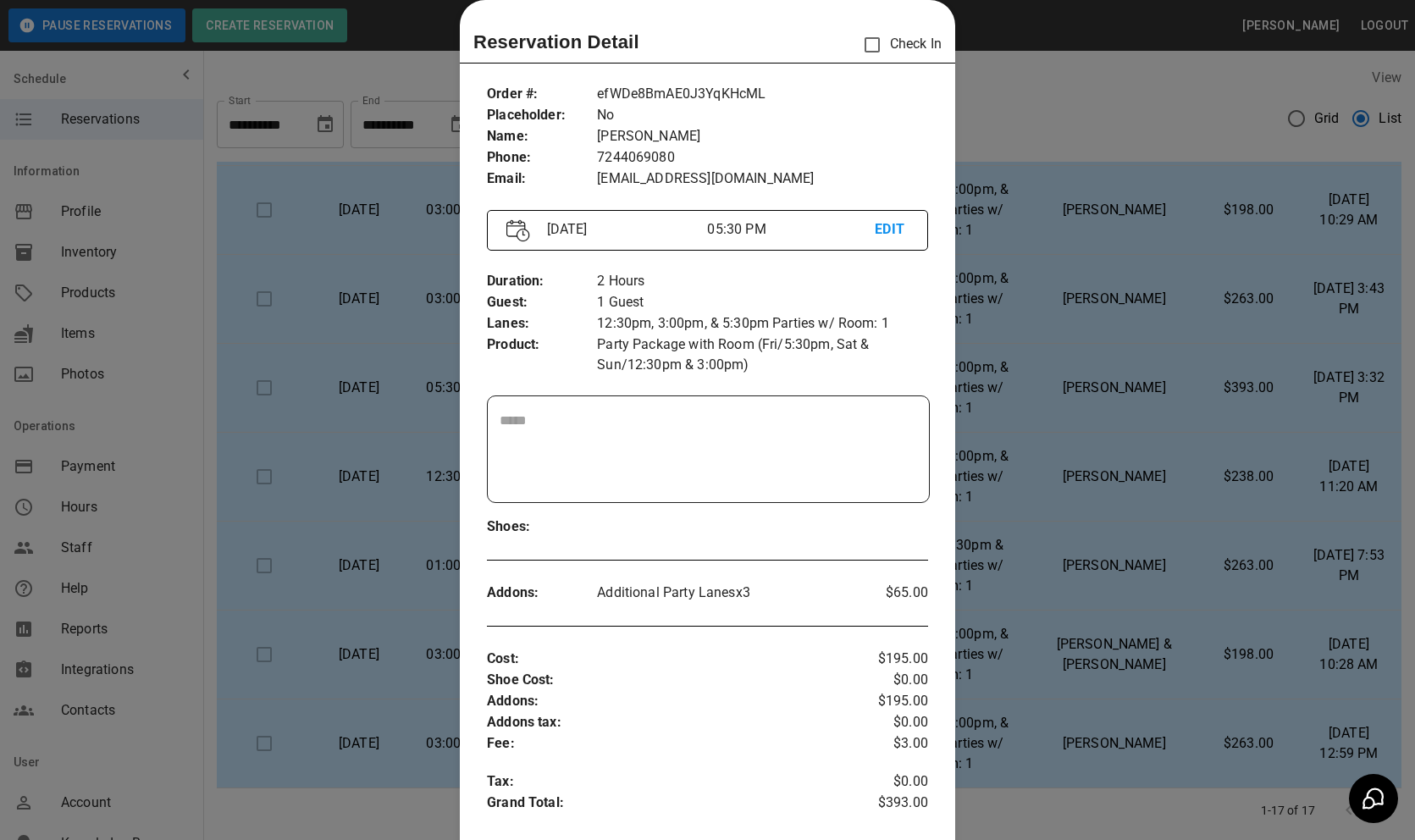
click at [702, 95] on p "efWDe8BmAE0J3YqKHcML" at bounding box center [761, 94] width 331 height 22
click at [1035, 415] on div at bounding box center [708, 420] width 1415 height 840
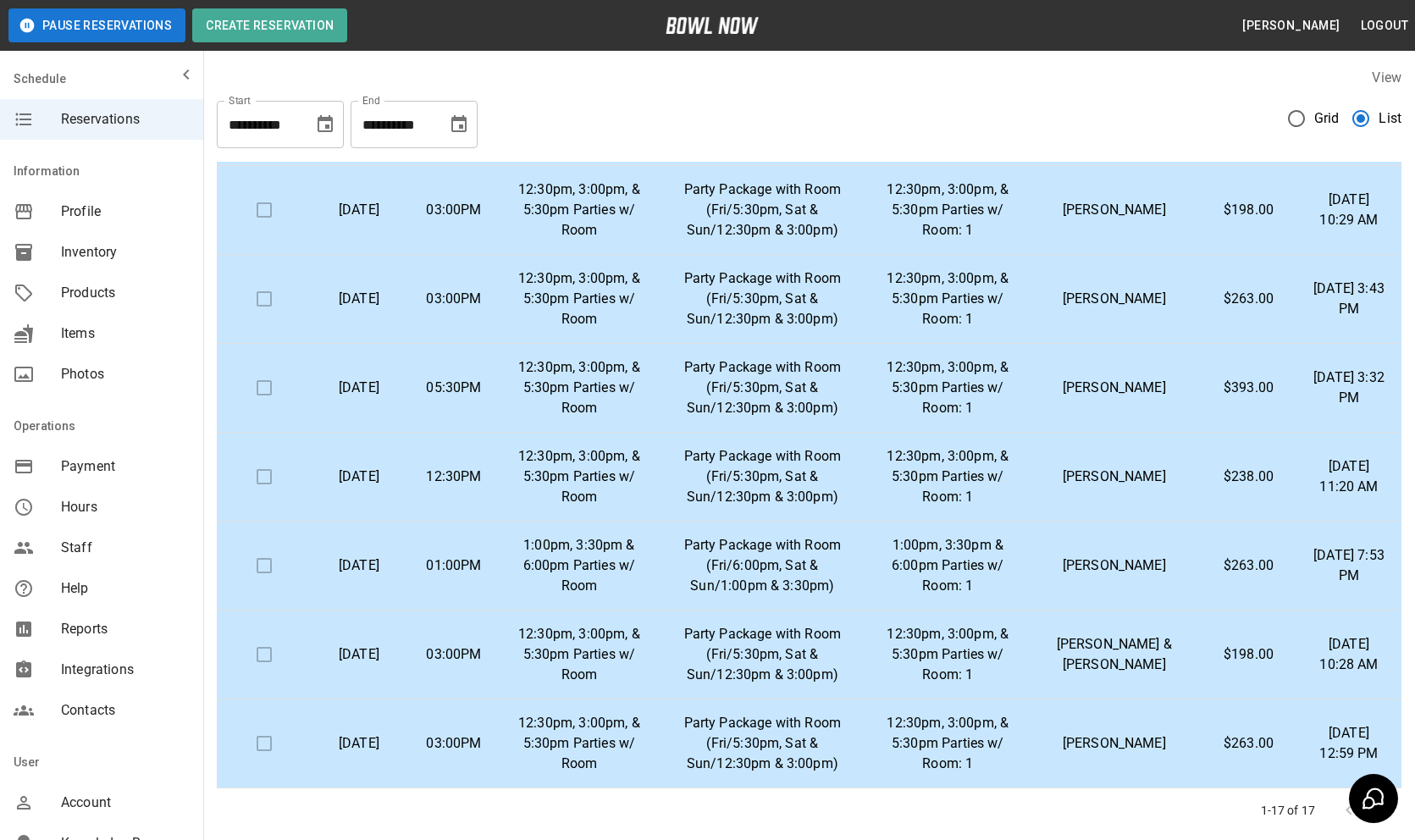
click at [958, 293] on p "12:30pm, 3:00pm, & 5:30pm Parties w/ Room: 1" at bounding box center [947, 299] width 132 height 61
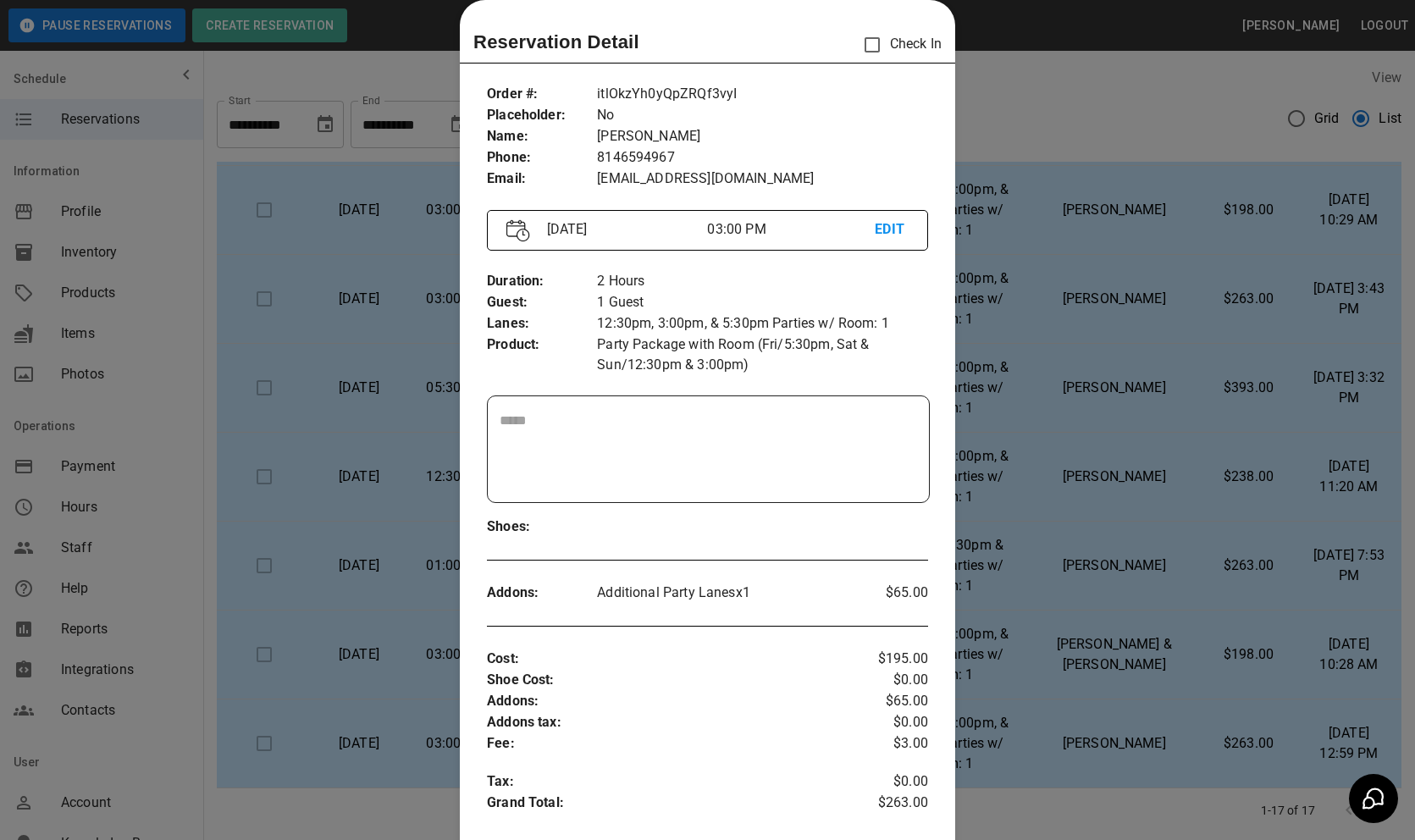
click at [683, 89] on p "itlOkzYh0yQpZRQf3vyI" at bounding box center [761, 94] width 331 height 22
click at [1013, 288] on div at bounding box center [708, 420] width 1415 height 840
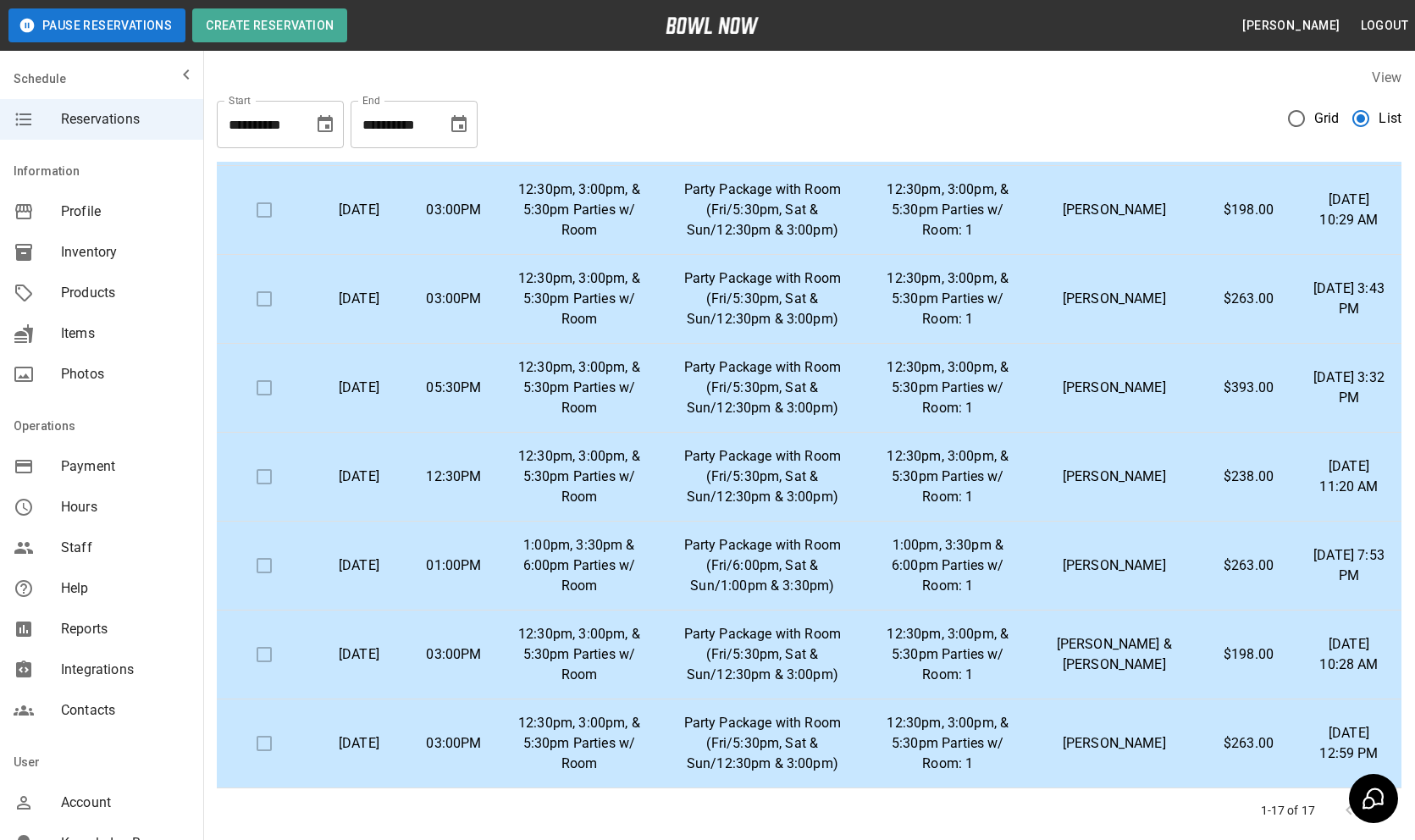
click at [994, 175] on td "12:30pm, 3:00pm, & 5:30pm Parties w/ Room: 1" at bounding box center [948, 210] width 160 height 89
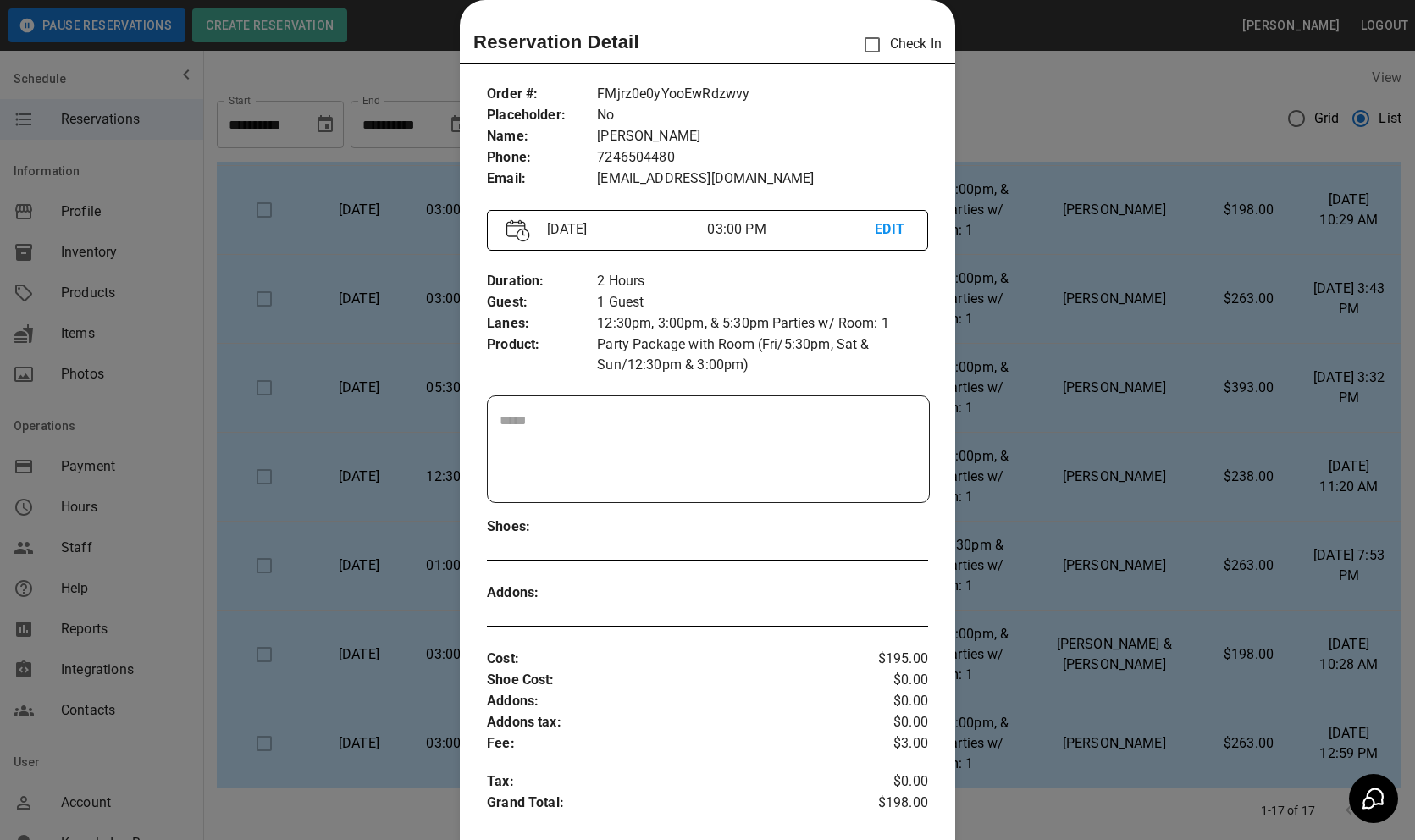
click at [727, 91] on p "FMjrz0e0yYooEwRdzwvy" at bounding box center [761, 94] width 331 height 22
click at [1021, 342] on div at bounding box center [708, 420] width 1415 height 840
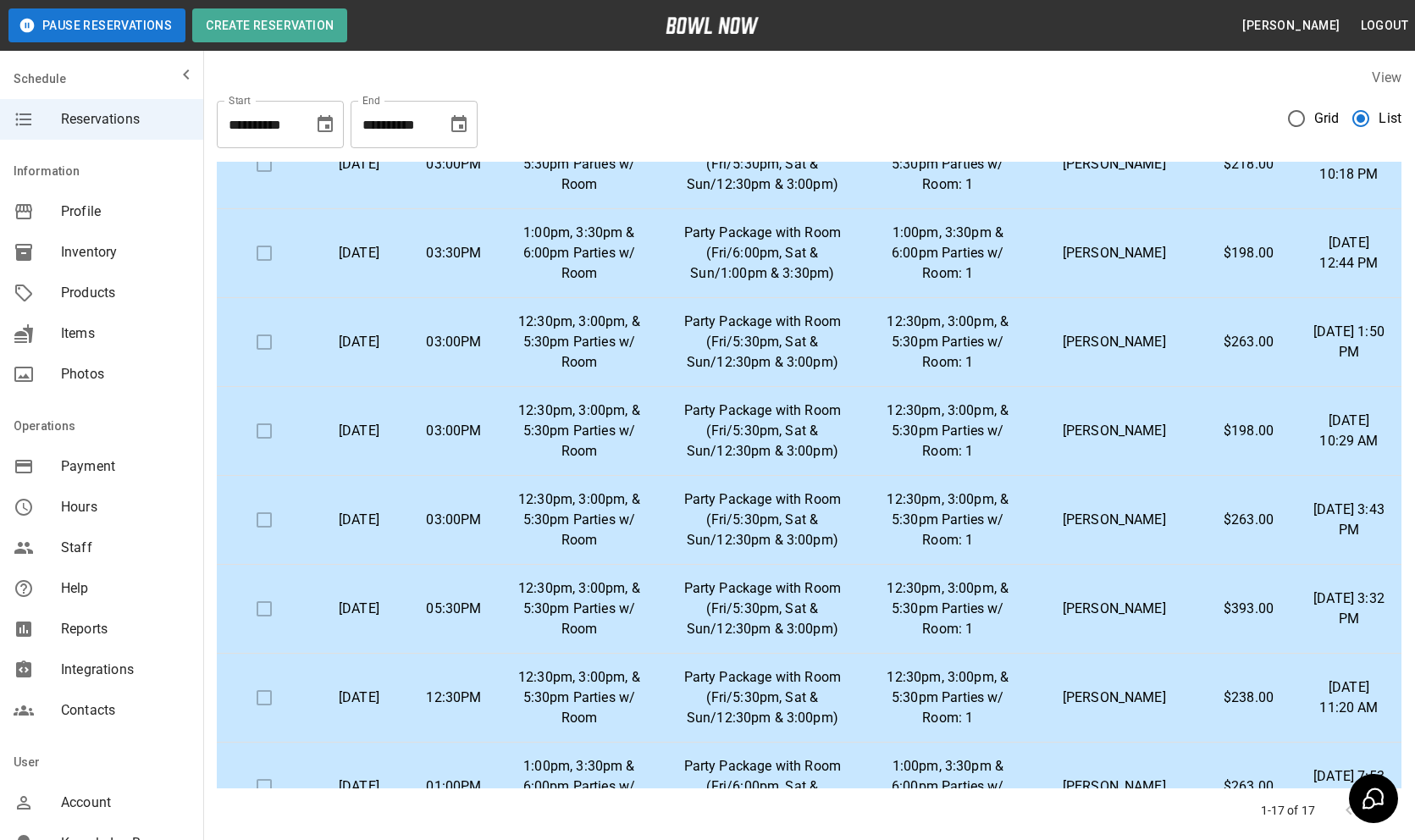
scroll to position [700, 0]
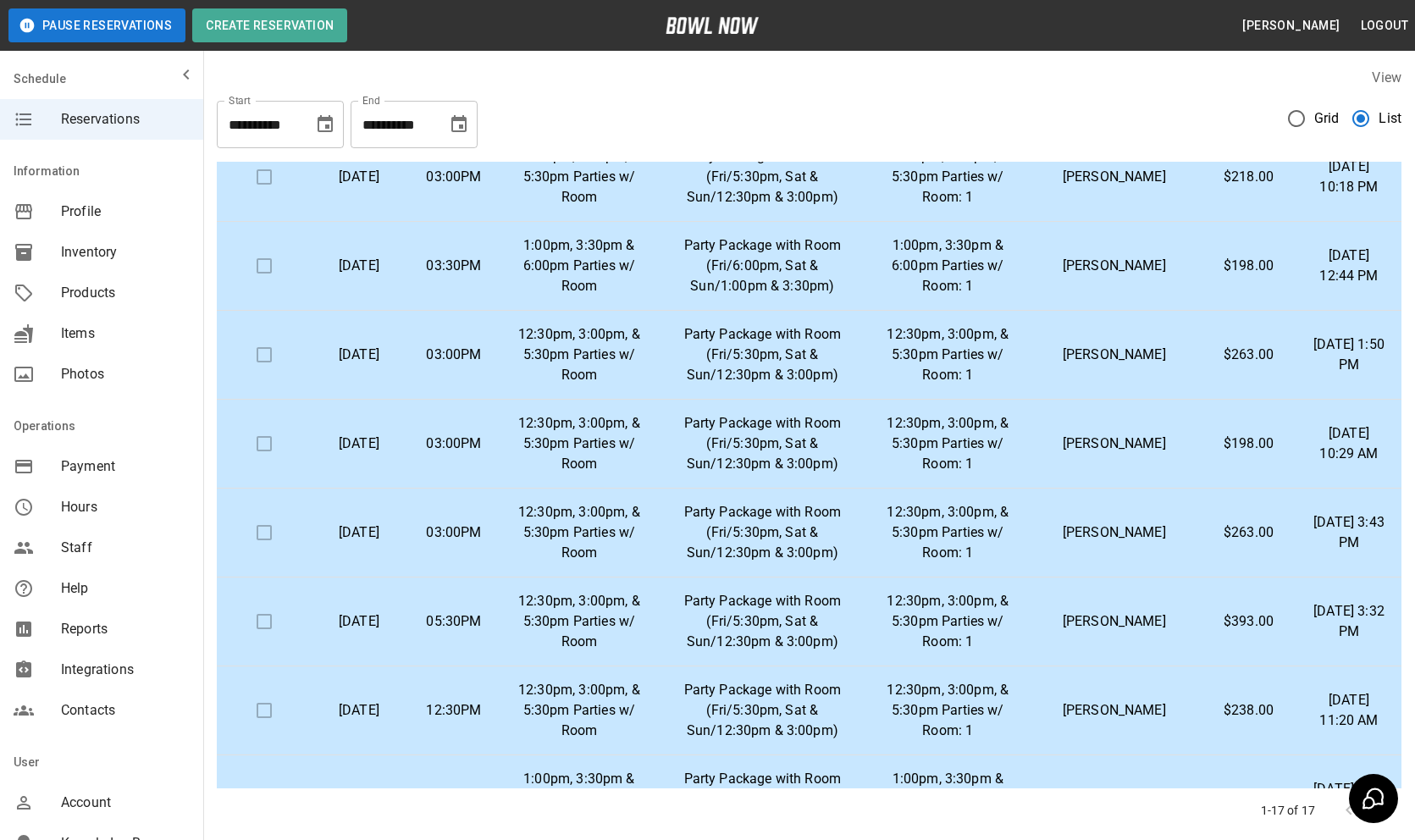
click at [998, 360] on p "12:30pm, 3:00pm, & 5:30pm Parties w/ Room: 1" at bounding box center [947, 355] width 132 height 61
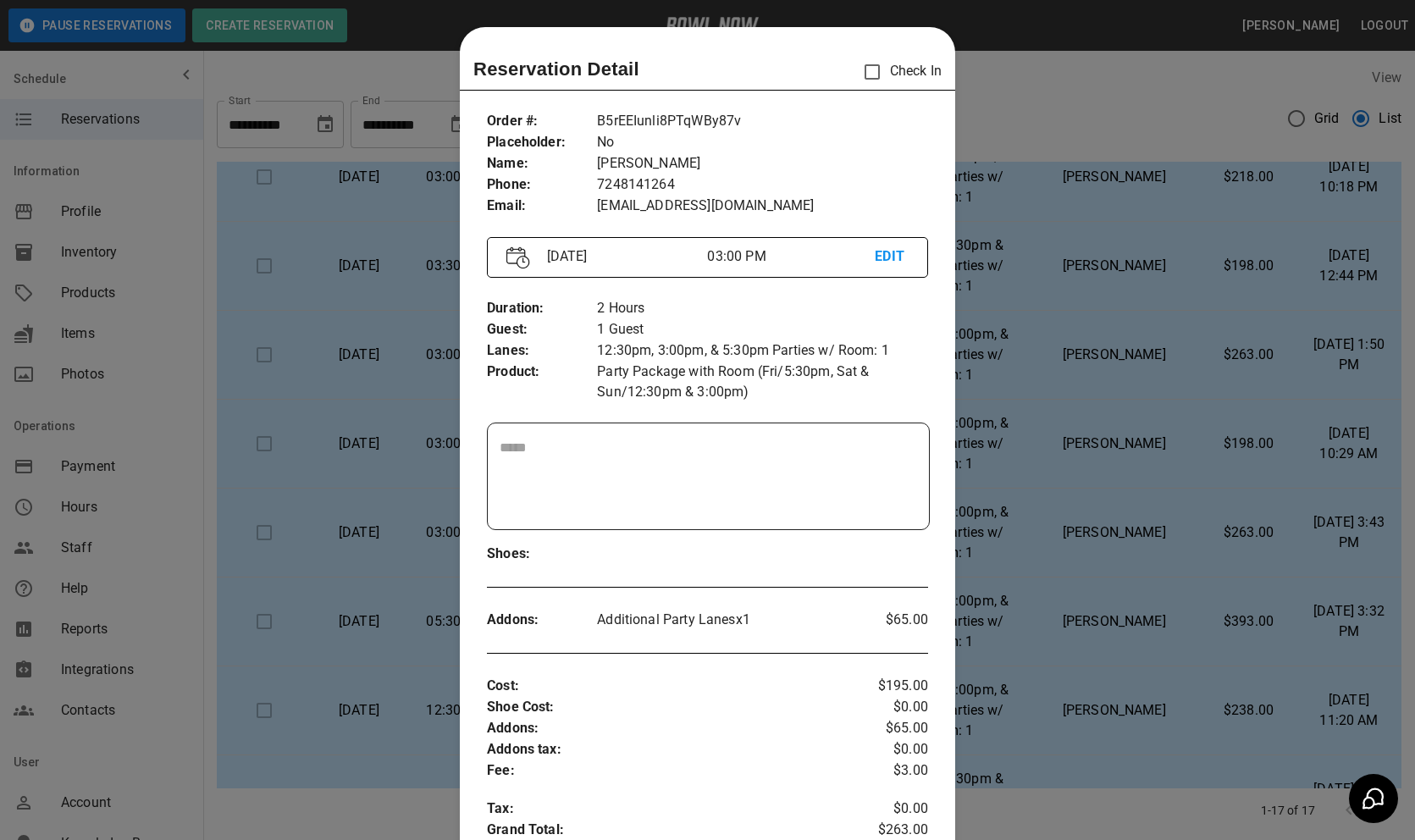
scroll to position [27, 0]
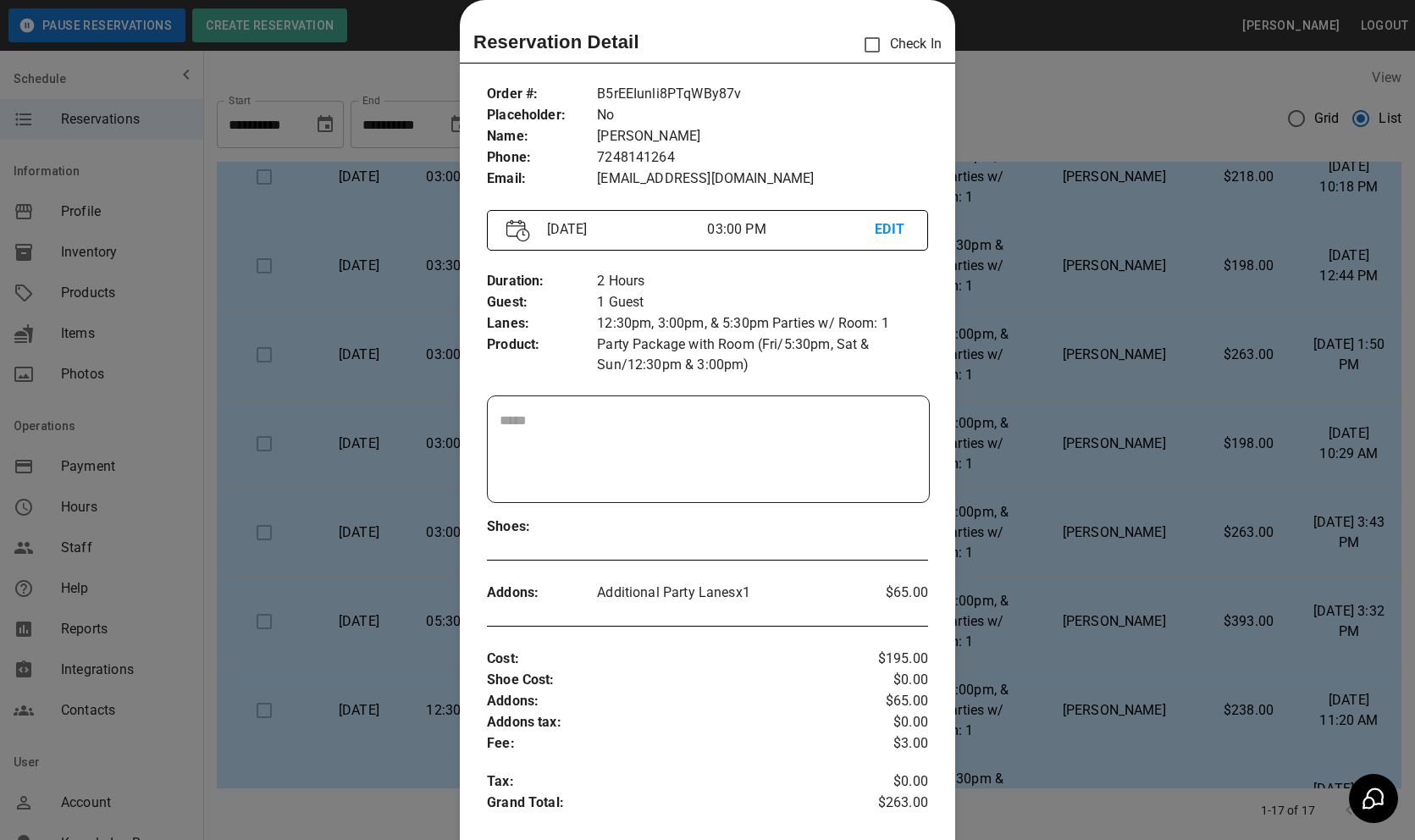
click at [658, 96] on p "B5rEEIunli8PTqWBy87v" at bounding box center [761, 94] width 331 height 22
click at [1008, 226] on div at bounding box center [708, 420] width 1415 height 840
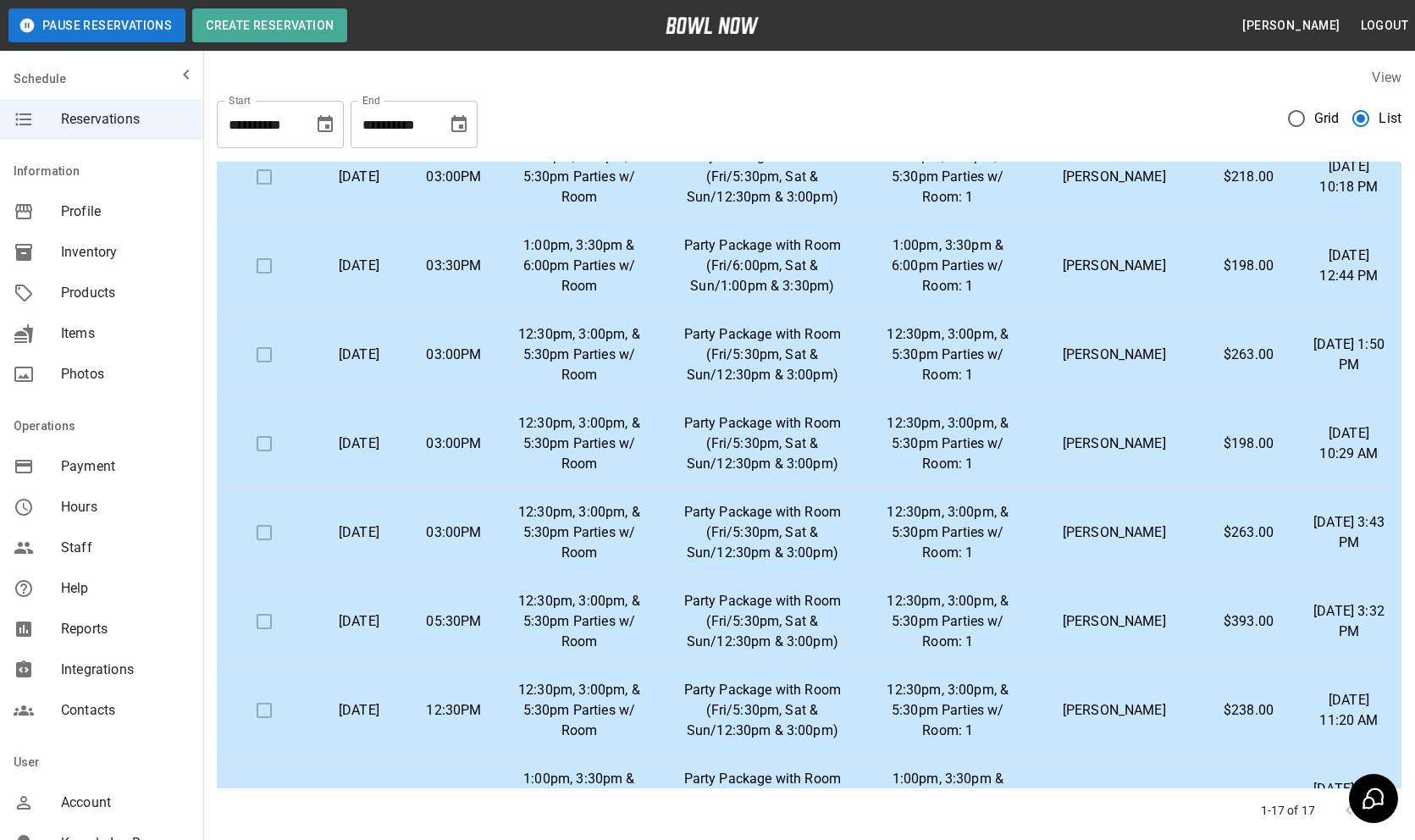
click at [974, 195] on p "12:30pm, 3:00pm, & 5:30pm Parties w/ Room: 1" at bounding box center [947, 177] width 132 height 61
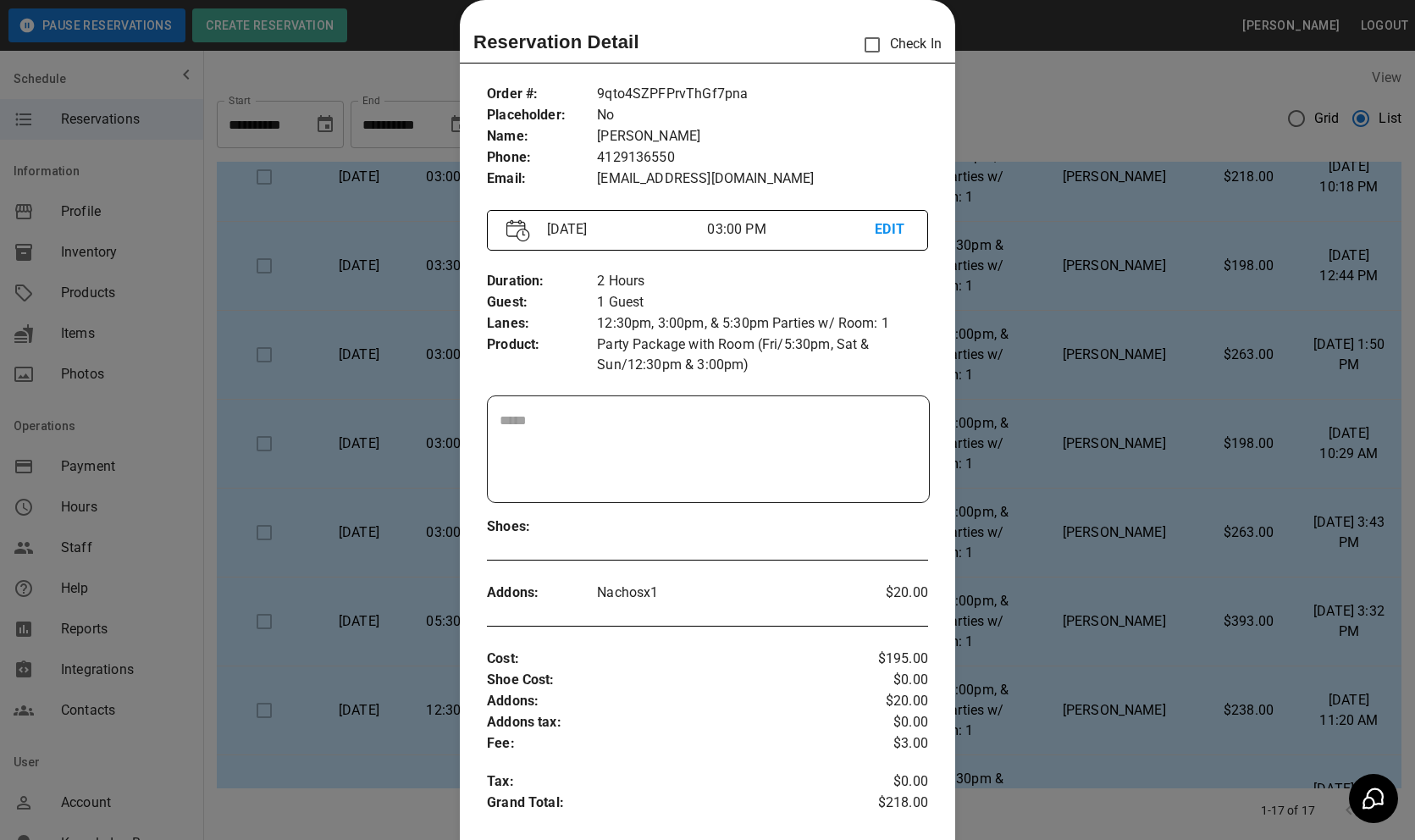
click at [706, 79] on div "Order # : Placeholder : Name : Phone : Email : 9qto4SZPFPrvThGf7pna No [PERSON_…" at bounding box center [708, 136] width 442 height 132
click at [1015, 431] on div at bounding box center [708, 420] width 1415 height 840
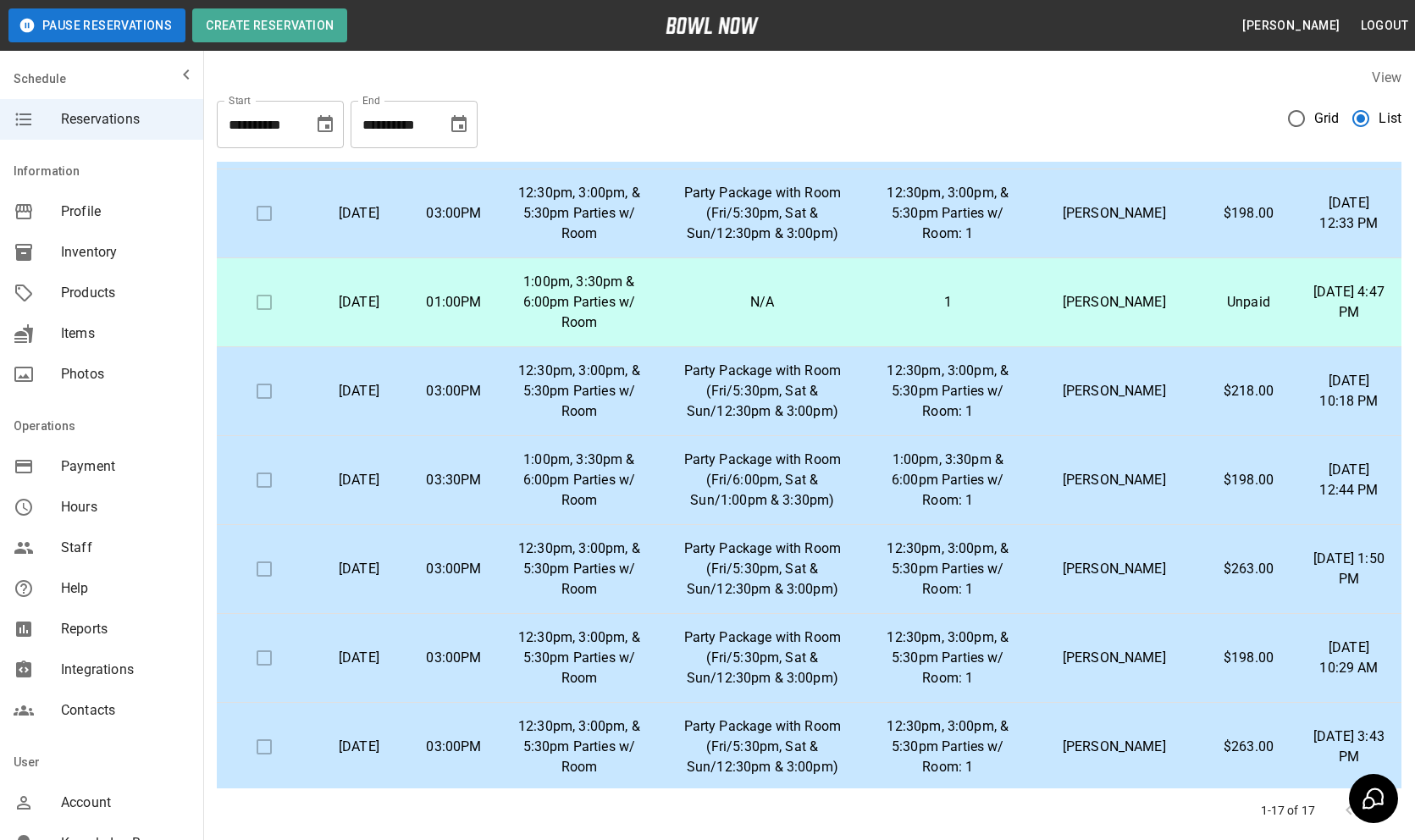
scroll to position [471, 0]
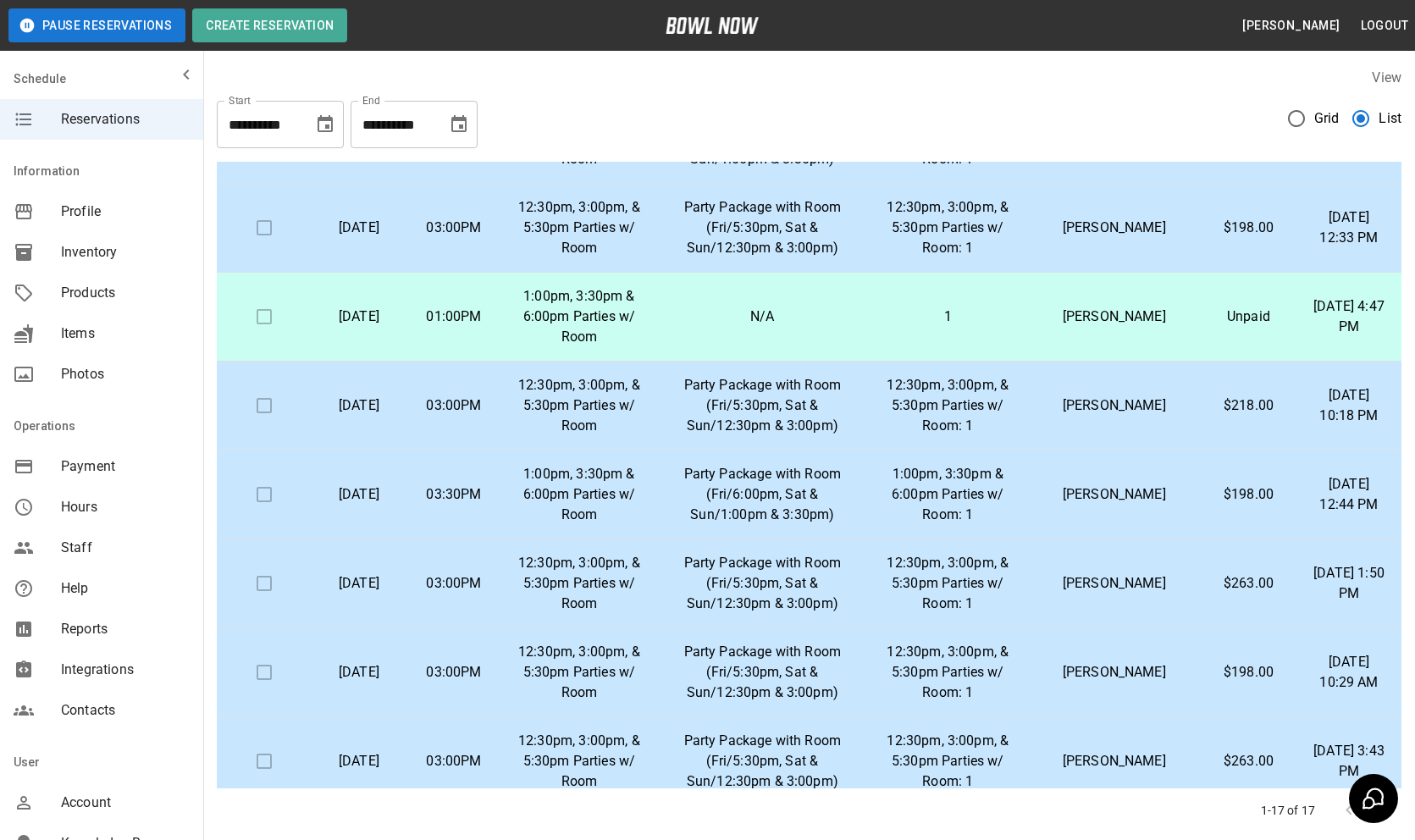
click at [937, 404] on p "12:30pm, 3:00pm, & 5:30pm Parties w/ Room: 1" at bounding box center [947, 405] width 132 height 61
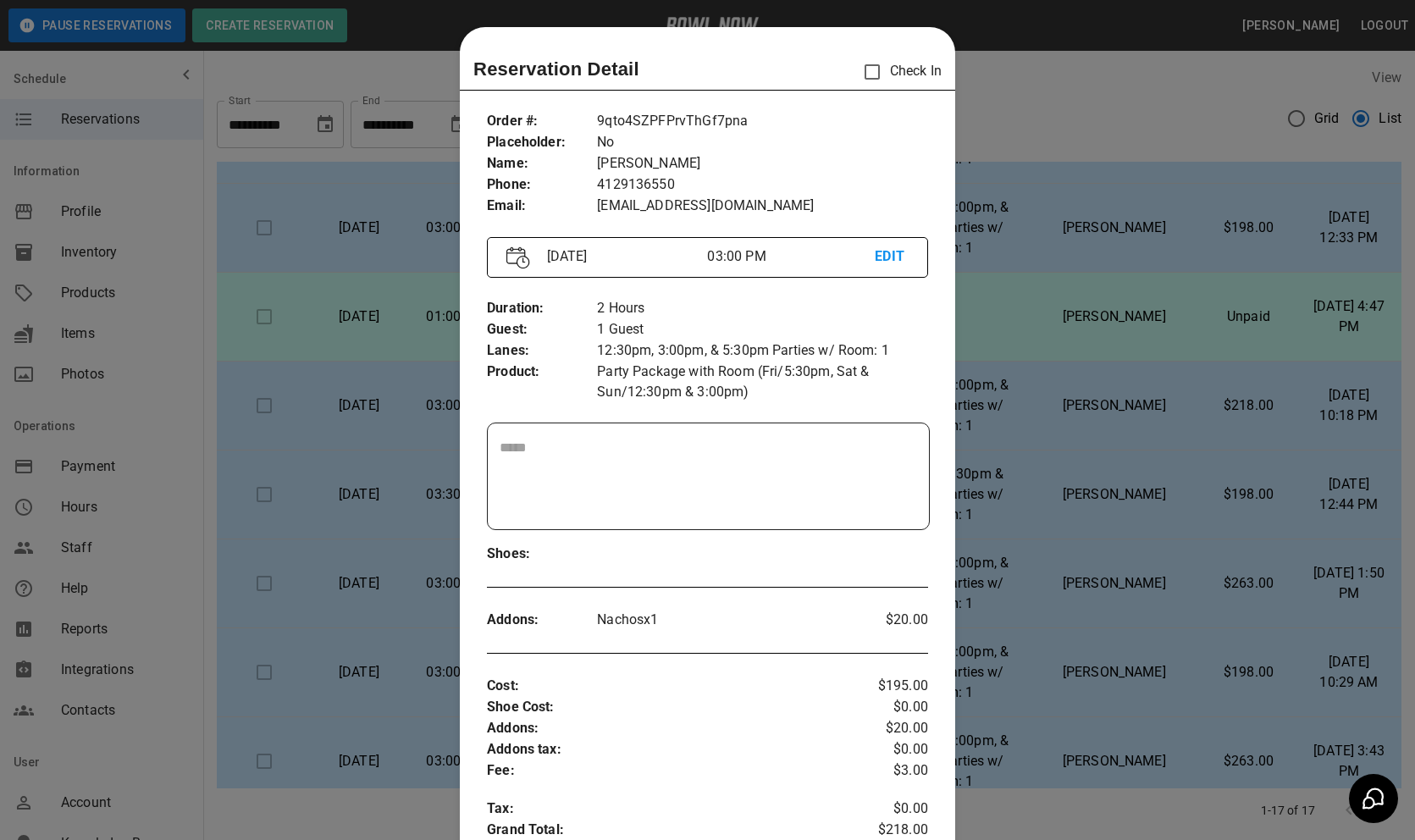
scroll to position [27, 0]
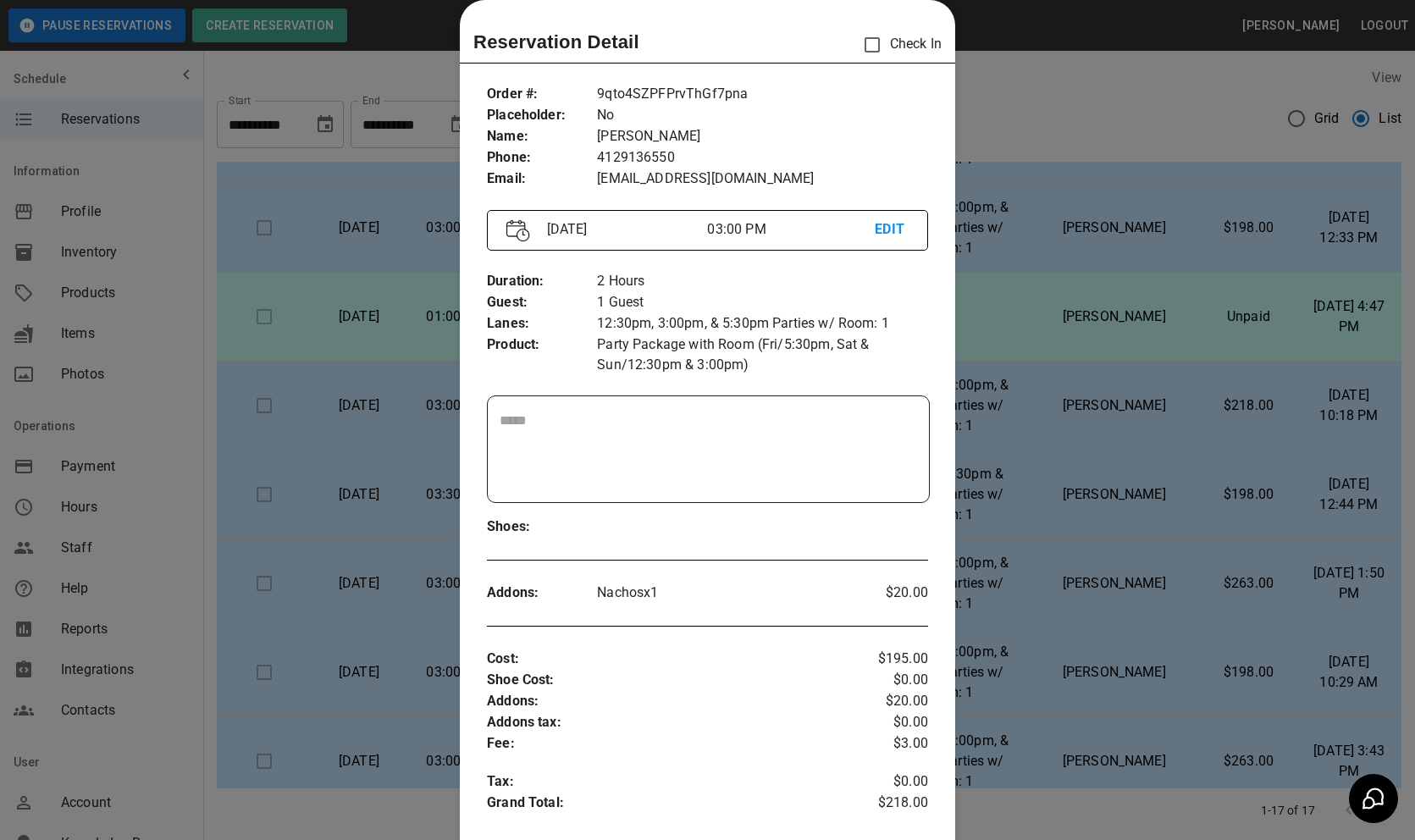
click at [685, 87] on p "9qto4SZPFPrvThGf7pna" at bounding box center [761, 94] width 331 height 22
click at [1072, 427] on div at bounding box center [708, 420] width 1415 height 840
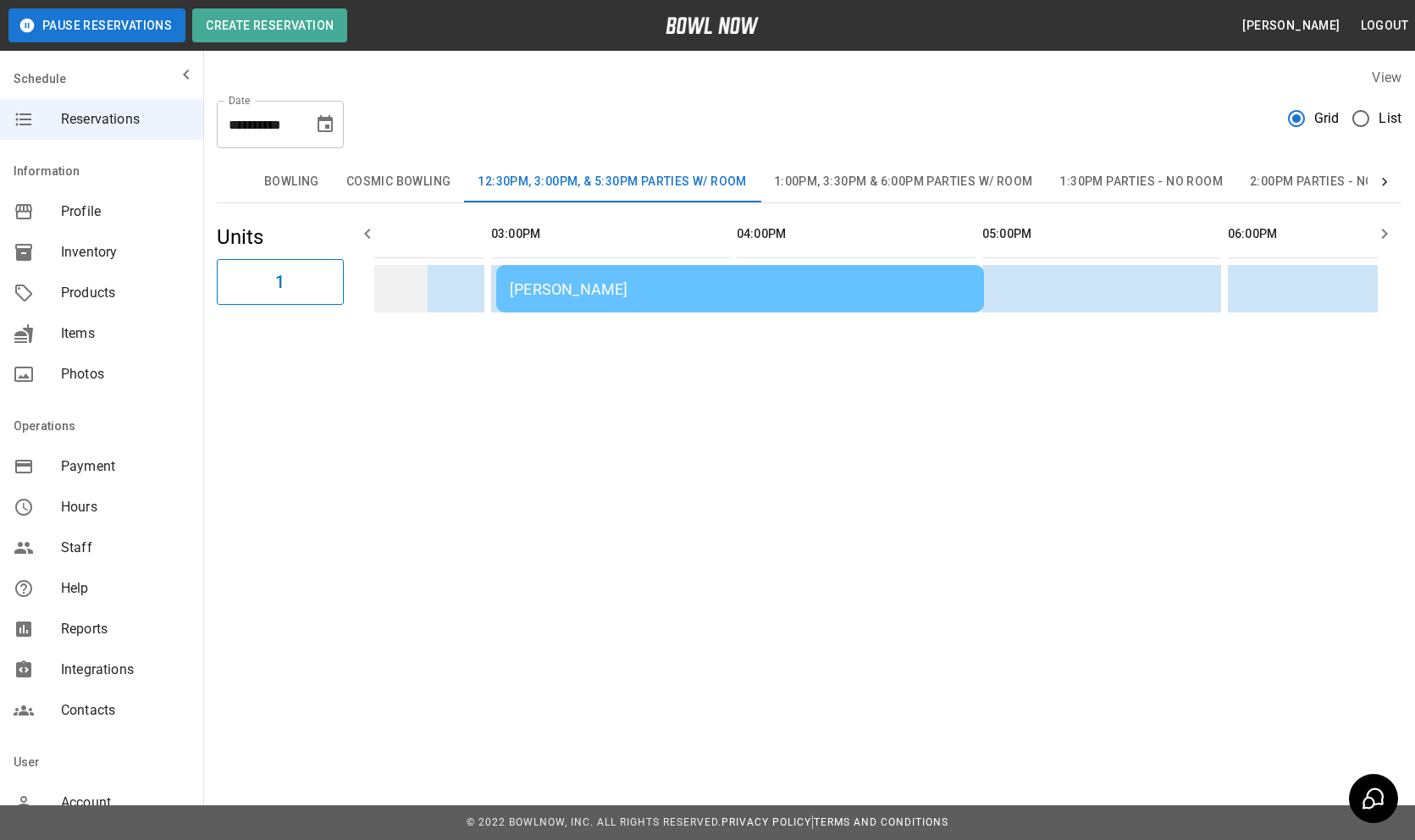
scroll to position [0, 0]
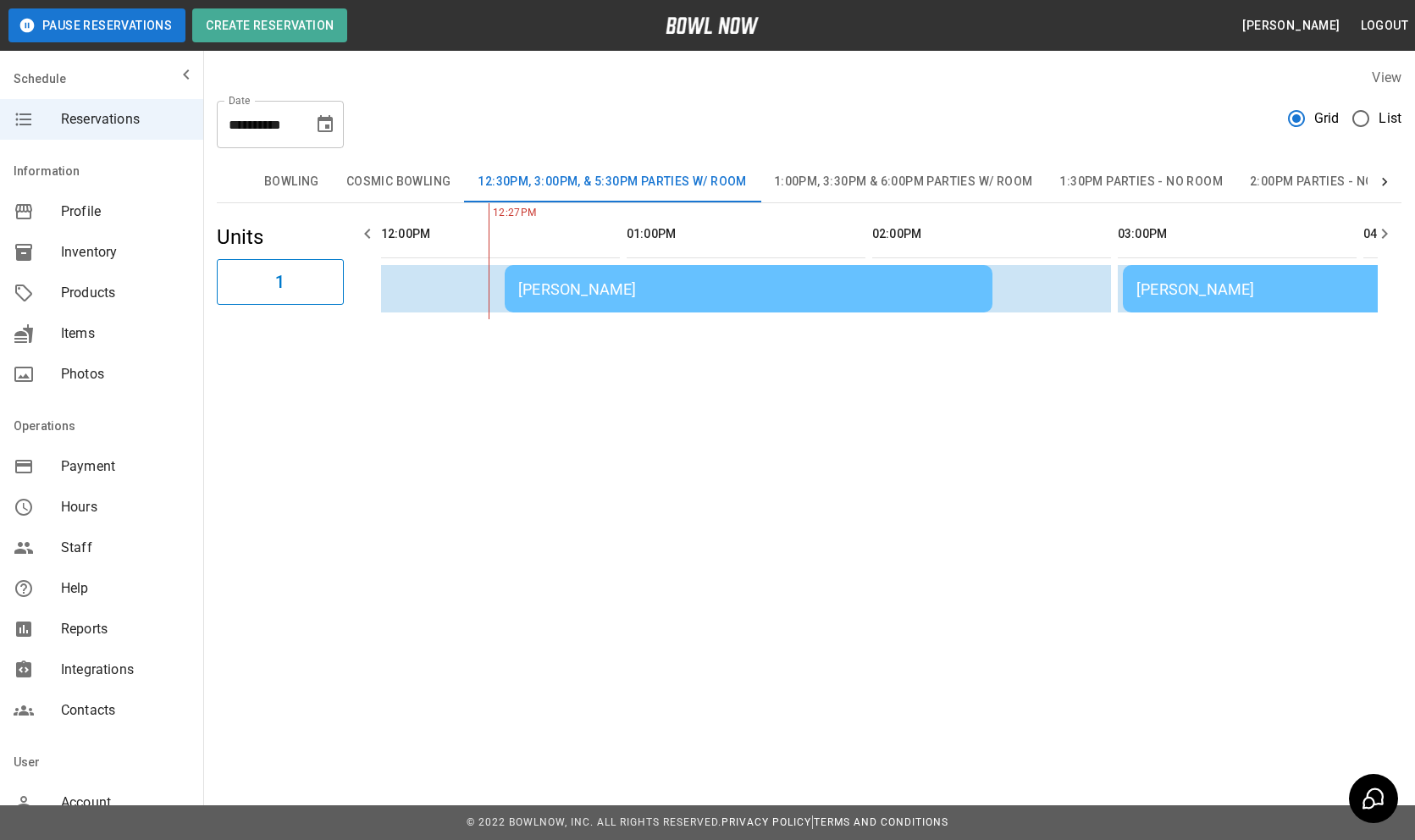
click at [1212, 298] on td "[PERSON_NAME]" at bounding box center [1366, 289] width 488 height 47
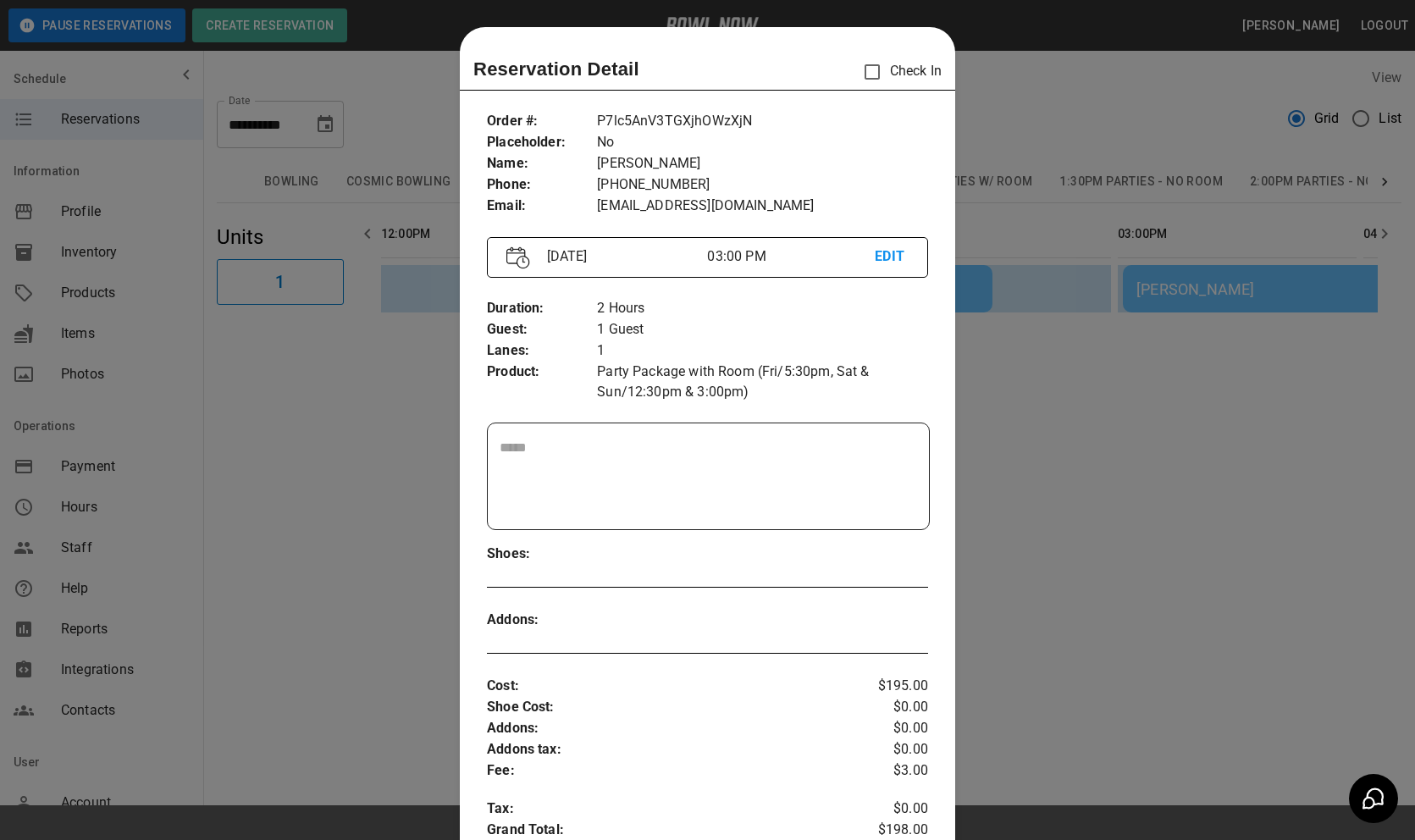
scroll to position [27, 0]
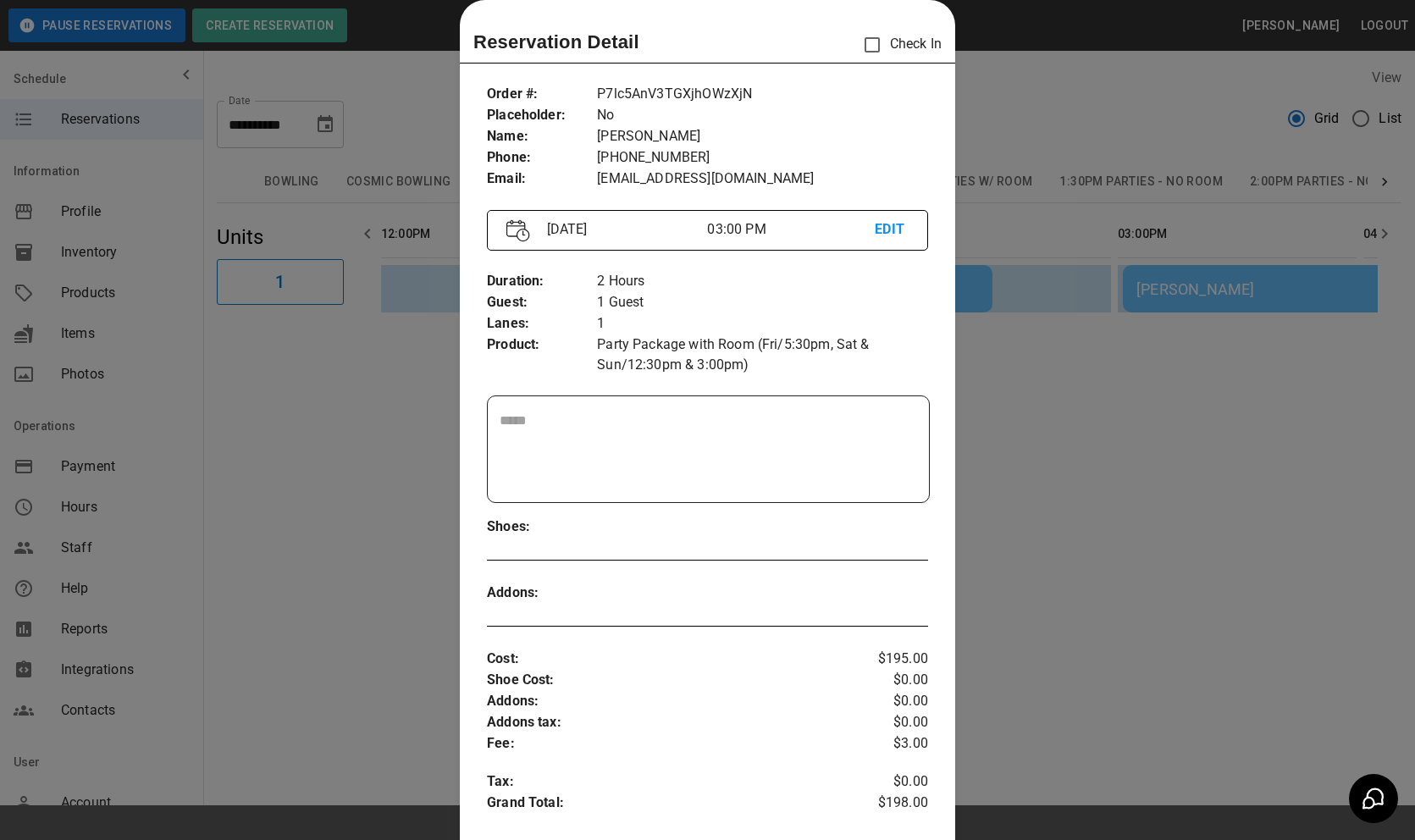
click at [1240, 499] on div at bounding box center [708, 420] width 1415 height 840
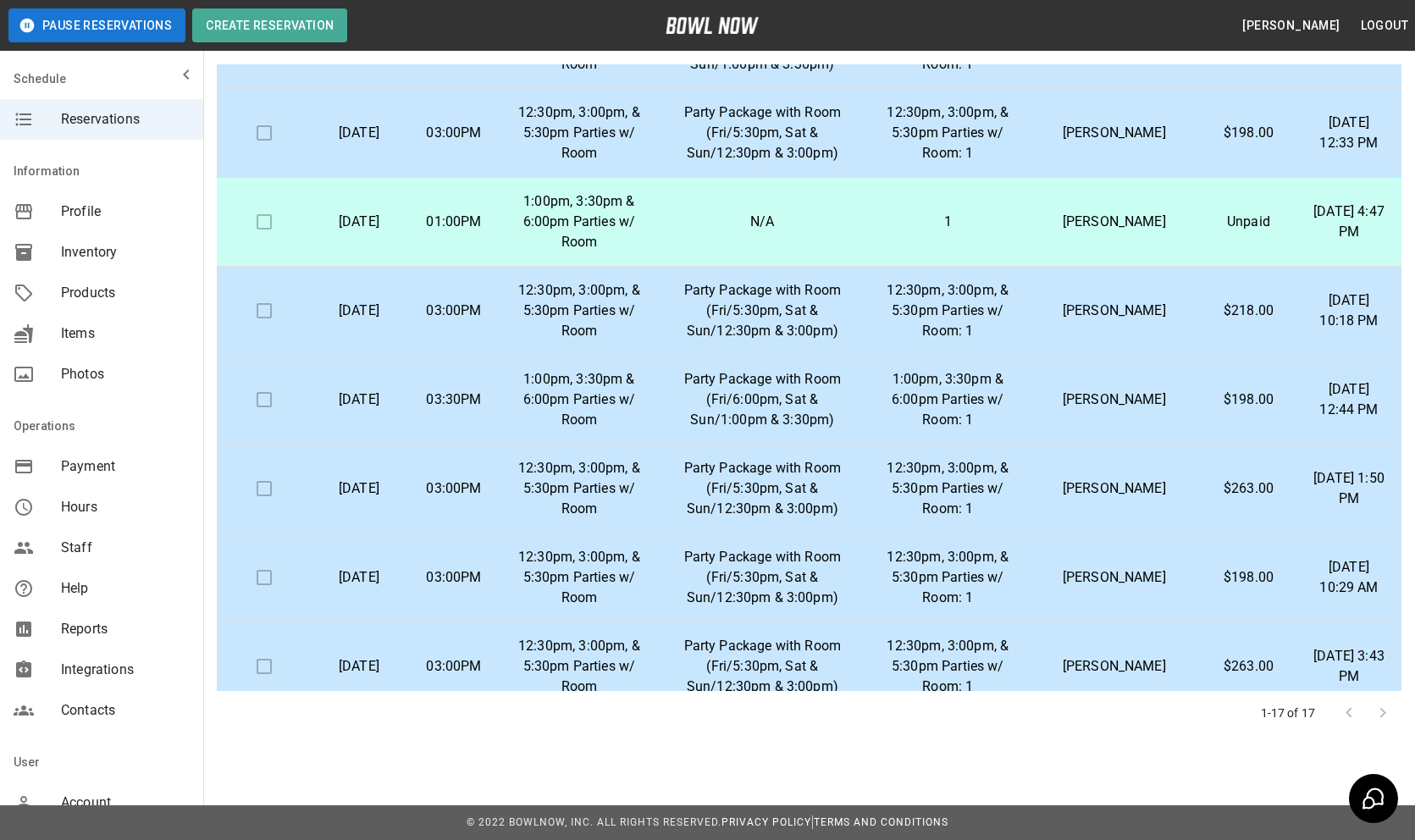
scroll to position [0, 0]
